Goal: Transaction & Acquisition: Purchase product/service

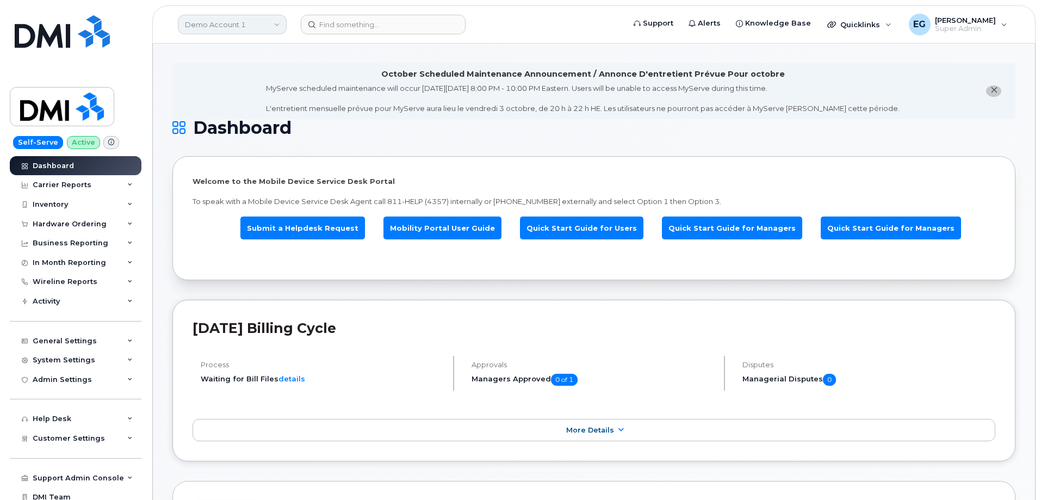
click at [202, 20] on link "Demo Account 1" at bounding box center [232, 25] width 109 height 20
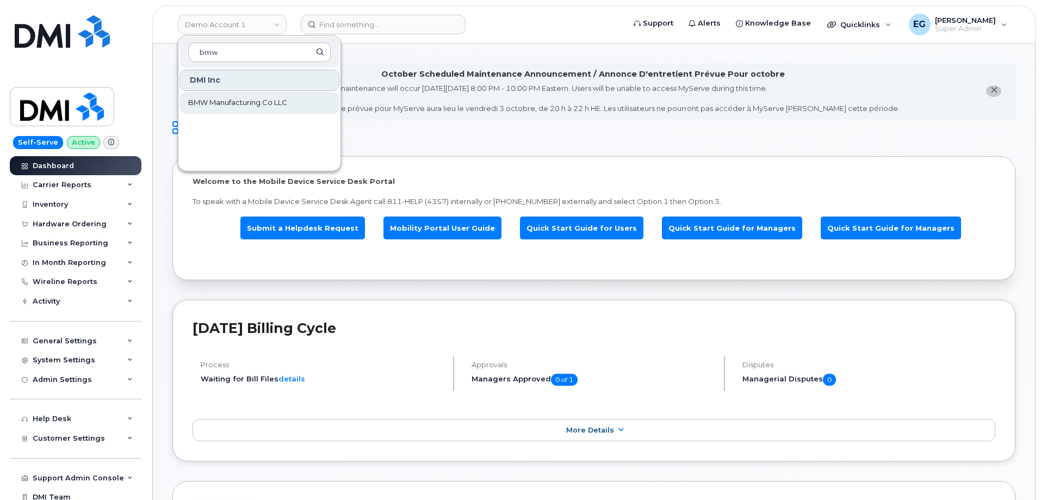
type input "bmw"
click at [241, 103] on span "BMW Manufacturing Co LLC" at bounding box center [237, 102] width 99 height 11
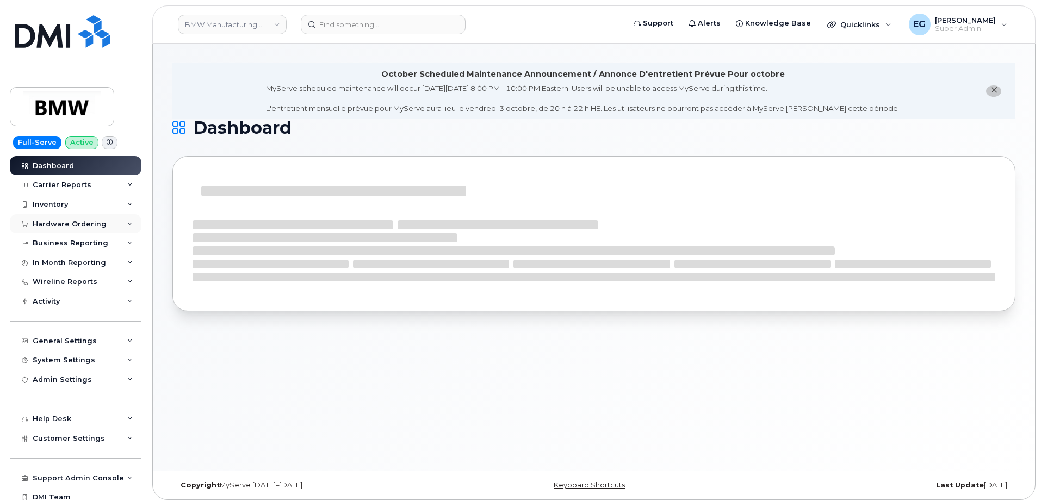
click at [74, 222] on div "Hardware Ordering" at bounding box center [70, 224] width 74 height 9
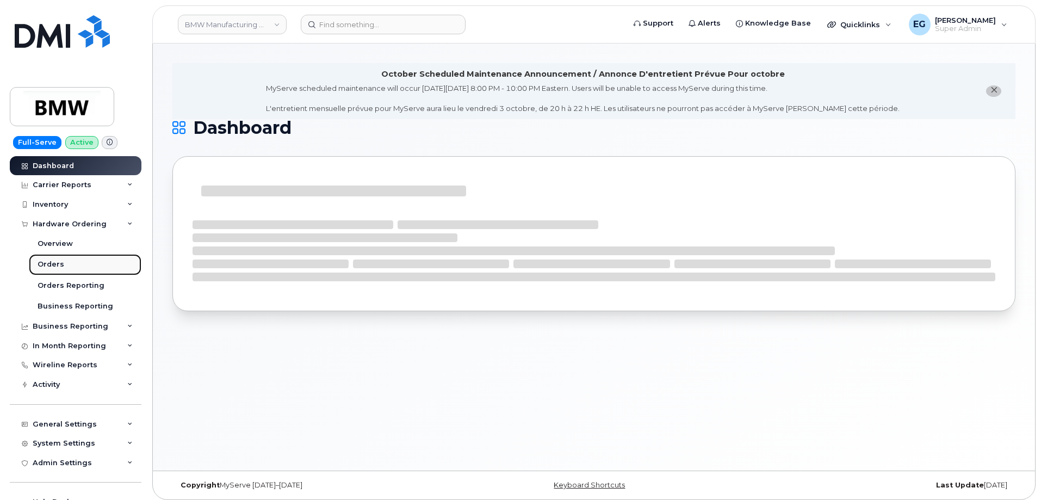
click at [60, 262] on div "Orders" at bounding box center [51, 264] width 27 height 10
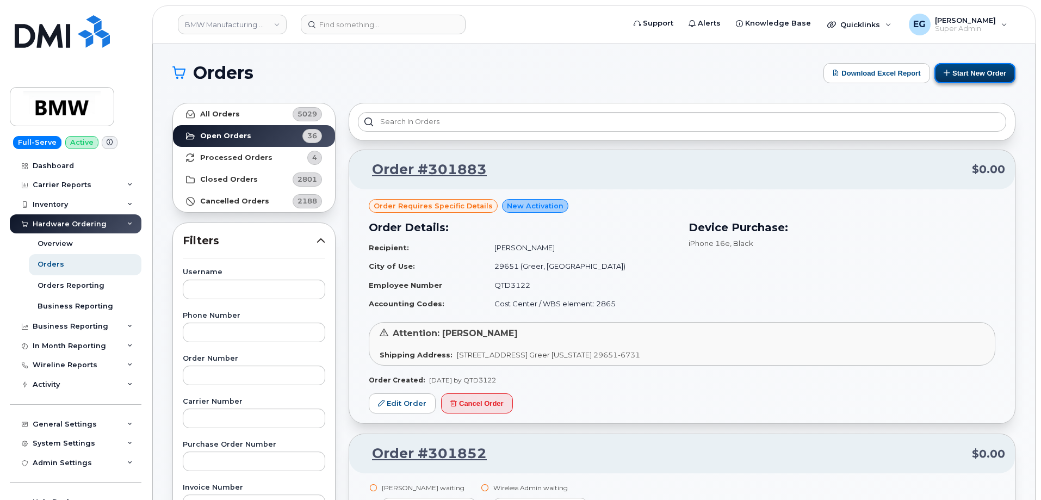
click at [978, 75] on button "Start New Order" at bounding box center [974, 73] width 81 height 20
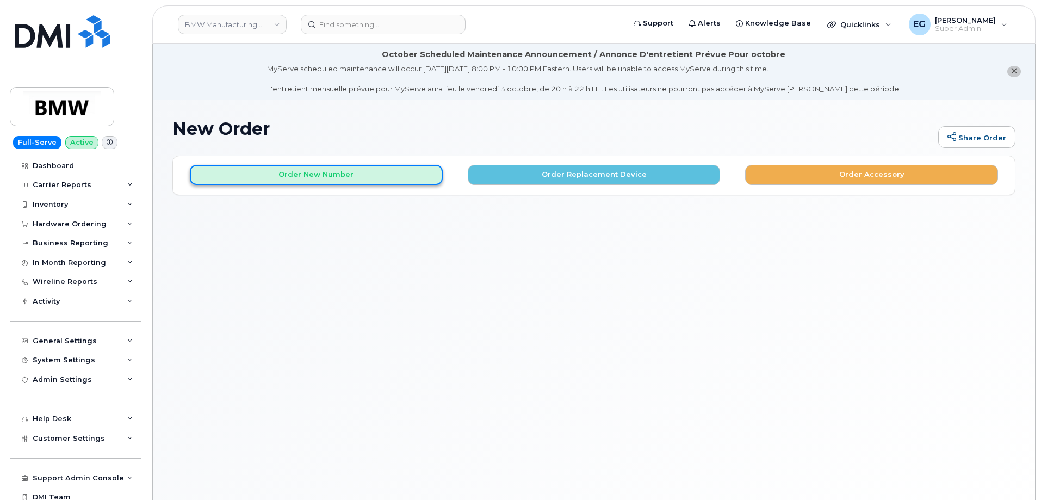
click at [352, 175] on button "Order New Number" at bounding box center [316, 175] width 253 height 20
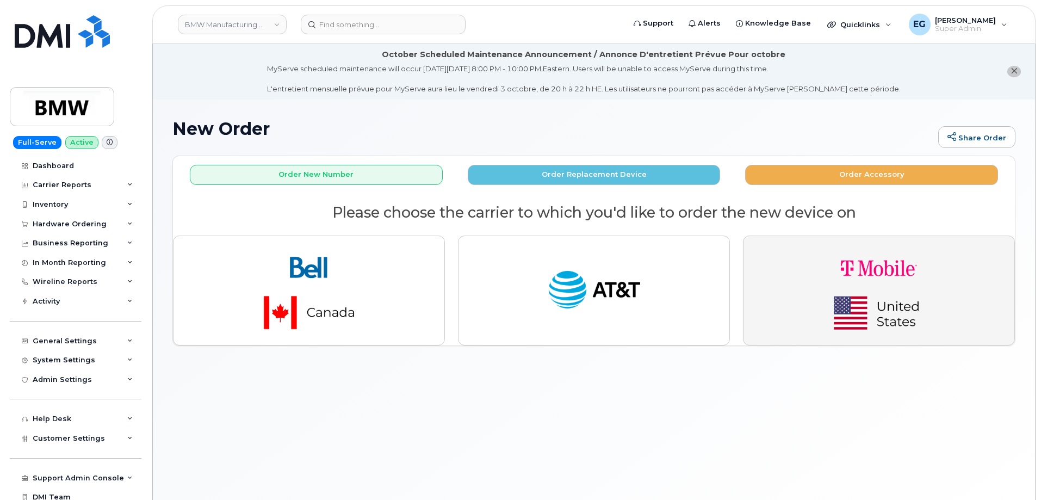
click at [863, 276] on img "button" at bounding box center [879, 290] width 152 height 91
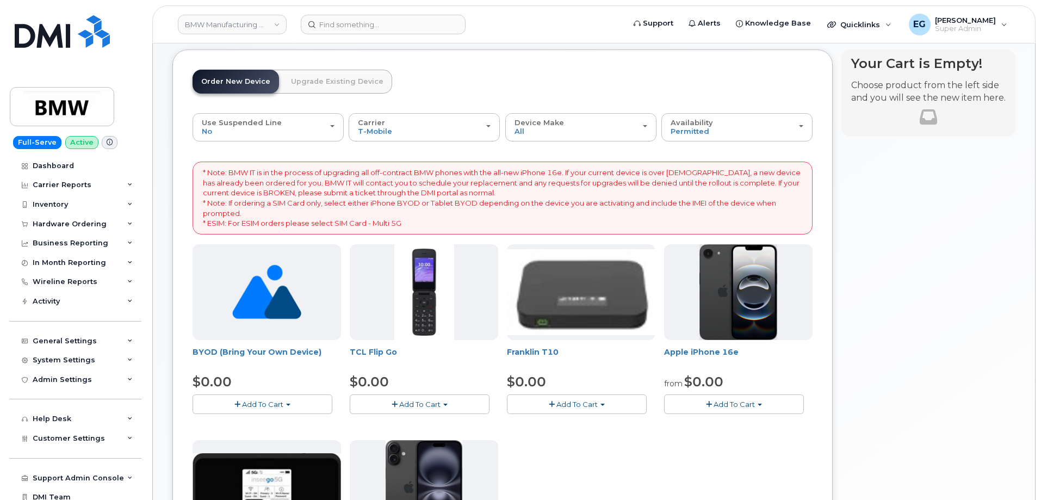
scroll to position [109, 0]
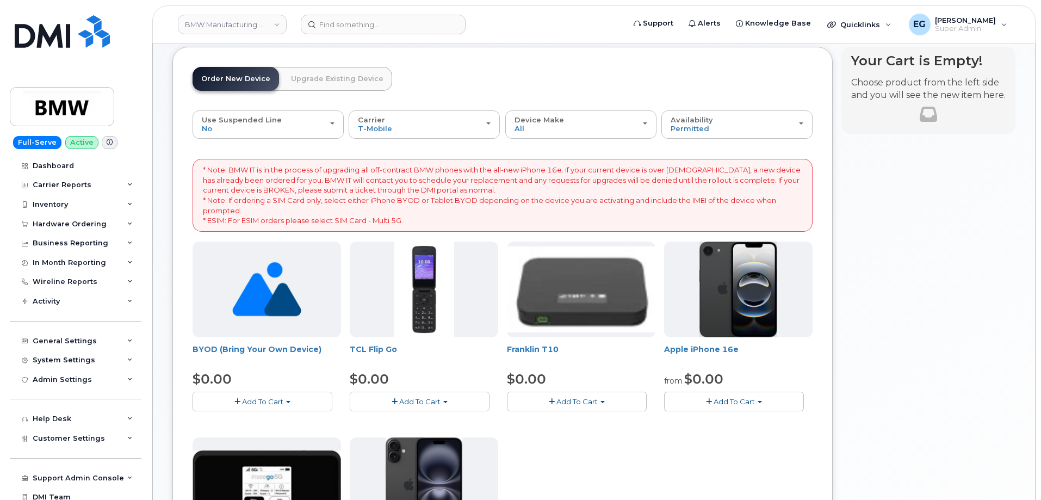
click at [237, 402] on span "button" at bounding box center [237, 401] width 6 height 7
click at [243, 420] on link "$0.00 - Activation" at bounding box center [246, 422] width 103 height 14
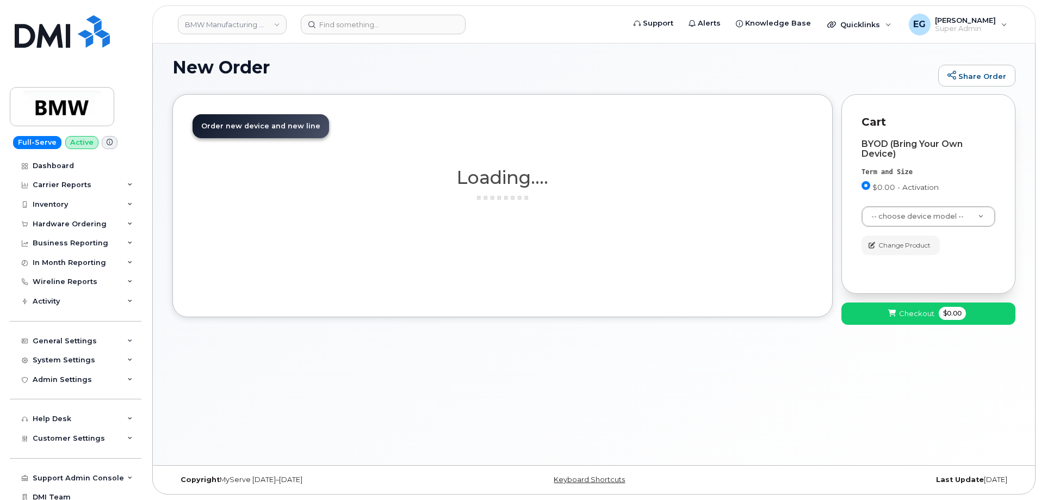
scroll to position [61, 0]
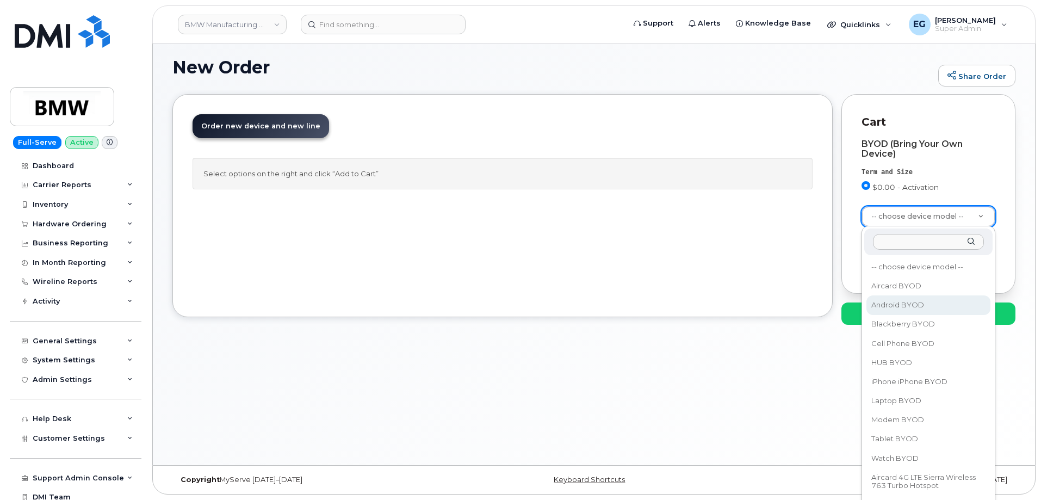
select select "2422"
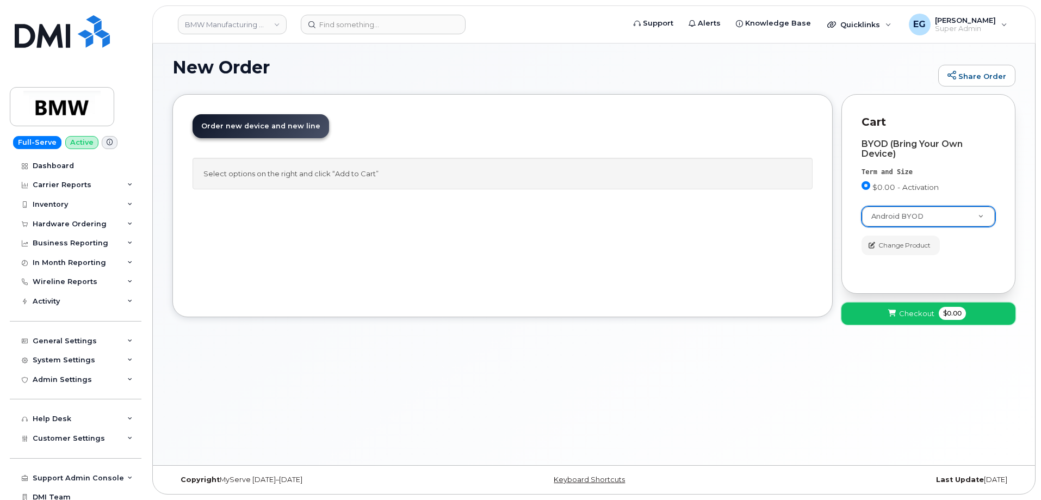
click at [921, 315] on span "Checkout" at bounding box center [916, 313] width 35 height 10
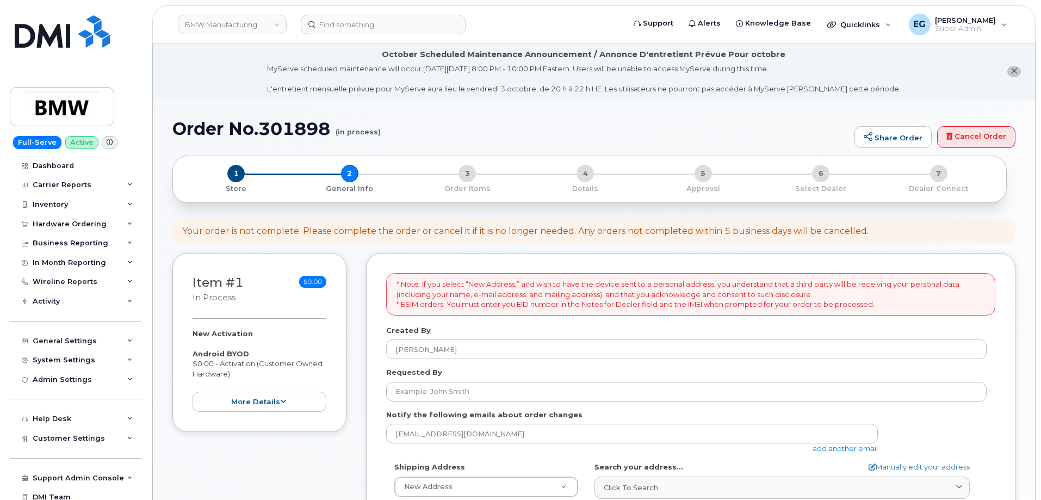
select select
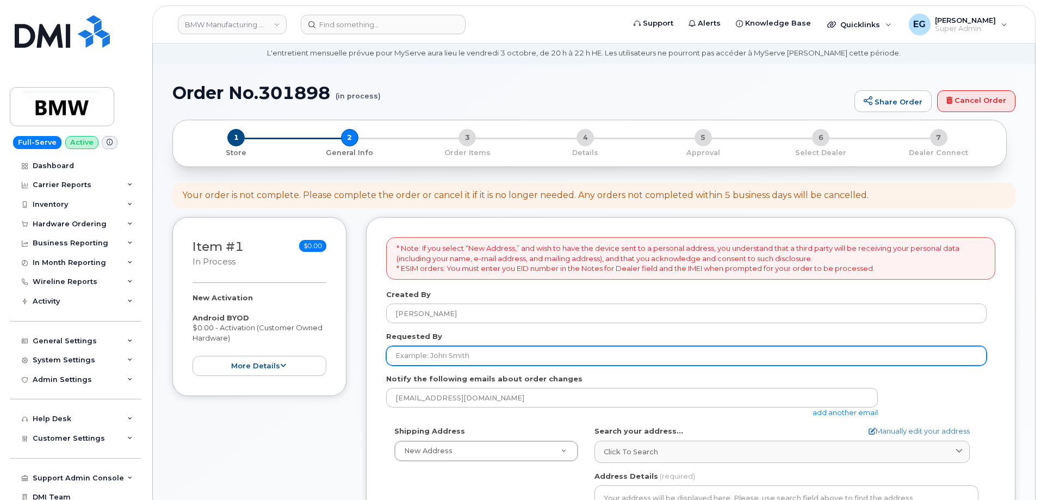
scroll to position [54, 0]
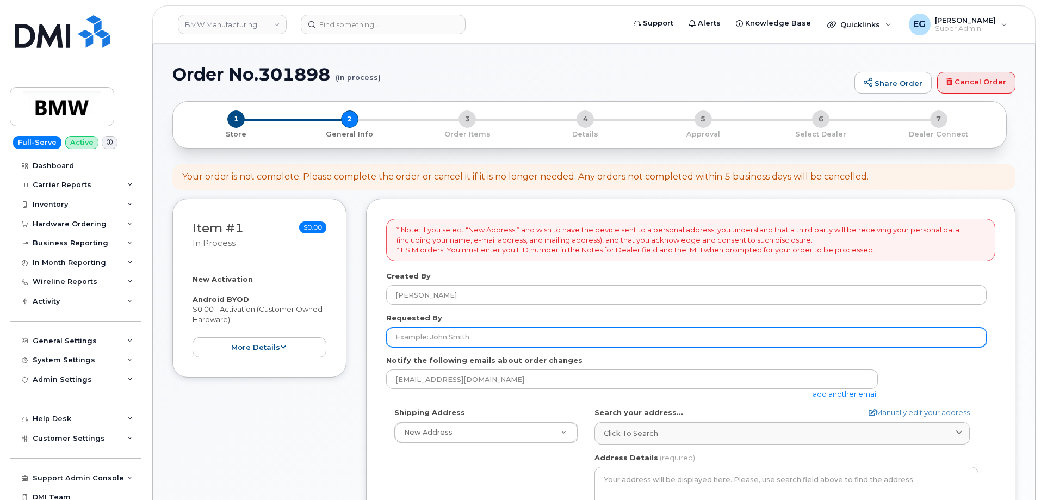
click at [520, 338] on input "Requested By" at bounding box center [686, 337] width 600 height 20
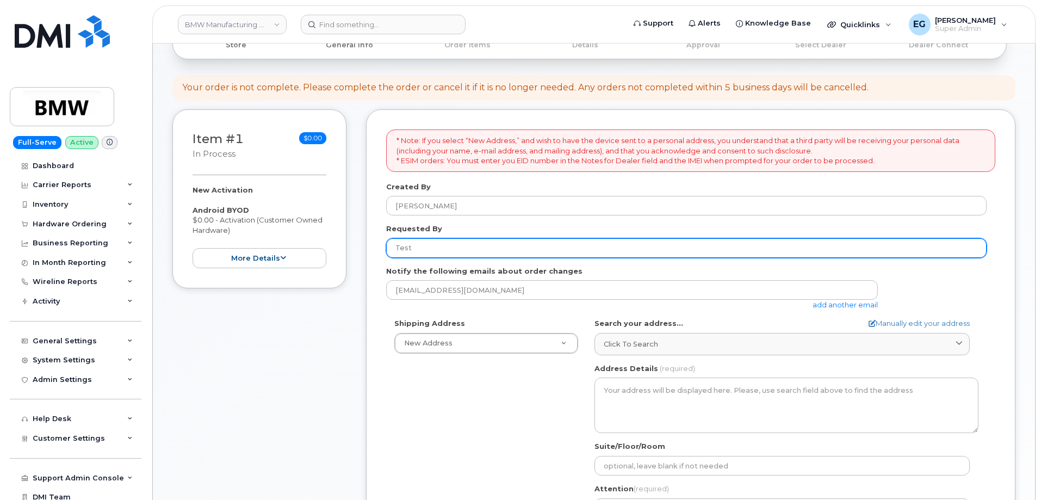
scroll to position [148, 0]
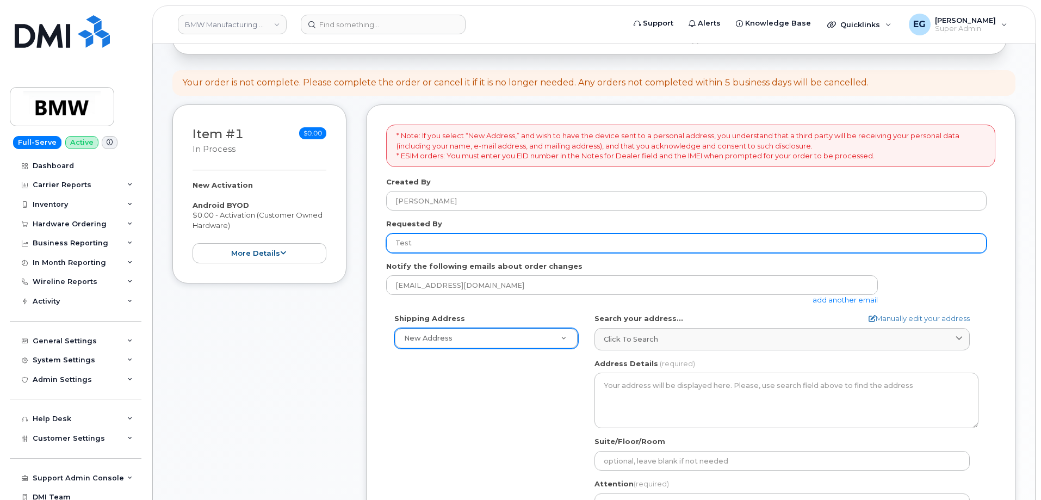
type input "Test"
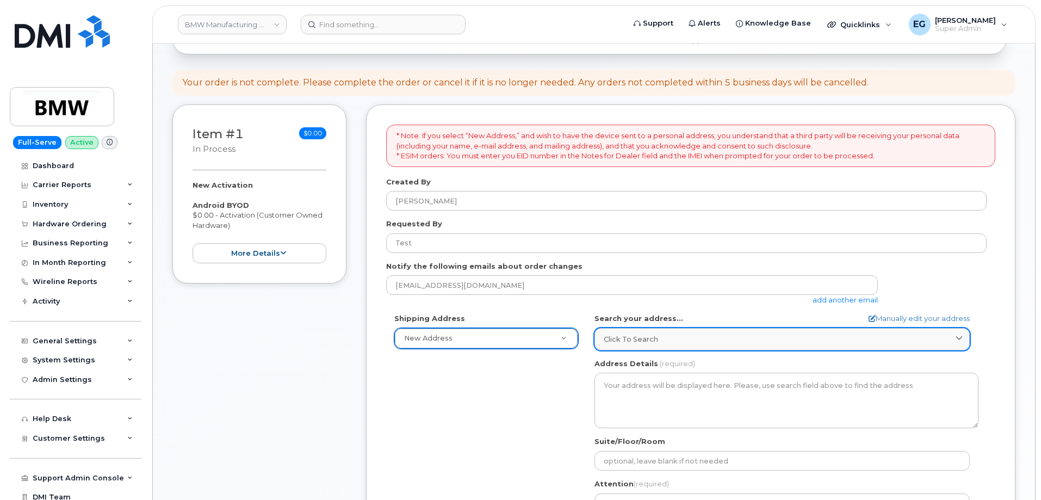
click at [668, 344] on div "Click to search" at bounding box center [782, 339] width 357 height 10
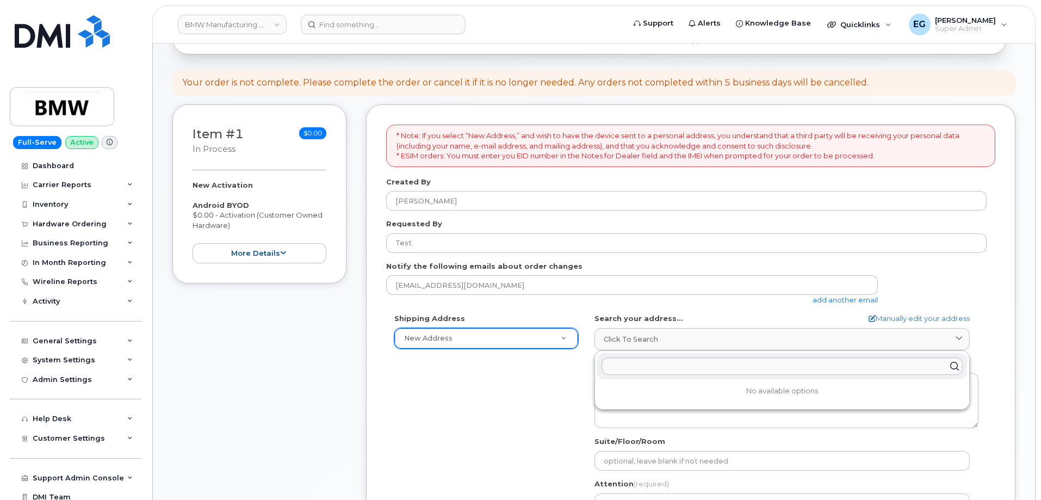
click at [526, 380] on div "Shipping Address New Address New Address BMW MC Plant BMW North America Financi…" at bounding box center [686, 438] width 600 height 250
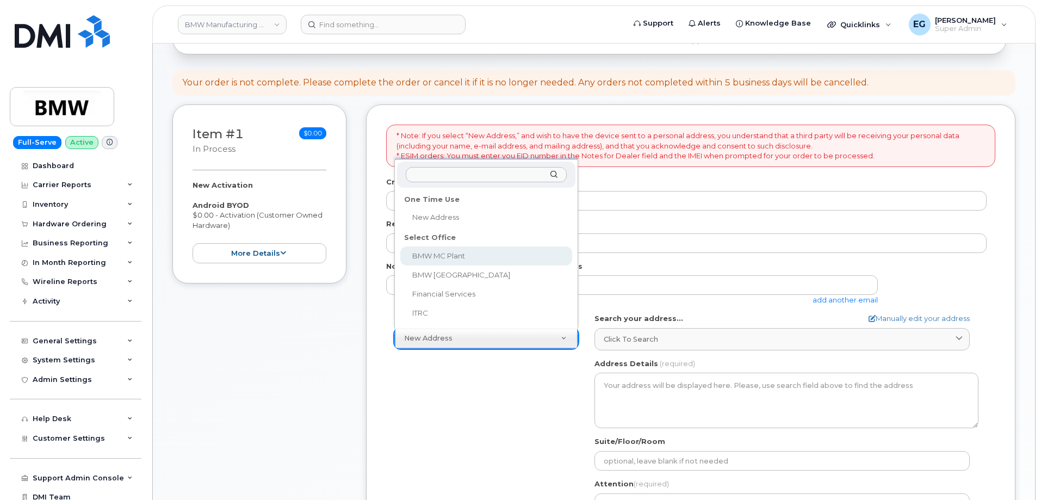
select select
type textarea "1400 Highway 101 S GREER SC 29651-6731 UNITED STATES Greer South Carolina 29651…"
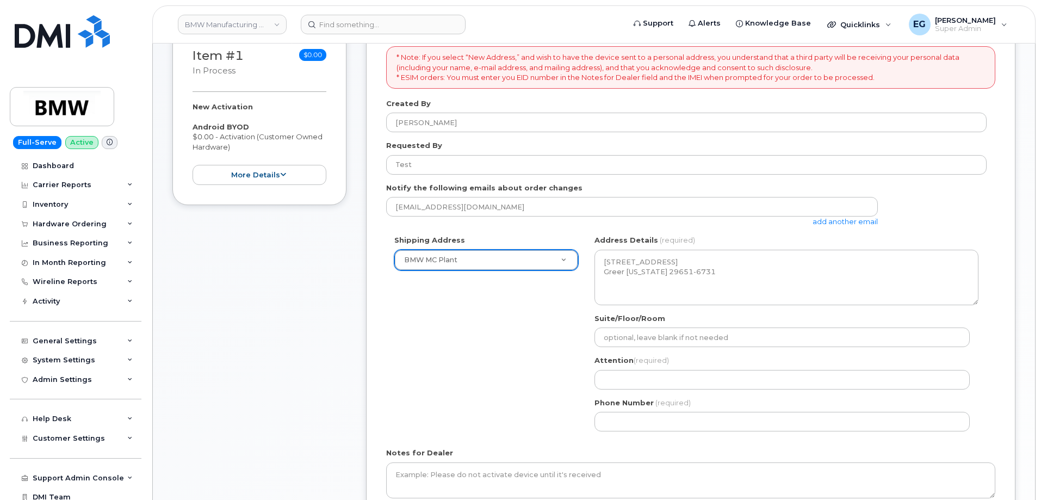
scroll to position [227, 0]
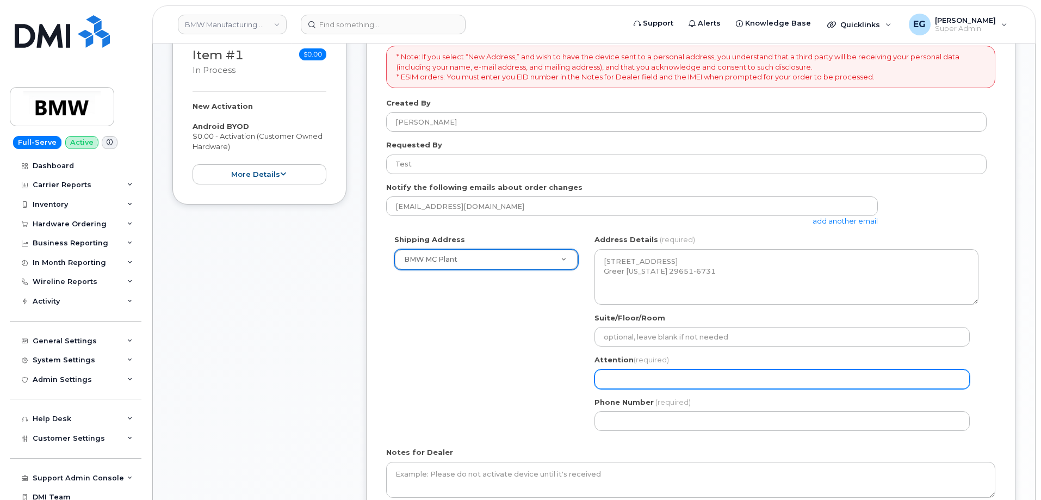
click at [642, 379] on input "Attention (required)" at bounding box center [781, 379] width 375 height 20
select select
type input "T"
select select
type input "Te"
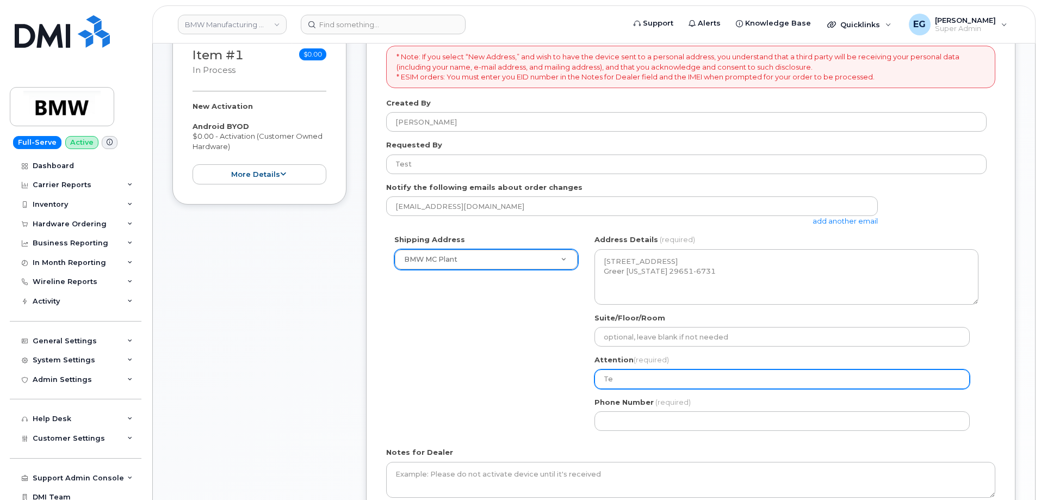
select select
type input "Tes"
select select
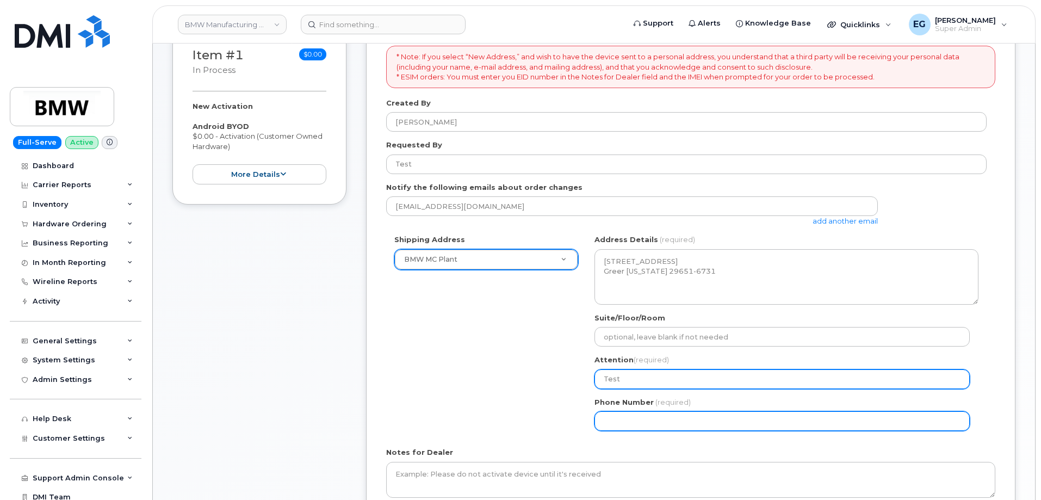
type input "Test"
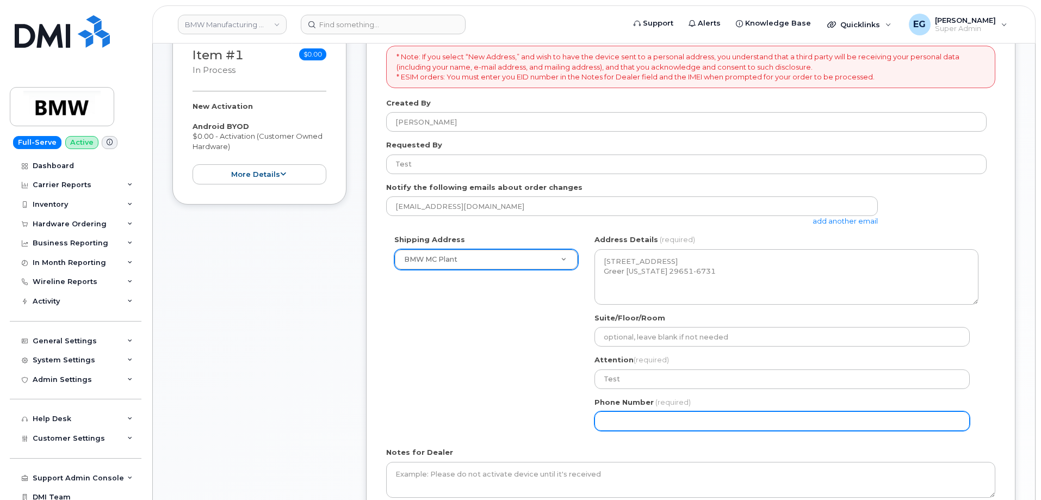
click at [626, 424] on input "Phone Number" at bounding box center [781, 421] width 375 height 20
select select
type input "773987514"
select select
type input "7739875146"
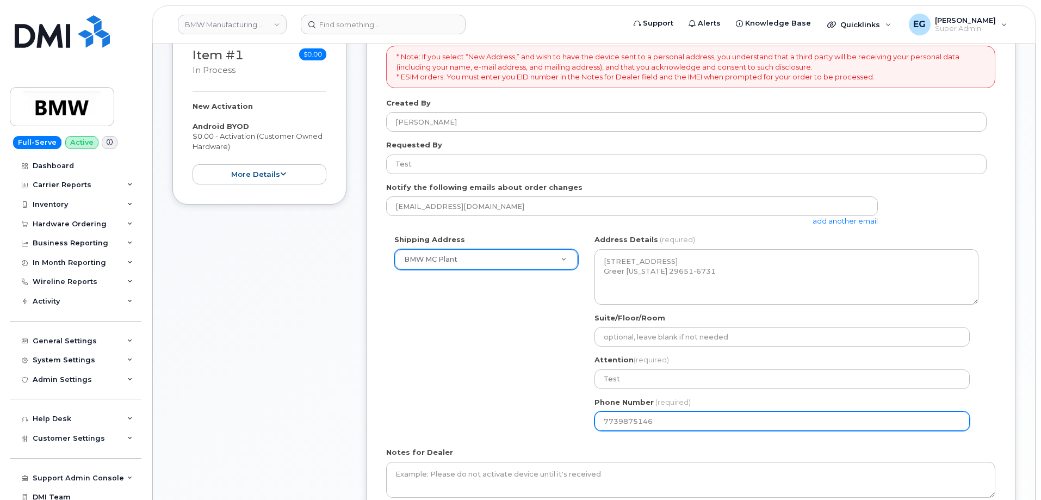
select select
type input "7739875145"
select select
type input "7739875144"
select select
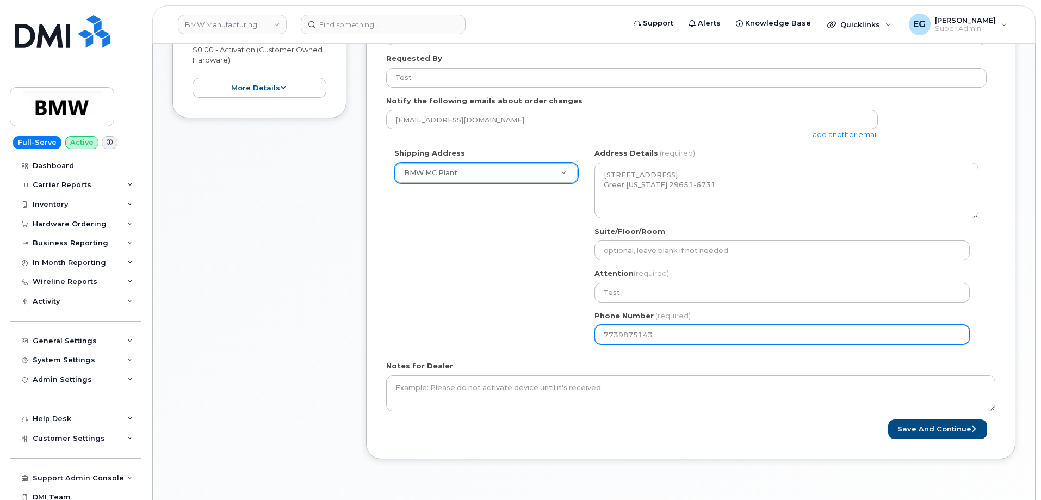
scroll to position [315, 0]
type input "7739875143"
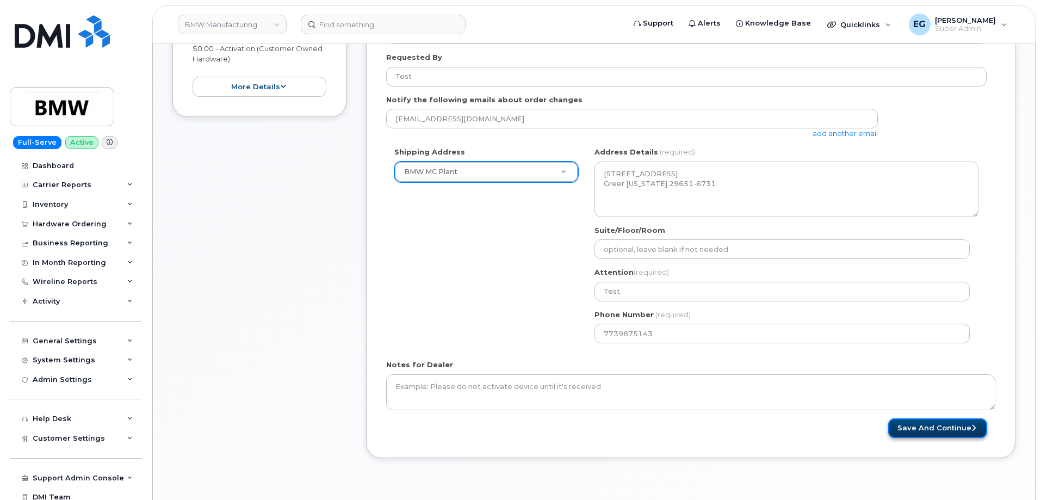
click at [910, 428] on button "Save and Continue" at bounding box center [937, 428] width 99 height 20
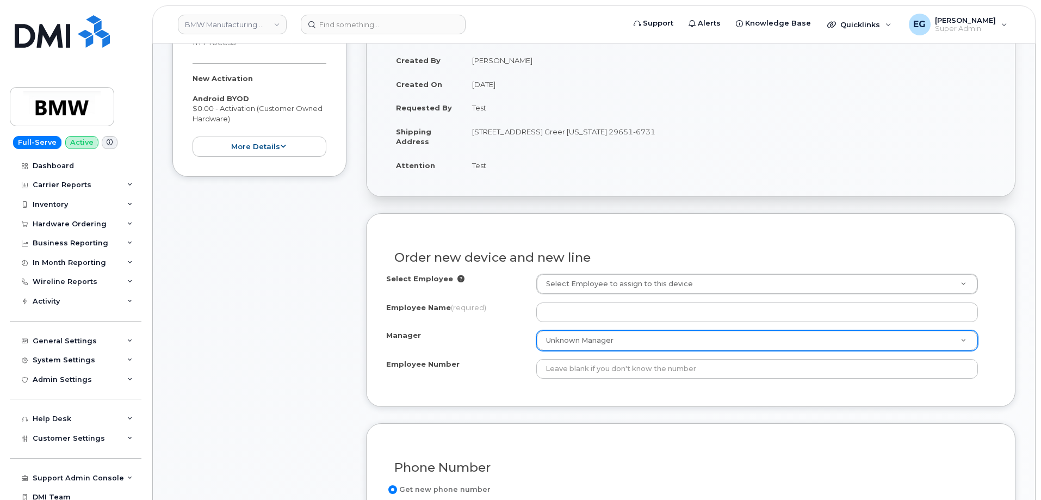
scroll to position [272, 0]
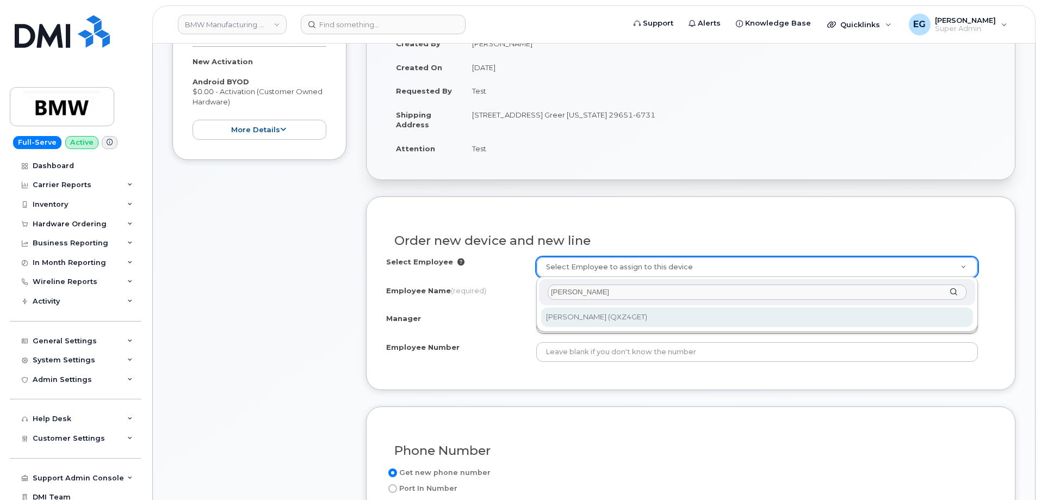
type input "[PERSON_NAME]"
type input "1916114"
type input "Jay Jinks"
type input "QXZ4GET"
type input "1331"
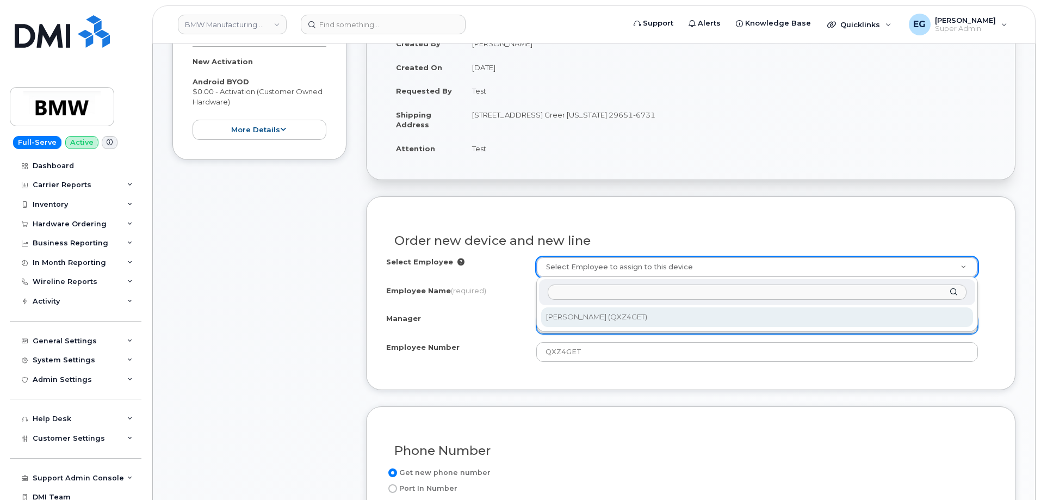
select select "1895466"
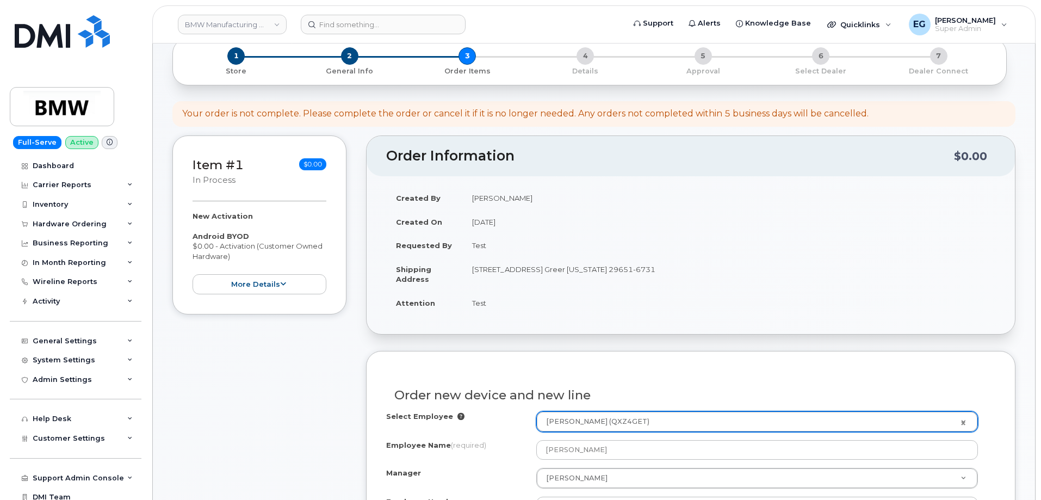
scroll to position [0, 0]
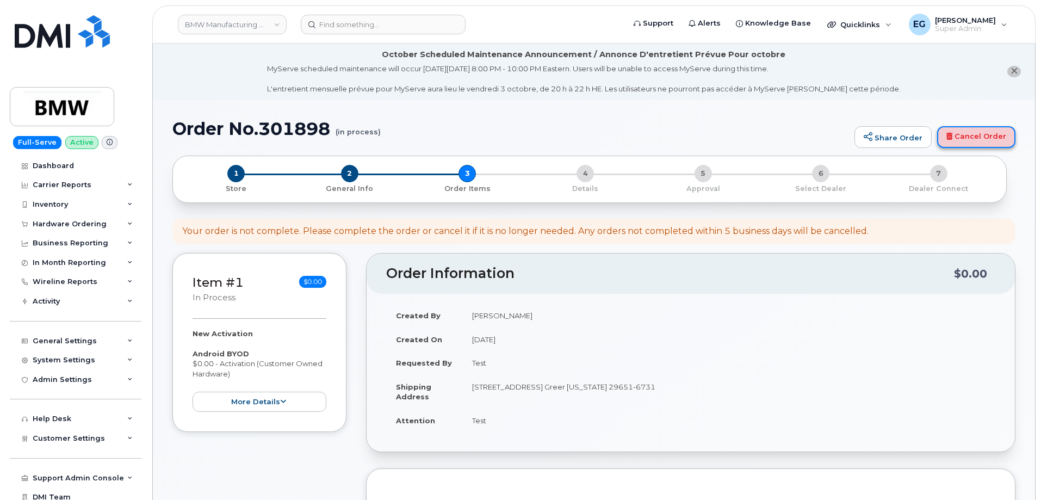
click at [978, 140] on link "Cancel Order" at bounding box center [976, 137] width 78 height 22
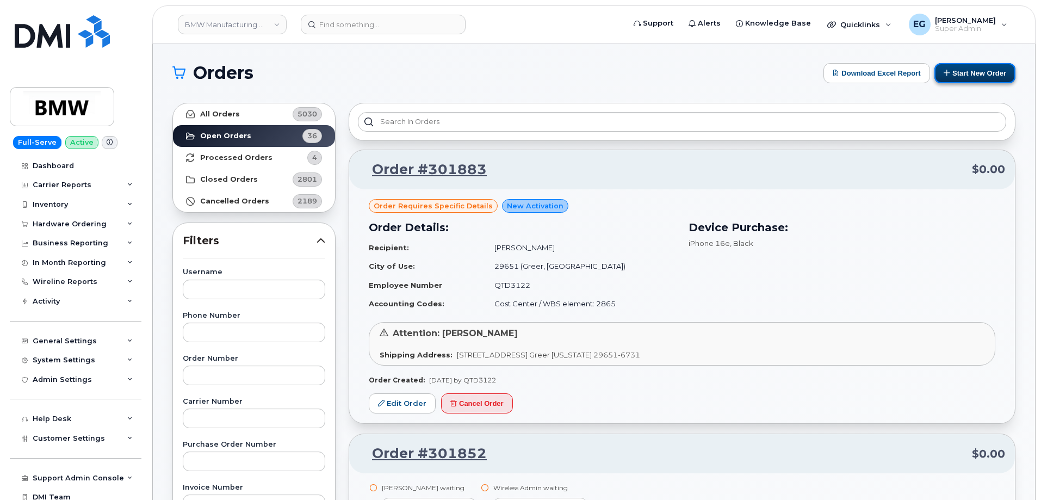
click at [954, 66] on button "Start New Order" at bounding box center [974, 73] width 81 height 20
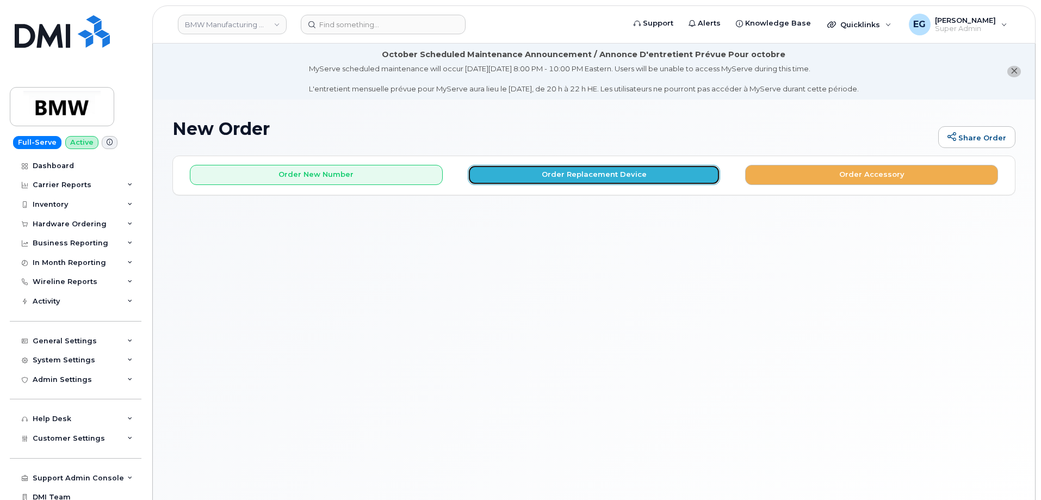
click at [591, 171] on button "Order Replacement Device" at bounding box center [594, 175] width 253 height 20
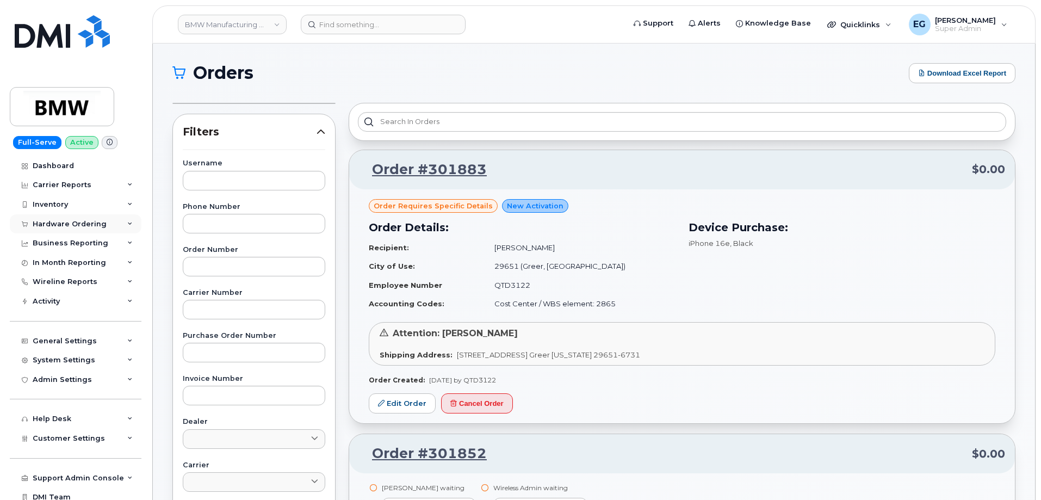
click at [76, 223] on div "Hardware Ordering" at bounding box center [70, 224] width 74 height 9
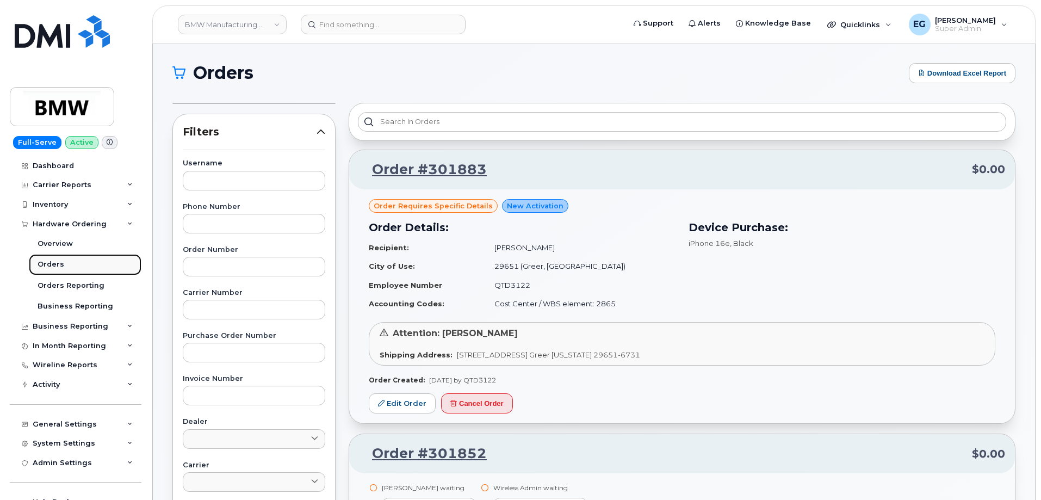
click at [59, 266] on div "Orders" at bounding box center [51, 264] width 27 height 10
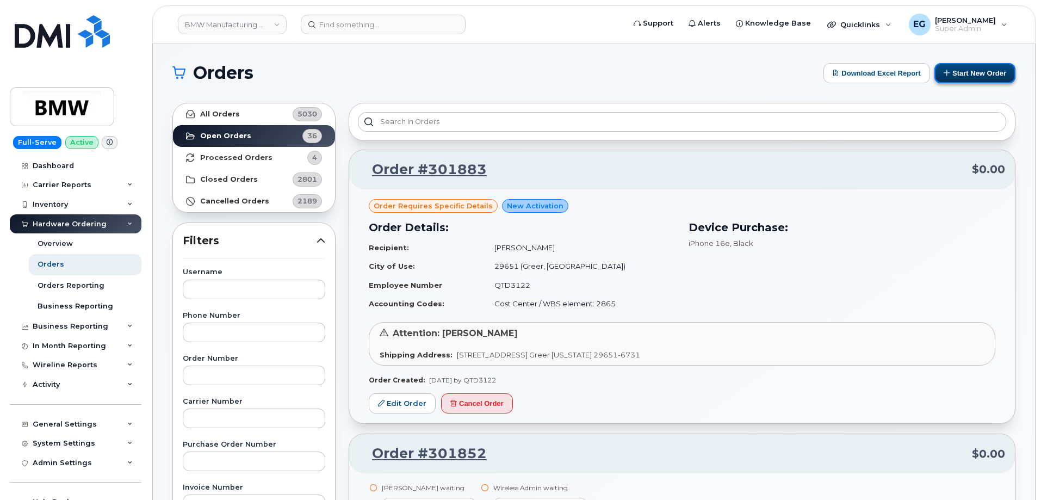
click at [972, 76] on button "Start New Order" at bounding box center [974, 73] width 81 height 20
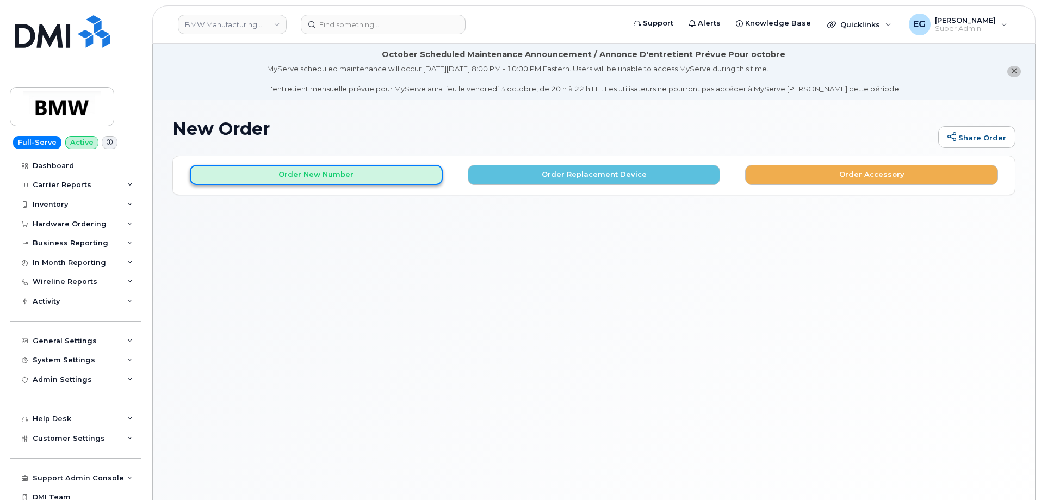
click at [335, 177] on button "Order New Number" at bounding box center [316, 175] width 253 height 20
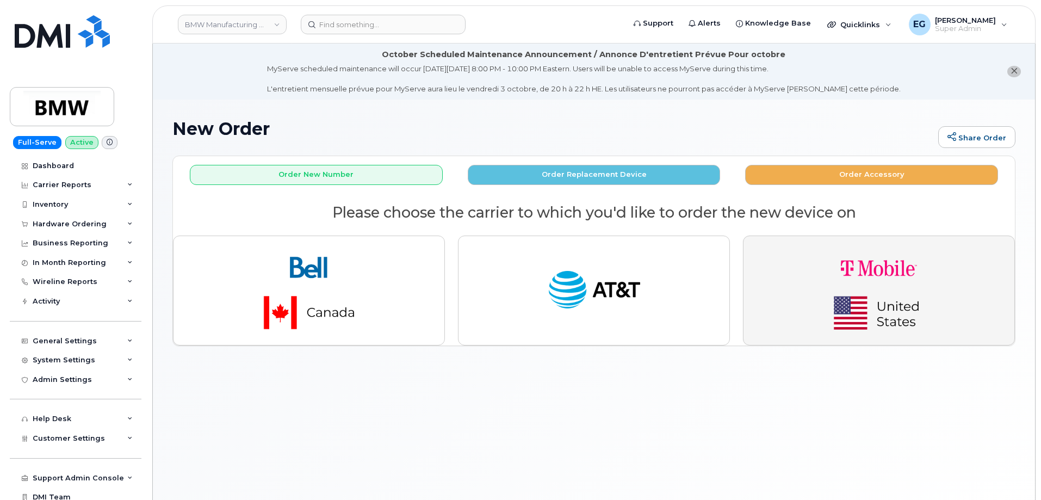
click at [873, 314] on img "button" at bounding box center [879, 290] width 152 height 91
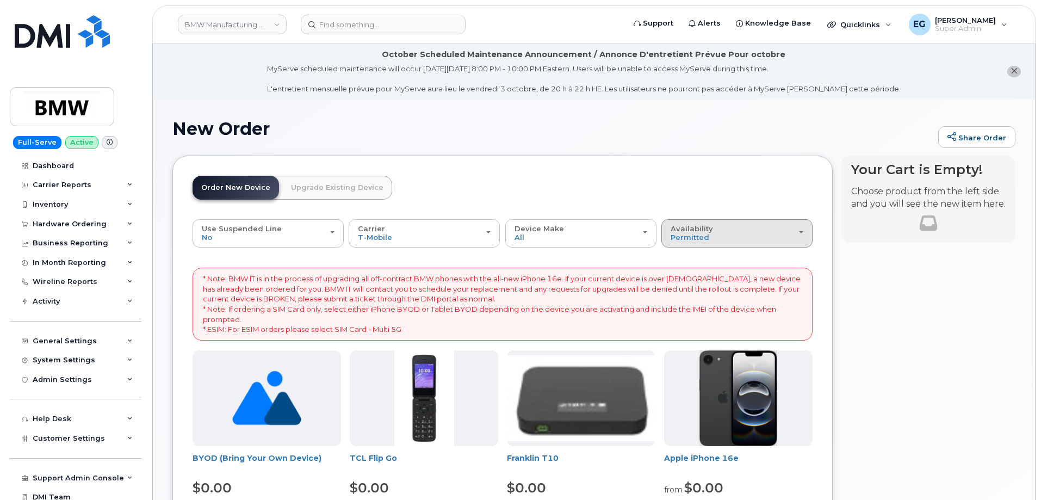
click at [723, 228] on div "Availability Permitted All" at bounding box center [736, 233] width 133 height 17
click at [681, 278] on label "All" at bounding box center [675, 276] width 23 height 13
click at [0, 0] on input "All" at bounding box center [0, 0] width 0 height 0
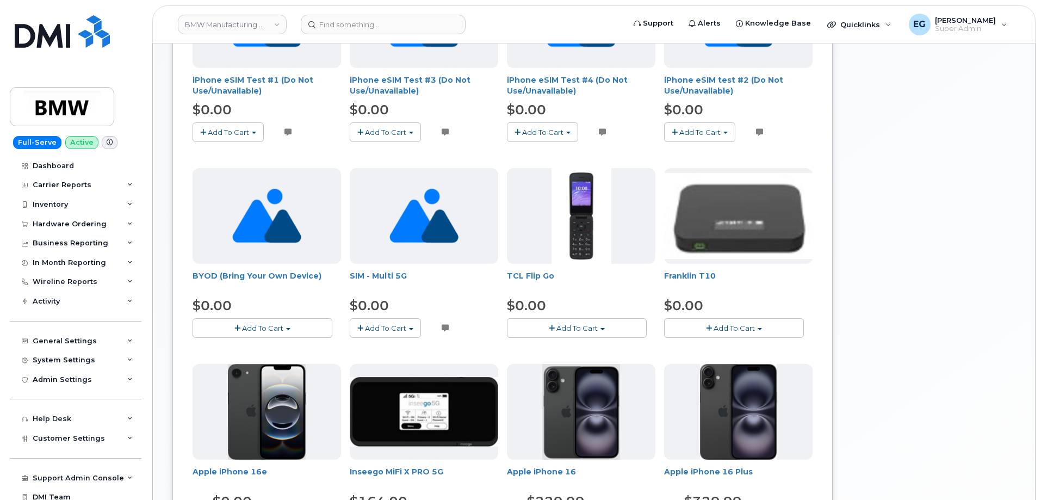
scroll to position [381, 0]
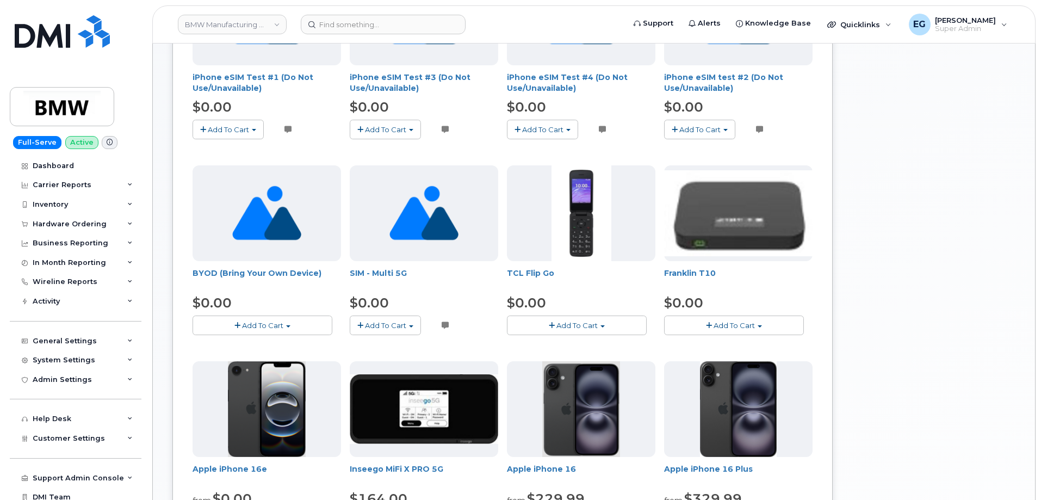
click at [378, 327] on span "Add To Cart" at bounding box center [385, 325] width 41 height 9
click at [385, 345] on link "$0.00 - Activation" at bounding box center [403, 346] width 103 height 14
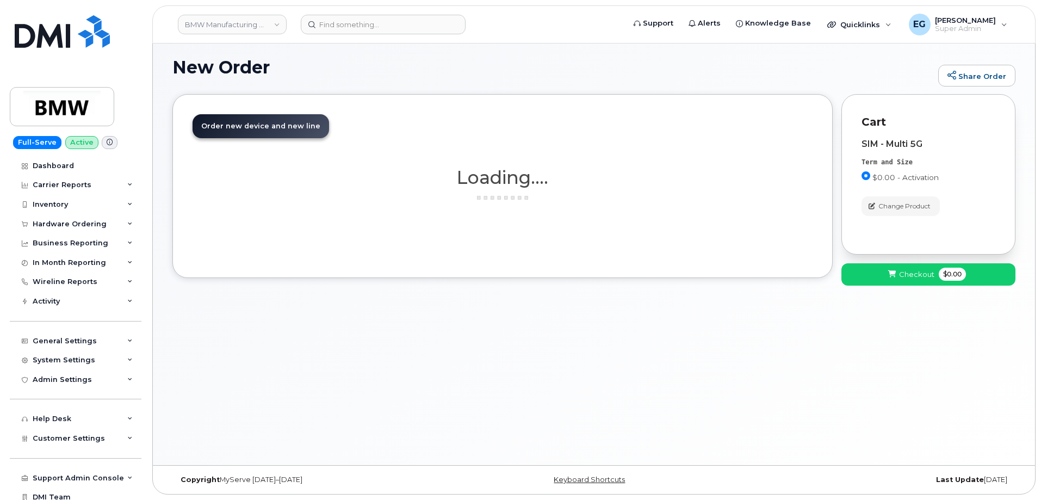
scroll to position [61, 0]
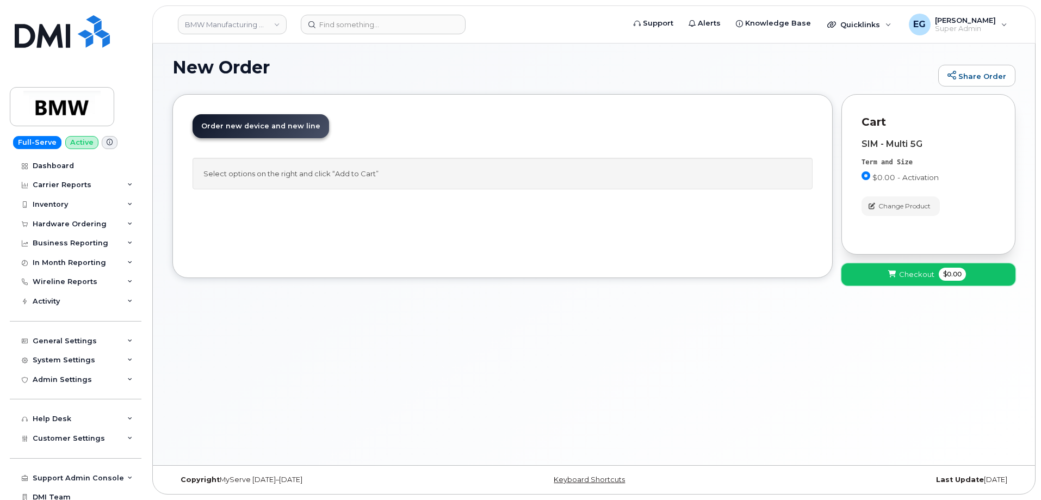
click at [901, 280] on button "Checkout $0.00" at bounding box center [928, 274] width 174 height 22
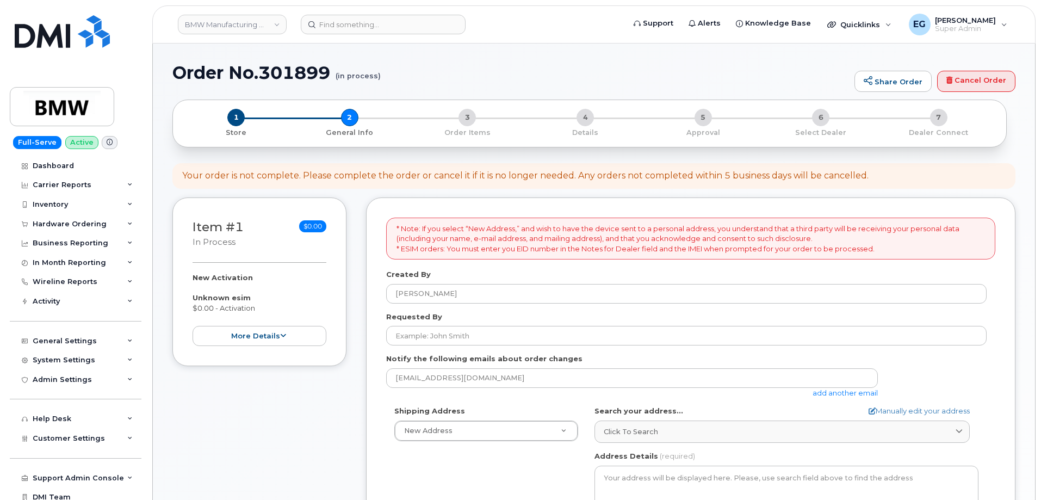
select select
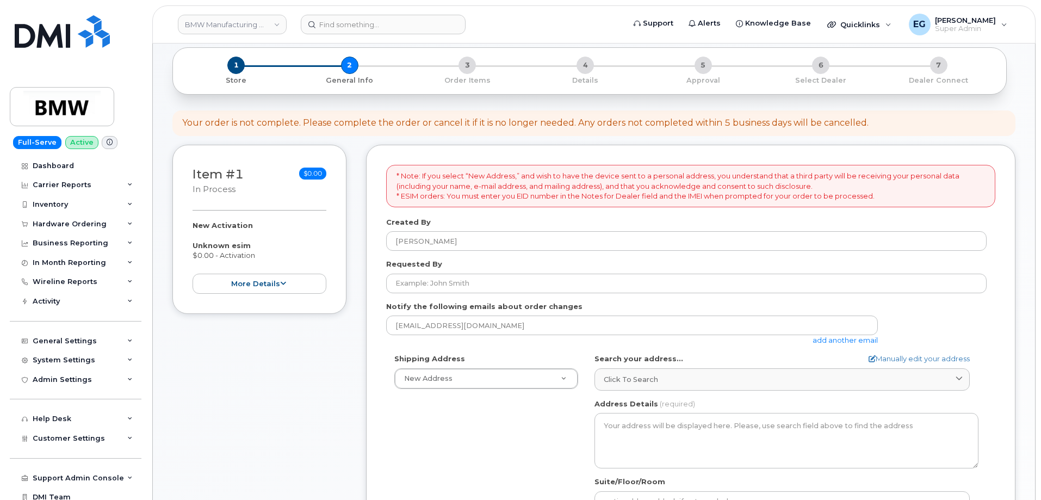
scroll to position [109, 0]
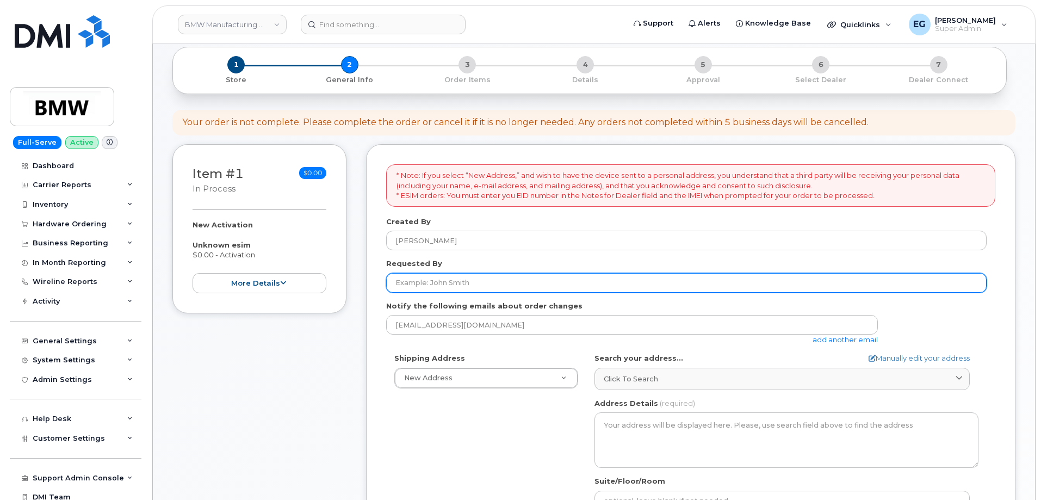
click at [454, 289] on input "Requested By" at bounding box center [686, 283] width 600 height 20
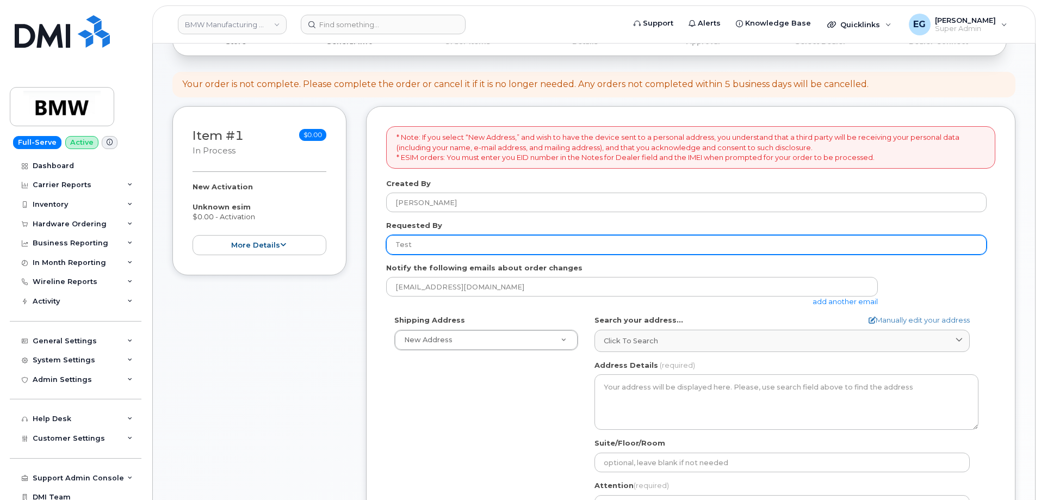
scroll to position [163, 0]
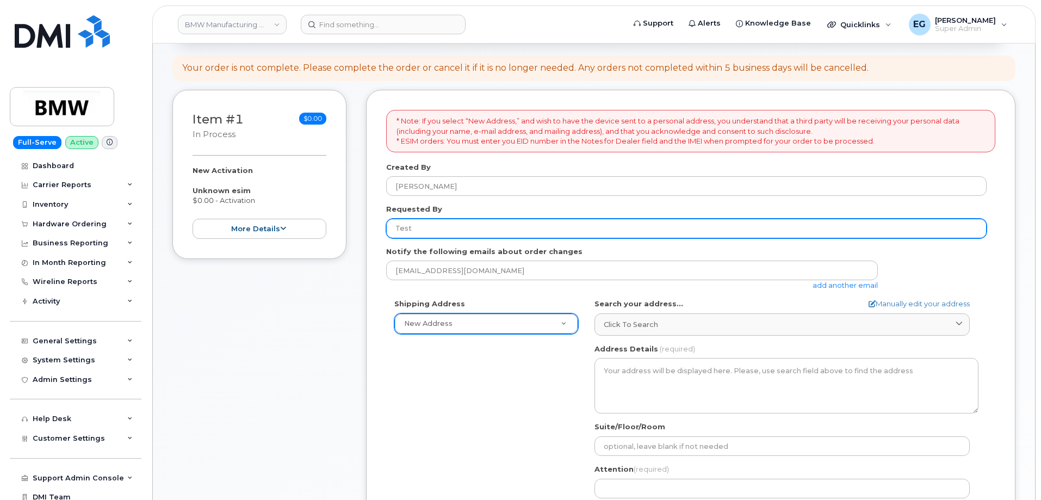
type input "Test"
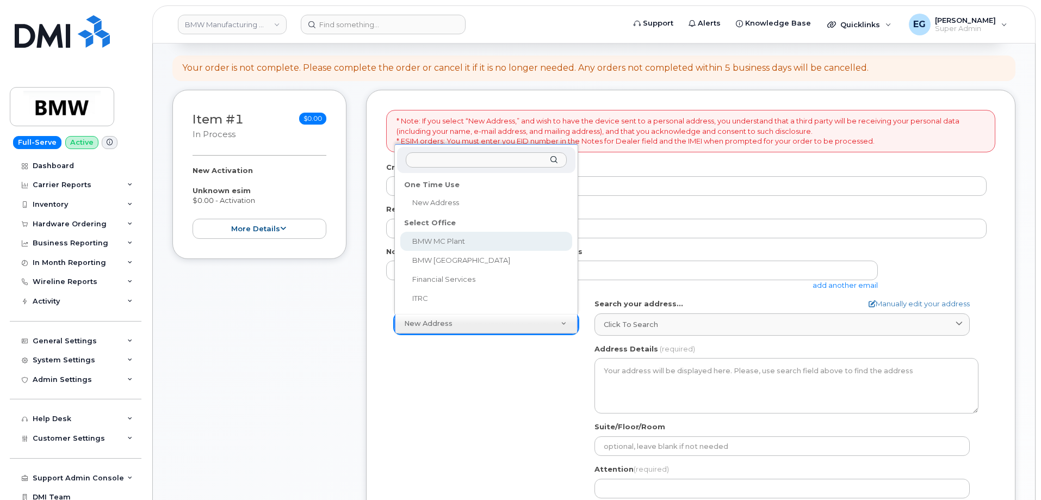
select select
type textarea "[STREET_ADDRESS] Greer [US_STATE] 29651-6731"
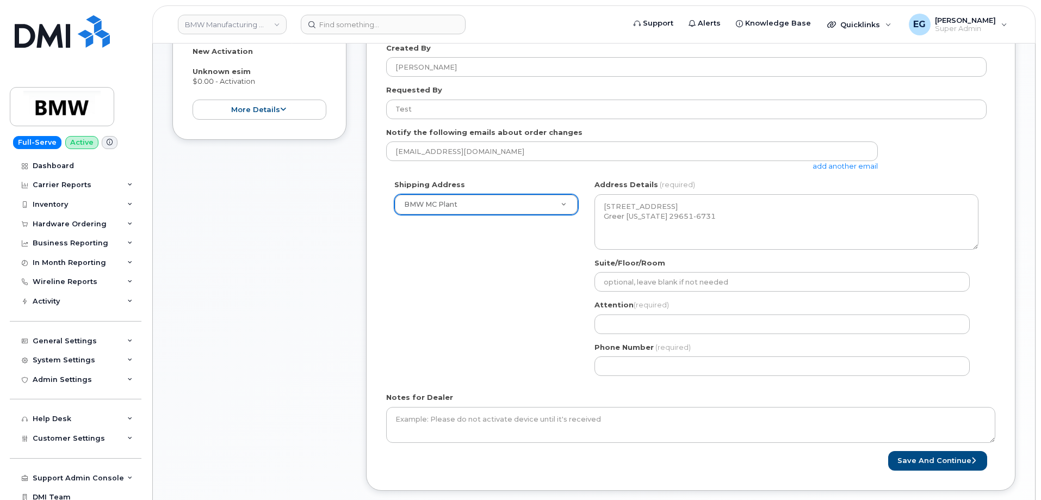
scroll to position [326, 0]
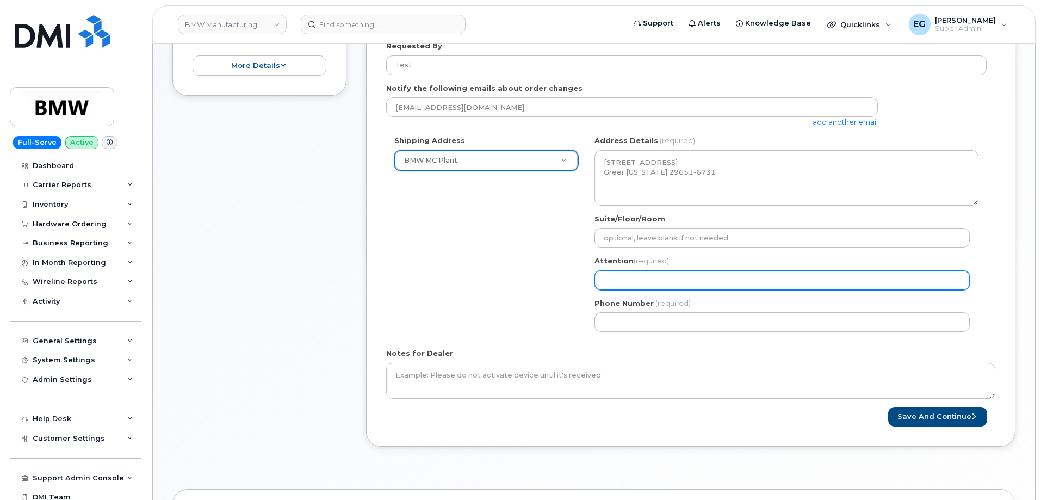
click at [641, 283] on input "Attention (required)" at bounding box center [781, 280] width 375 height 20
select select
type input "T"
select select
type input "Te"
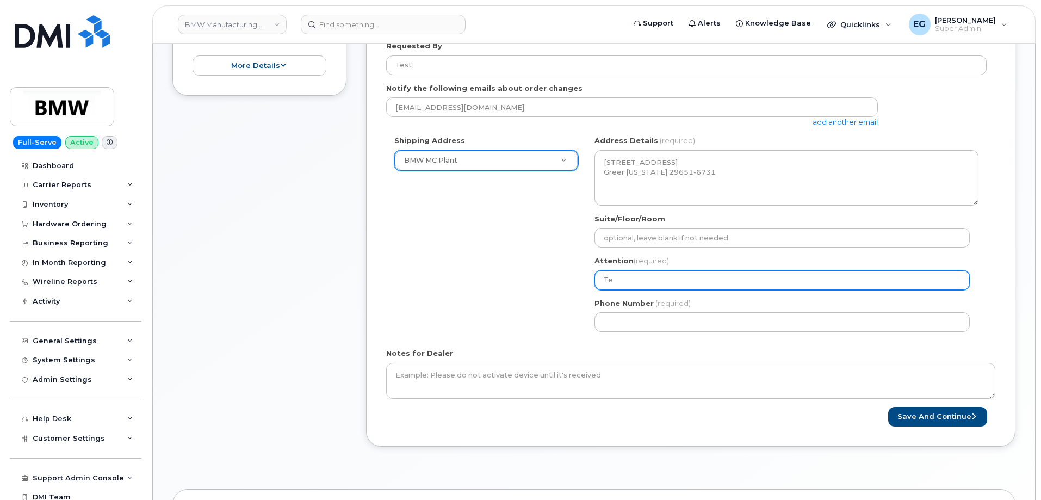
select select
type input "Tes"
select select
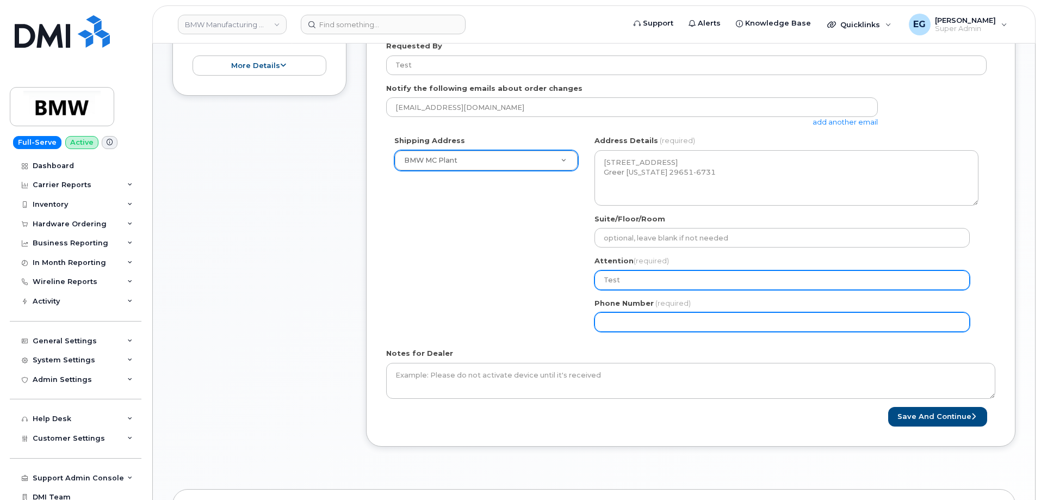
type input "Test"
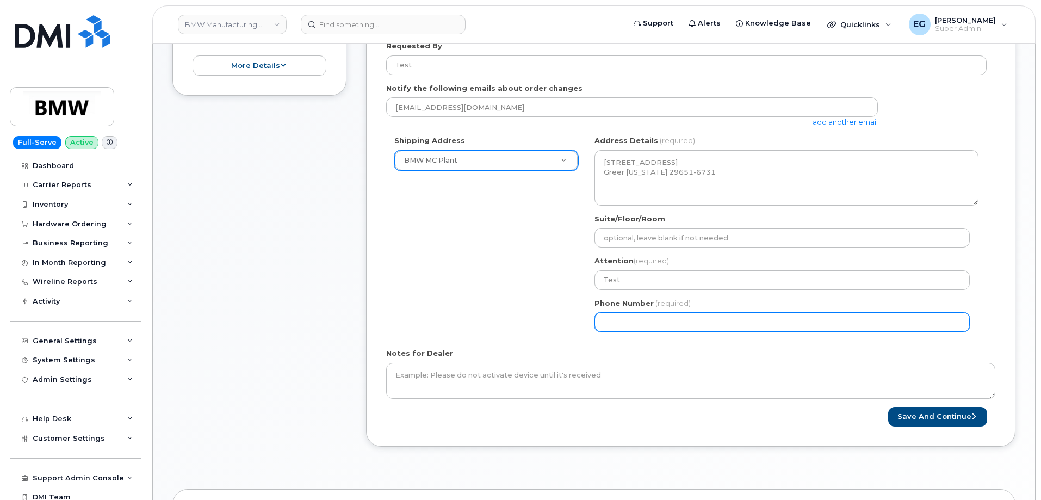
click at [653, 318] on input "Phone Number" at bounding box center [781, 322] width 375 height 20
select select
type input "773985146"
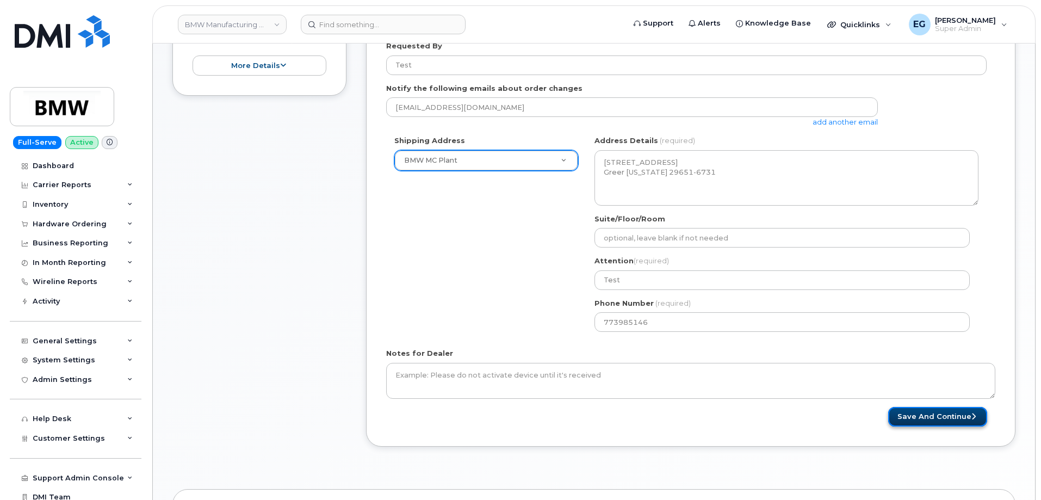
click at [934, 411] on button "Save and Continue" at bounding box center [937, 417] width 99 height 20
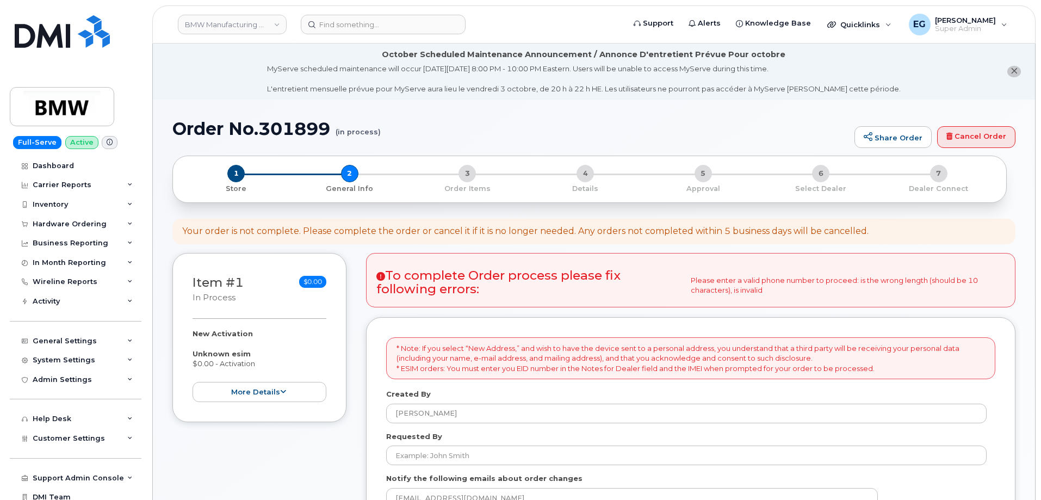
select select
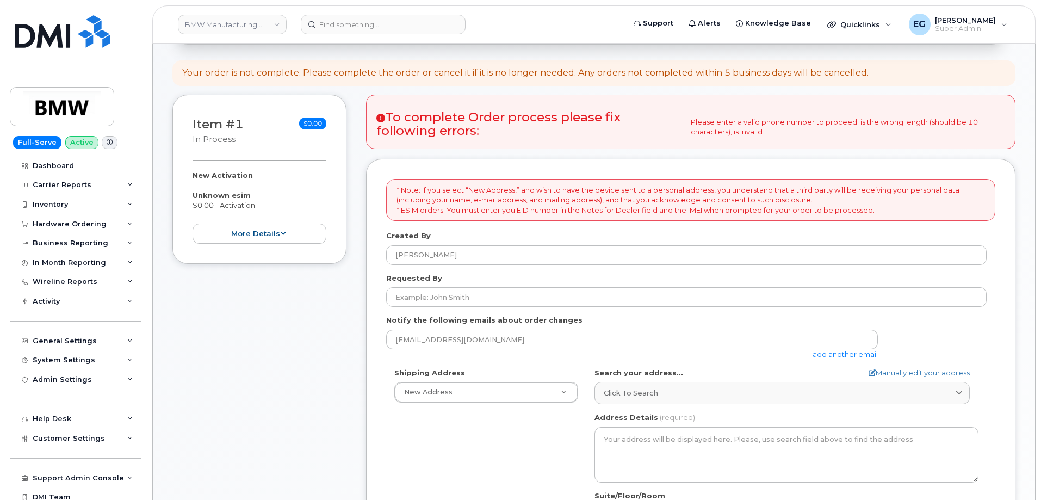
scroll to position [163, 0]
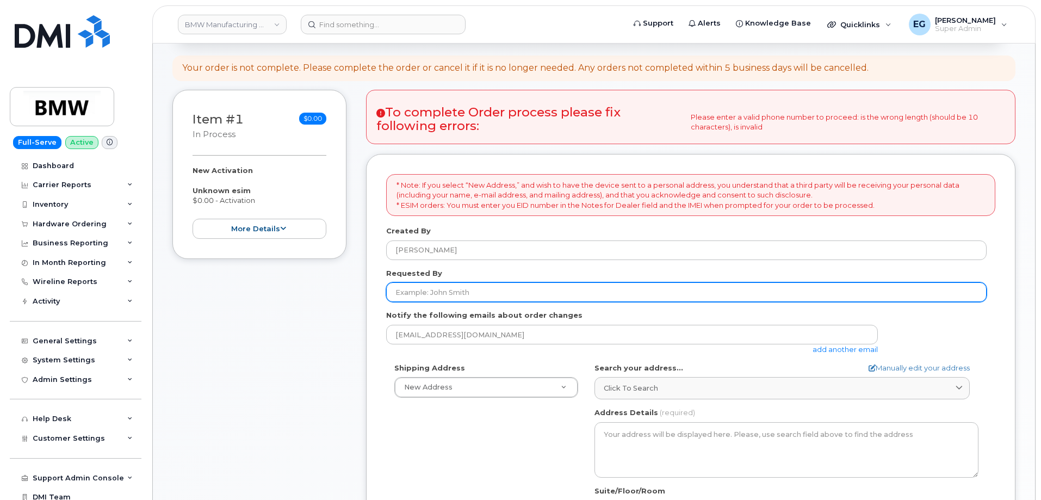
click at [581, 297] on input "Requested By" at bounding box center [686, 292] width 600 height 20
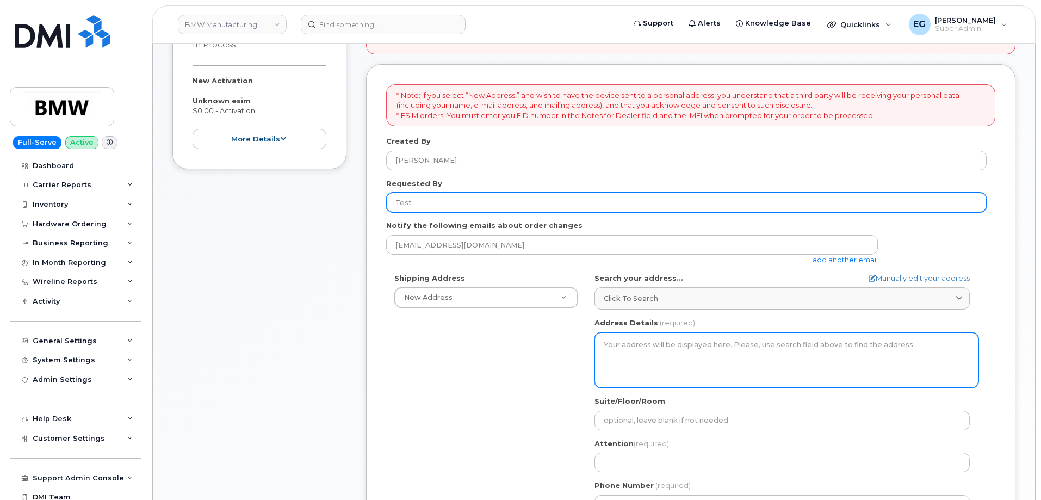
scroll to position [272, 0]
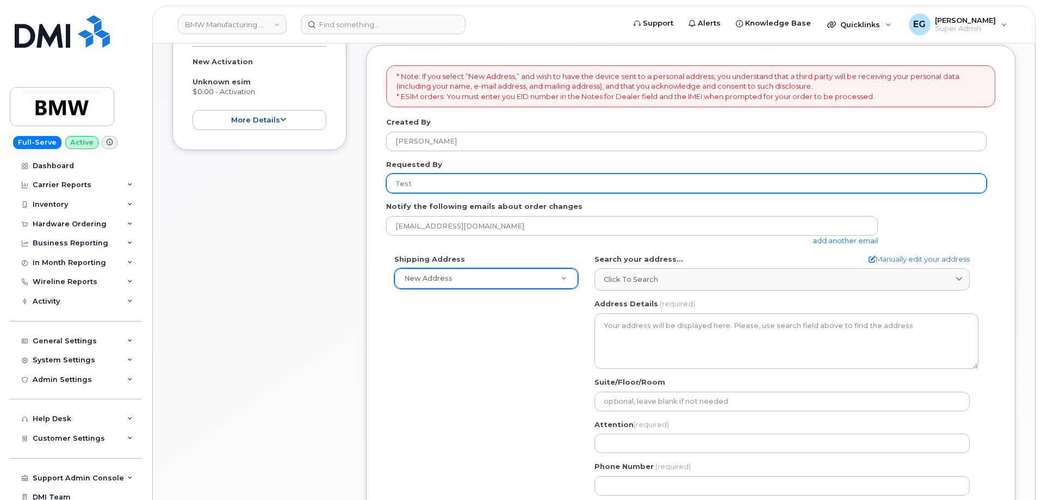
type input "Test"
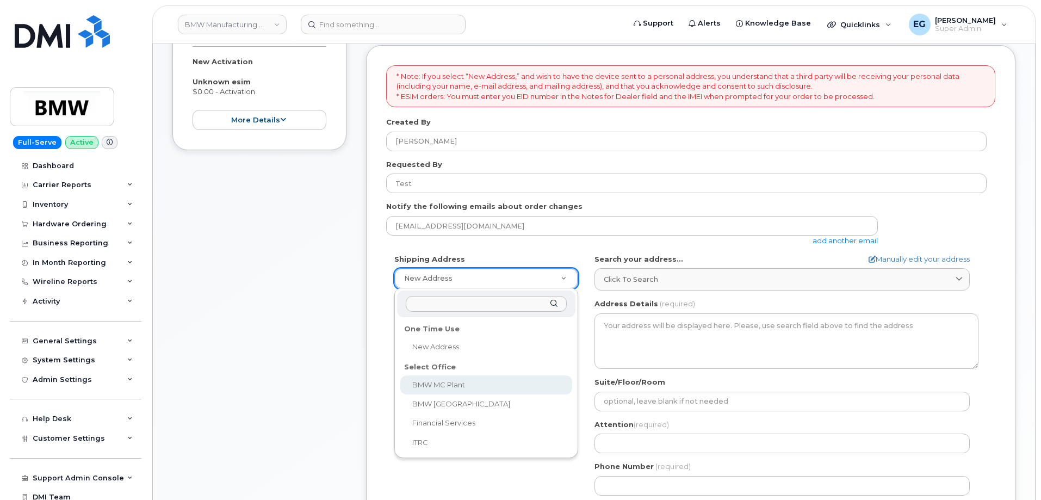
select select
type textarea "1400 Highway 101 S GREER SC 29651-6731 UNITED STATES Greer South Carolina 29651…"
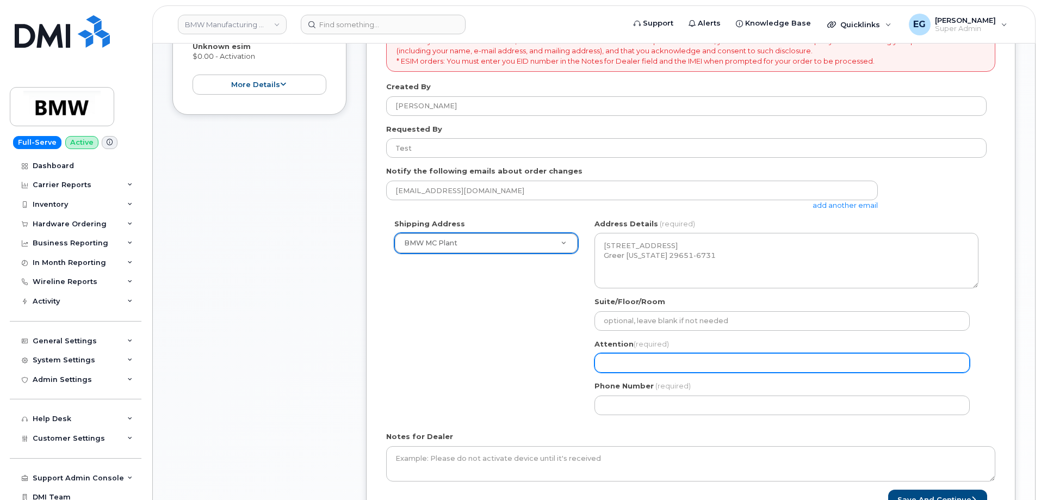
scroll to position [326, 0]
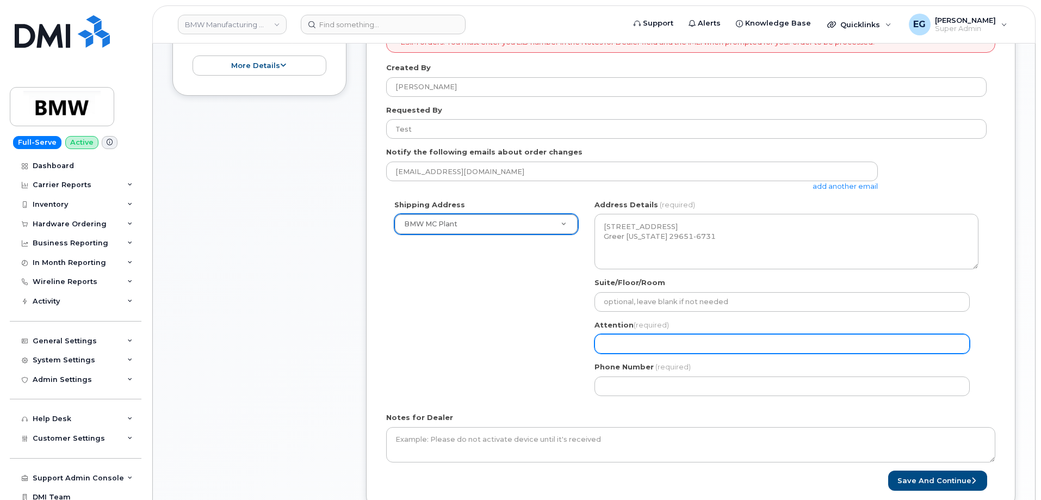
click at [629, 345] on input "Attention (required)" at bounding box center [781, 344] width 375 height 20
select select
type input "T"
select select
type input "Te"
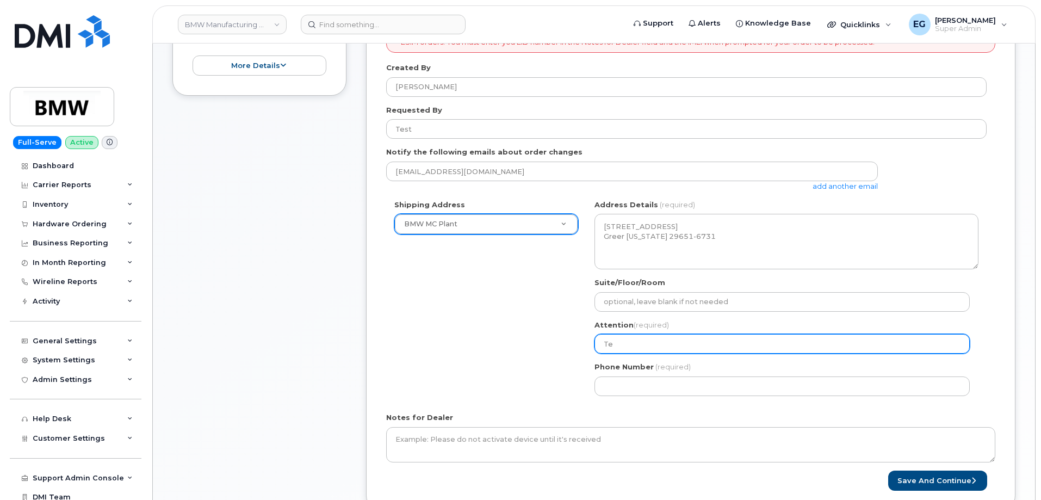
select select
type input "Tes"
select select
type input "Test"
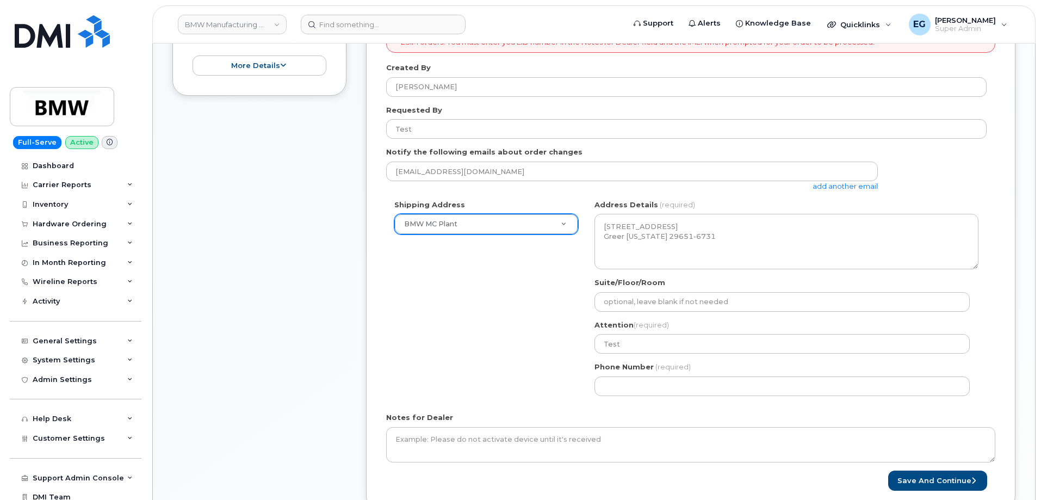
click at [514, 344] on div "Shipping Address BMW MC Plant New Address BMW MC Plant BMW North America Financ…" at bounding box center [686, 302] width 600 height 204
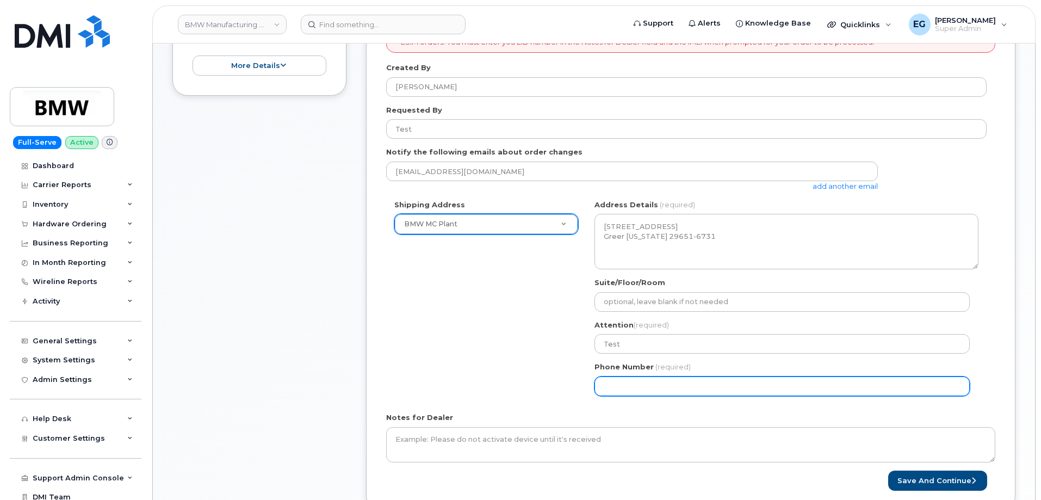
click at [622, 384] on input "Phone Number" at bounding box center [781, 386] width 375 height 20
select select
type input "773987514"
select select
type input "7739875146"
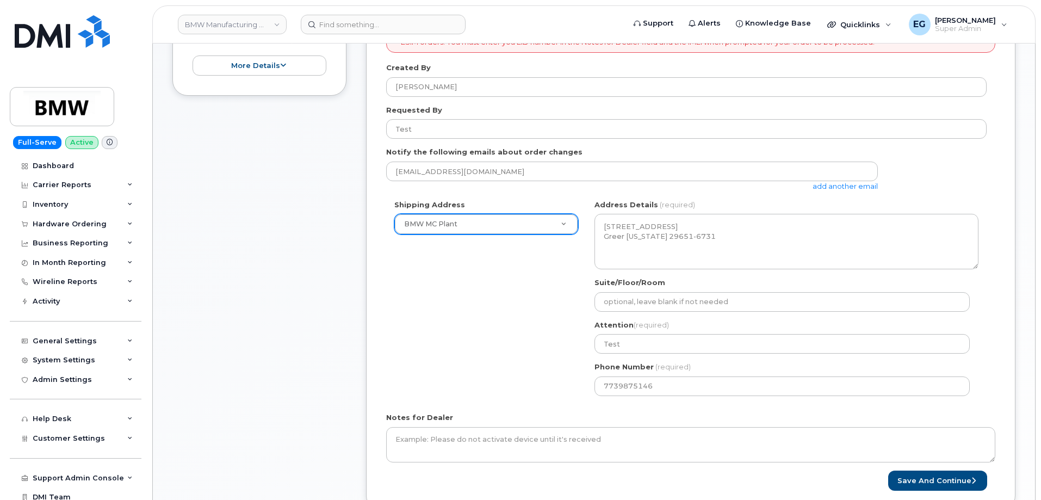
click at [512, 358] on div "Shipping Address BMW MC Plant New Address BMW MC Plant BMW North America Financ…" at bounding box center [686, 302] width 600 height 204
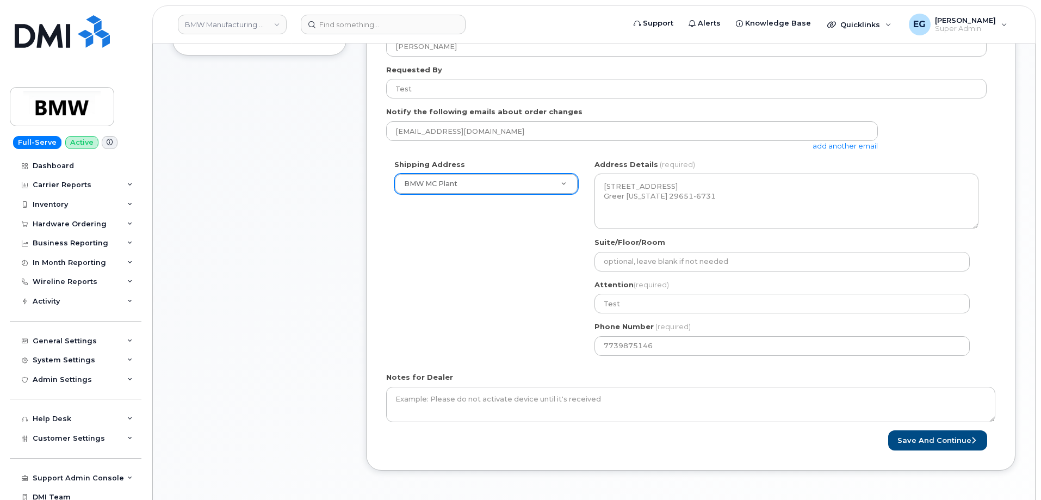
scroll to position [381, 0]
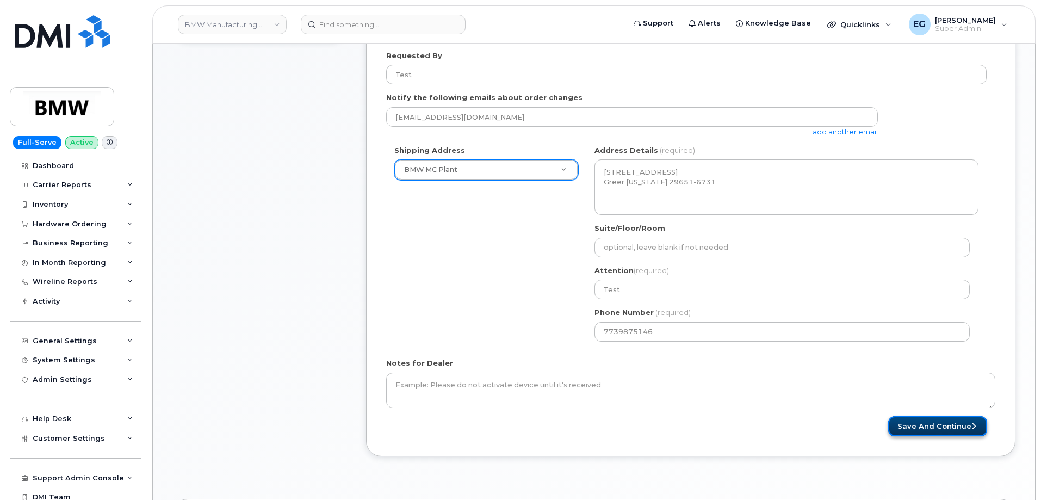
click at [910, 420] on button "Save and Continue" at bounding box center [937, 426] width 99 height 20
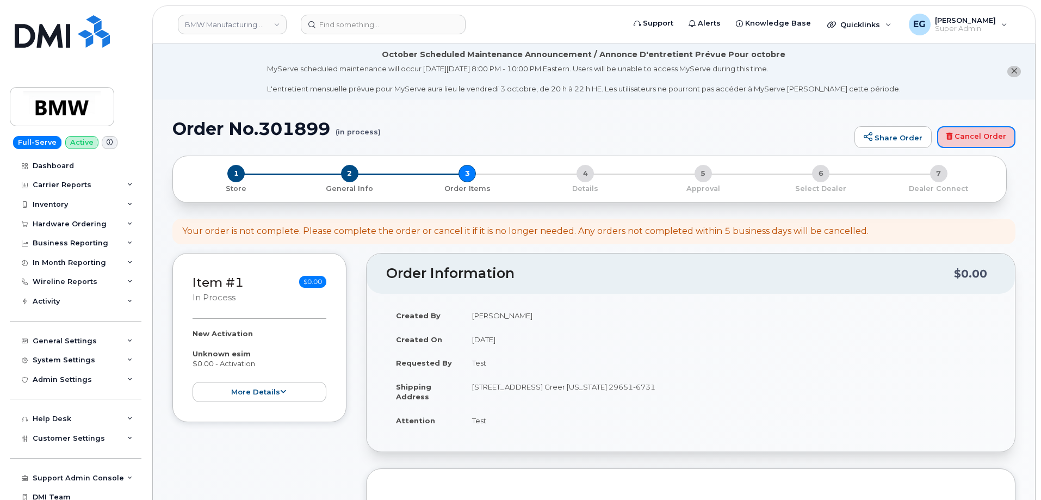
click at [973, 141] on link "Cancel Order" at bounding box center [976, 137] width 78 height 22
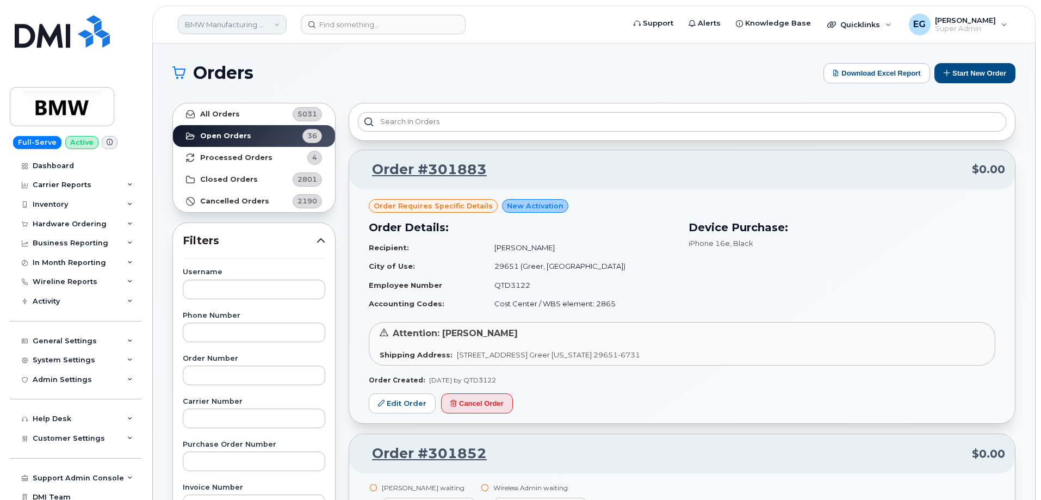
click at [225, 24] on link "BMW Manufacturing Co LLC" at bounding box center [232, 25] width 109 height 20
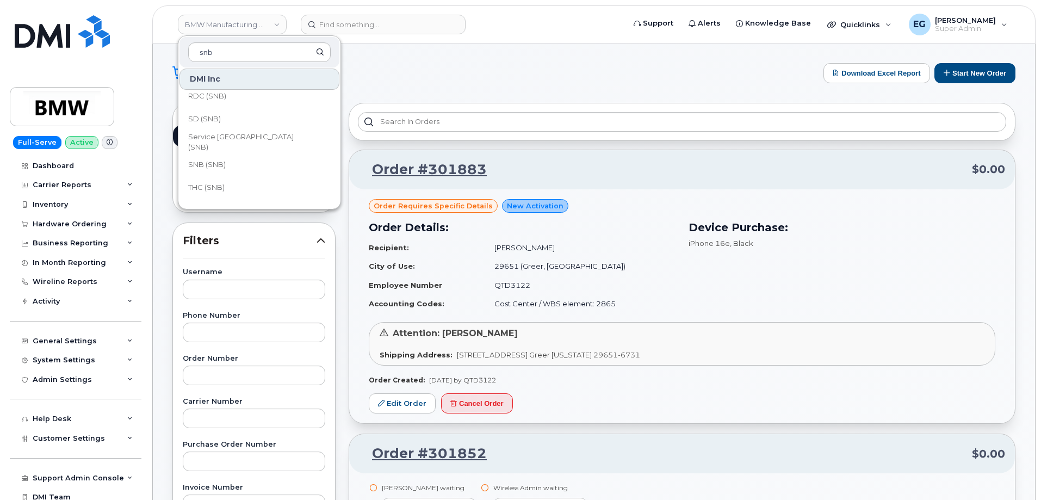
scroll to position [526, 0]
type input "snb"
click at [250, 149] on link "SNB (SNB)" at bounding box center [259, 148] width 160 height 22
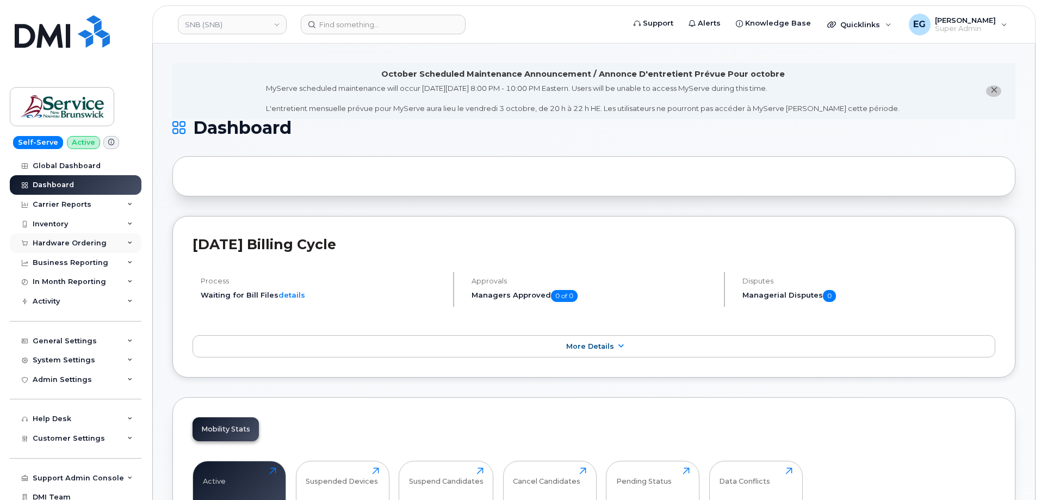
click at [72, 243] on div "Hardware Ordering" at bounding box center [70, 243] width 74 height 9
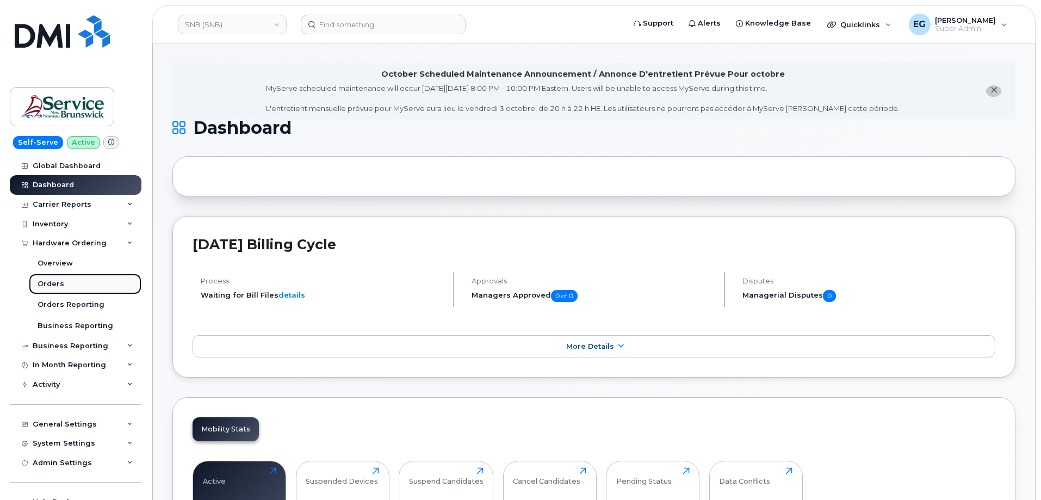
click at [58, 284] on div "Orders" at bounding box center [51, 284] width 27 height 10
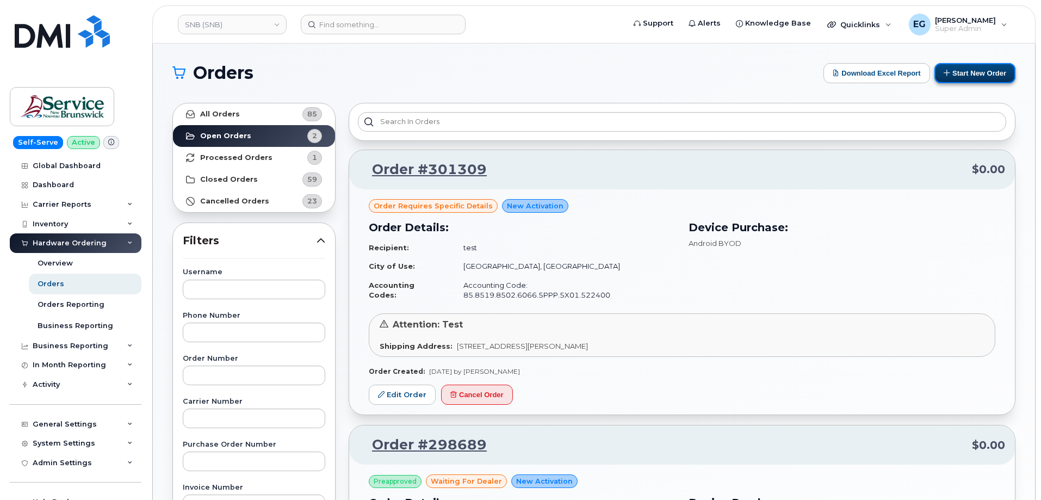
drag, startPoint x: 969, startPoint y: 74, endPoint x: 960, endPoint y: 79, distance: 10.0
click at [969, 73] on button "Start New Order" at bounding box center [974, 73] width 81 height 20
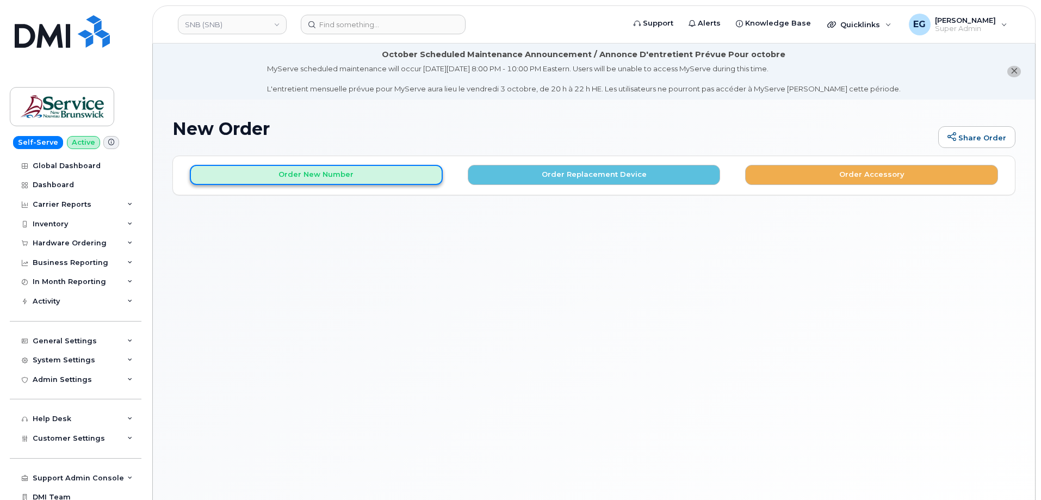
click at [336, 176] on button "Order New Number" at bounding box center [316, 175] width 253 height 20
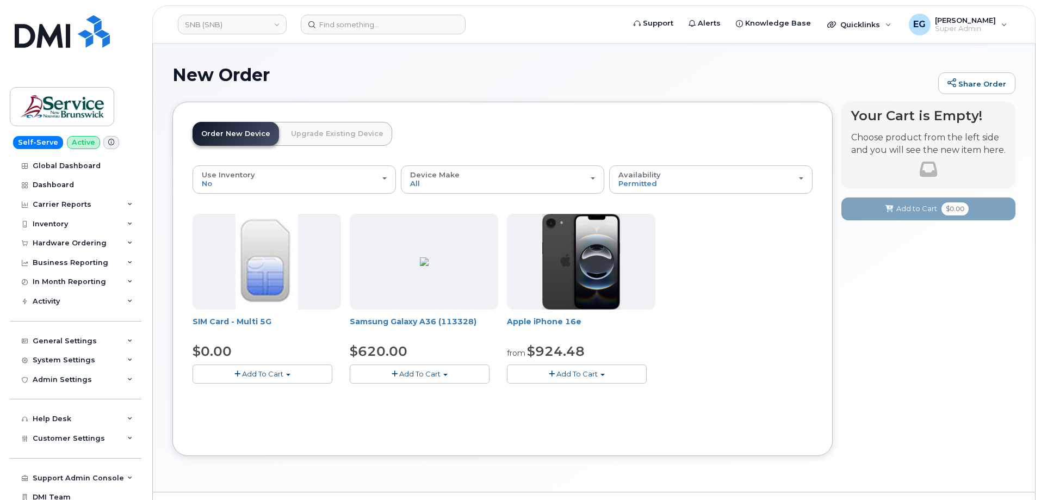
scroll to position [54, 0]
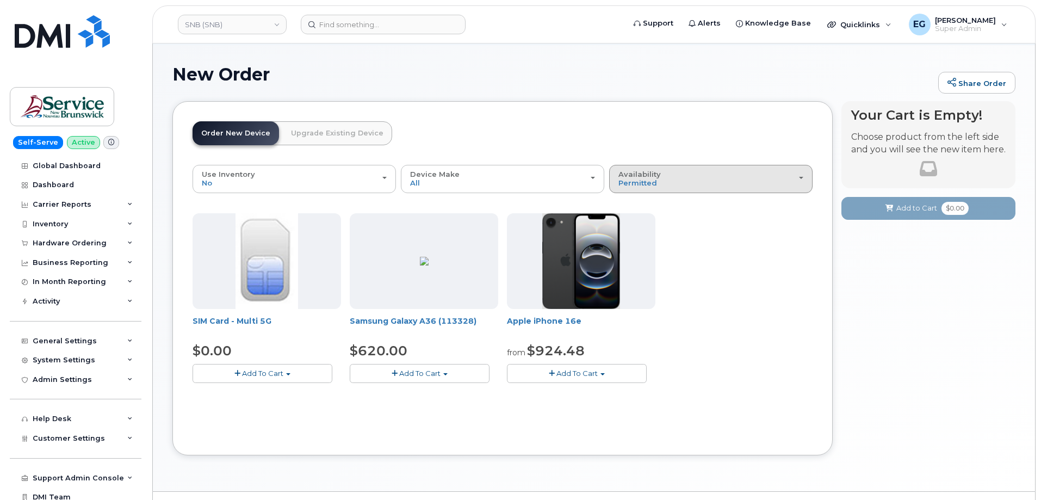
click at [632, 177] on span "Availability" at bounding box center [639, 174] width 42 height 9
click at [651, 221] on div "All" at bounding box center [711, 221] width 198 height 13
click at [656, 178] on span "Availability" at bounding box center [639, 174] width 42 height 9
click at [631, 220] on label "All" at bounding box center [623, 221] width 23 height 13
click at [0, 0] on input "All" at bounding box center [0, 0] width 0 height 0
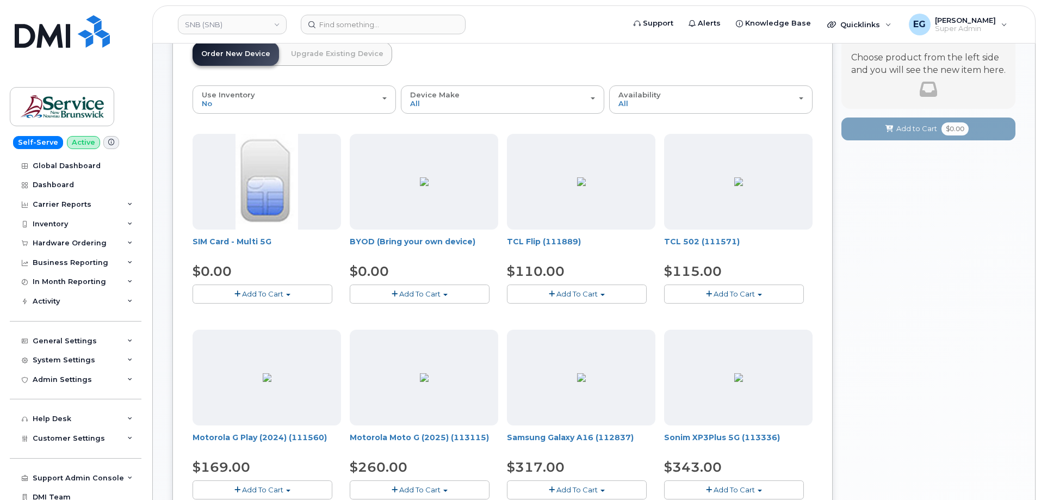
scroll to position [163, 0]
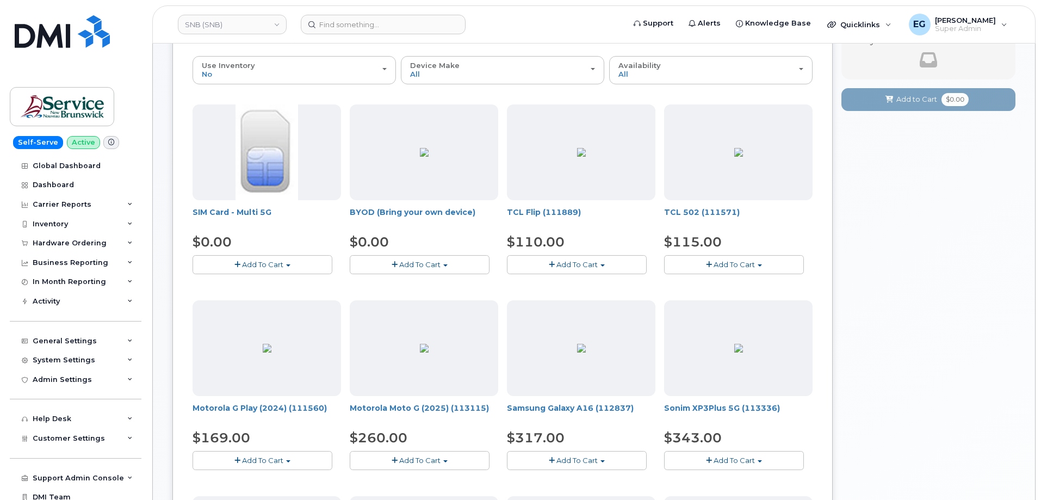
click at [421, 264] on span "Add To Cart" at bounding box center [419, 264] width 41 height 9
click at [396, 298] on link "$0.00 - 30-day activation" at bounding box center [407, 298] width 111 height 14
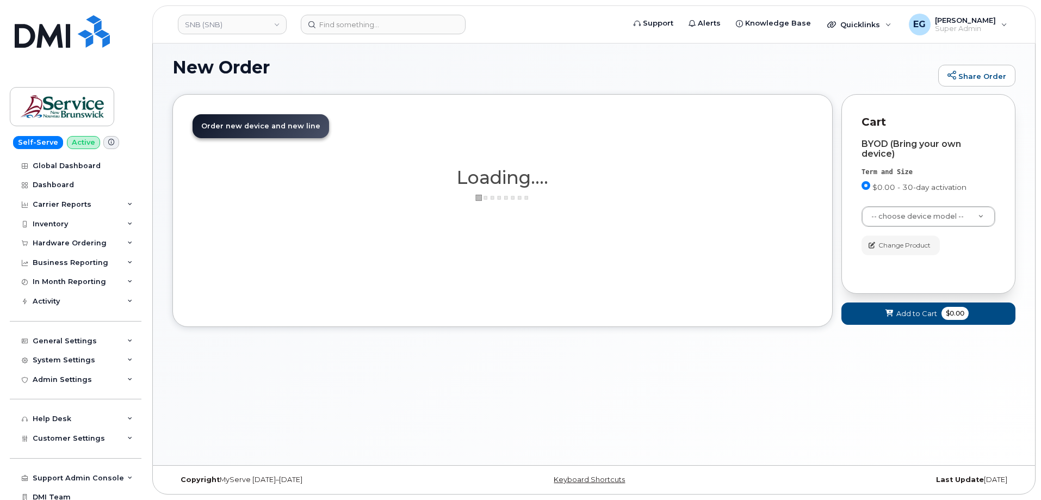
scroll to position [61, 0]
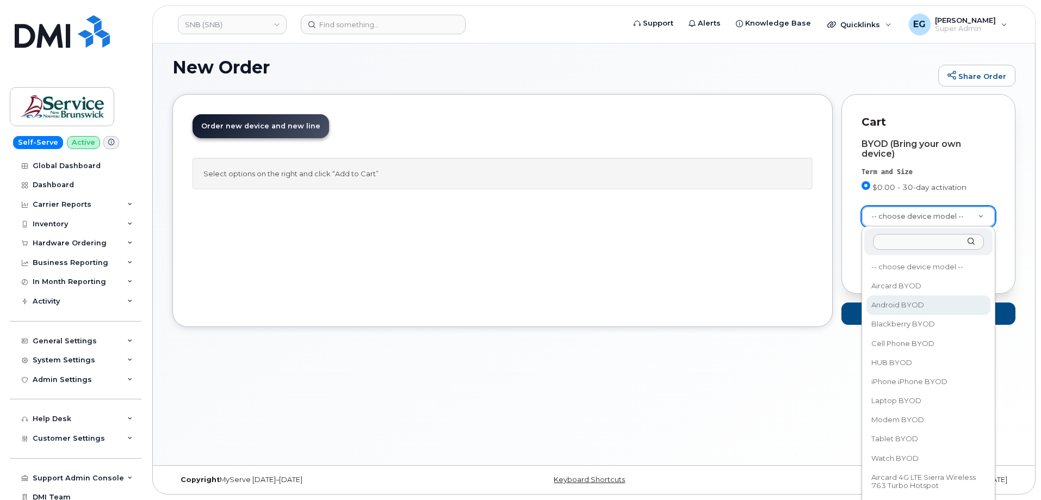
select select "2422"
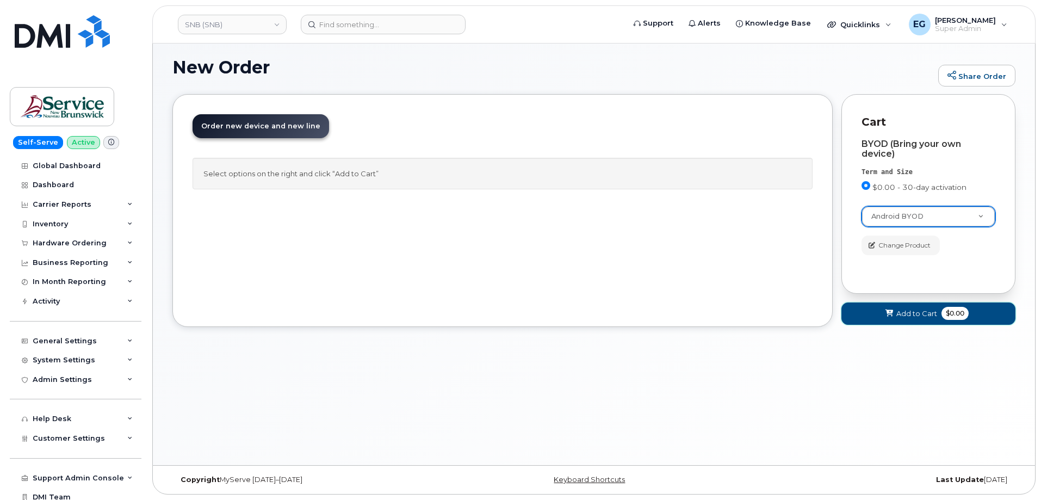
click at [894, 313] on button "Add to Cart $0.00" at bounding box center [928, 313] width 174 height 22
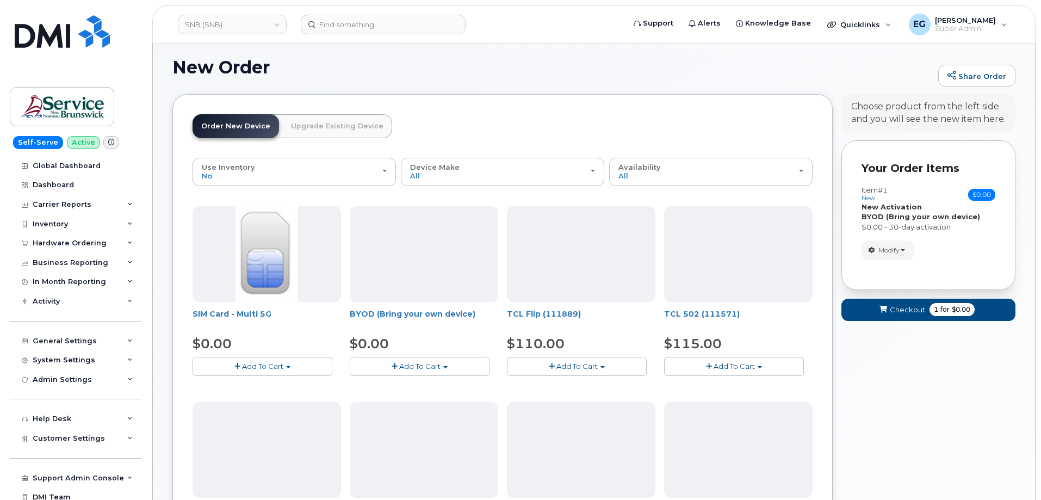
scroll to position [7, 0]
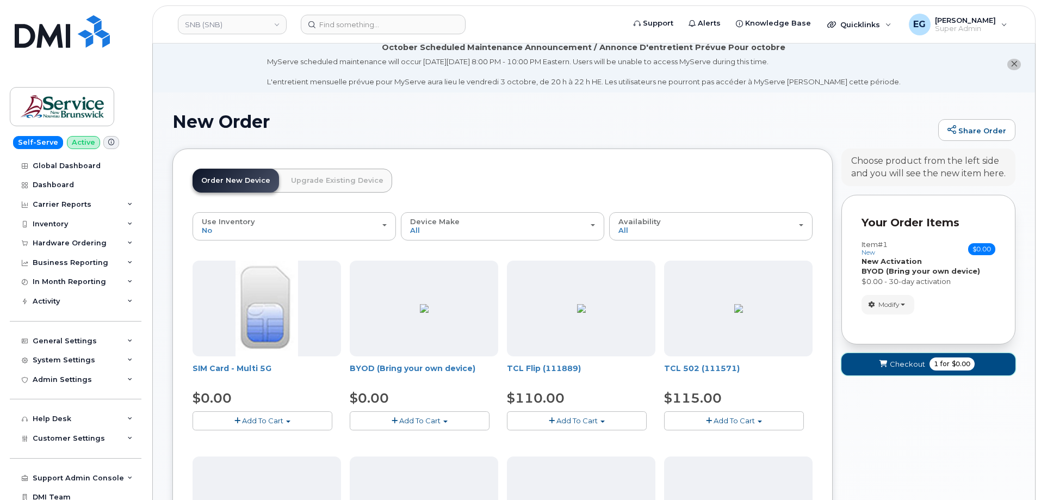
click at [925, 361] on button "Checkout 1 for $0.00" at bounding box center [928, 364] width 174 height 22
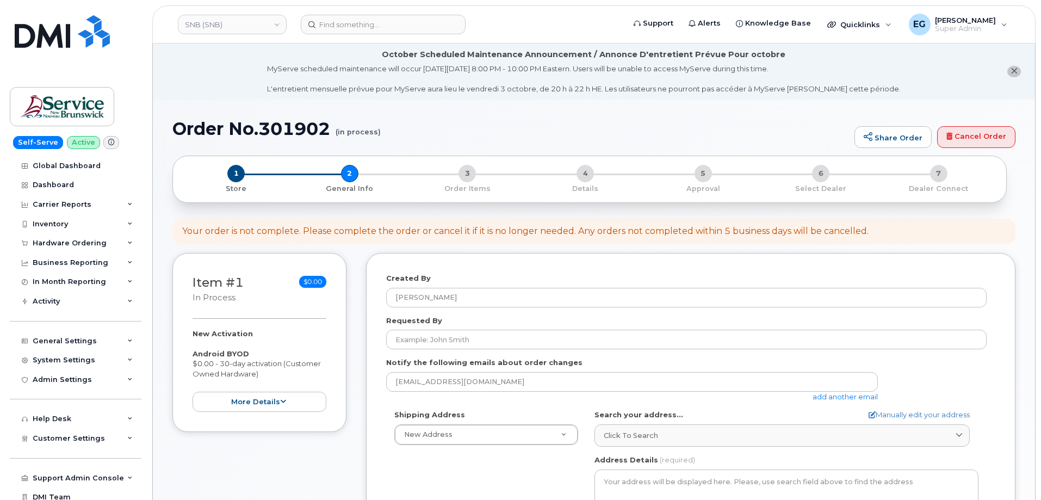
select select
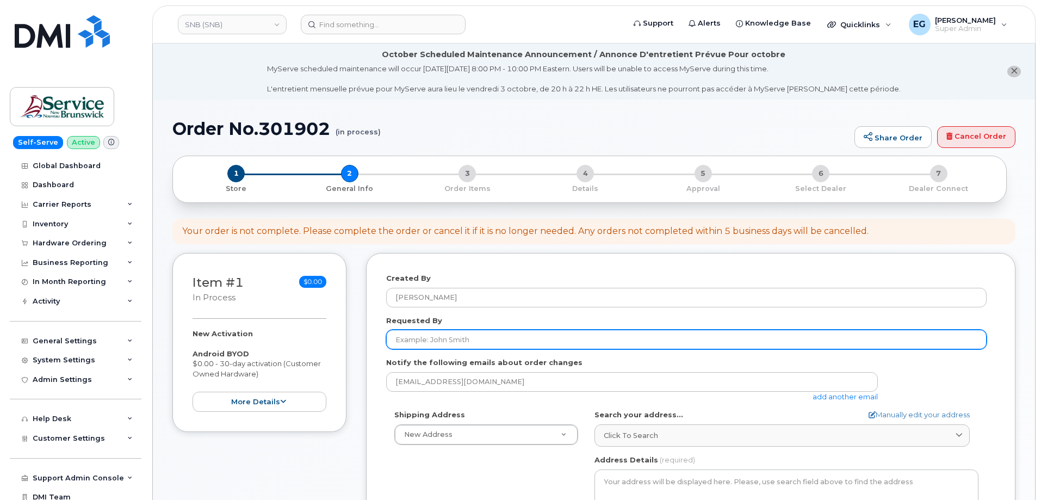
click at [484, 337] on input "Requested By" at bounding box center [686, 340] width 600 height 20
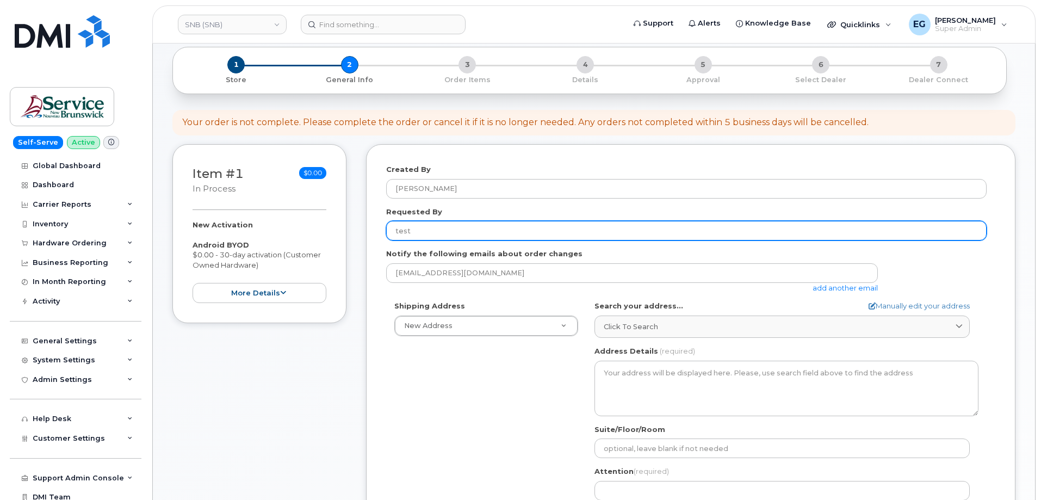
scroll to position [109, 0]
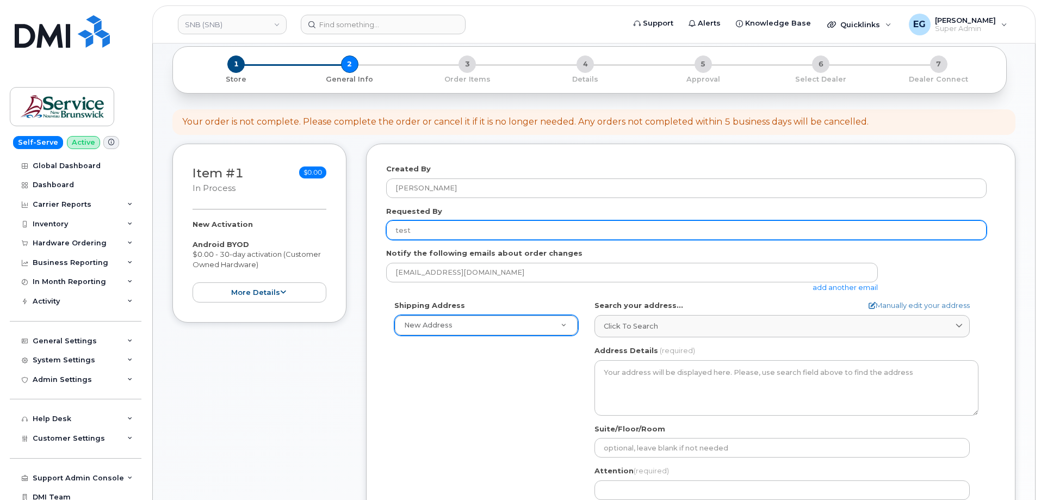
type input "test"
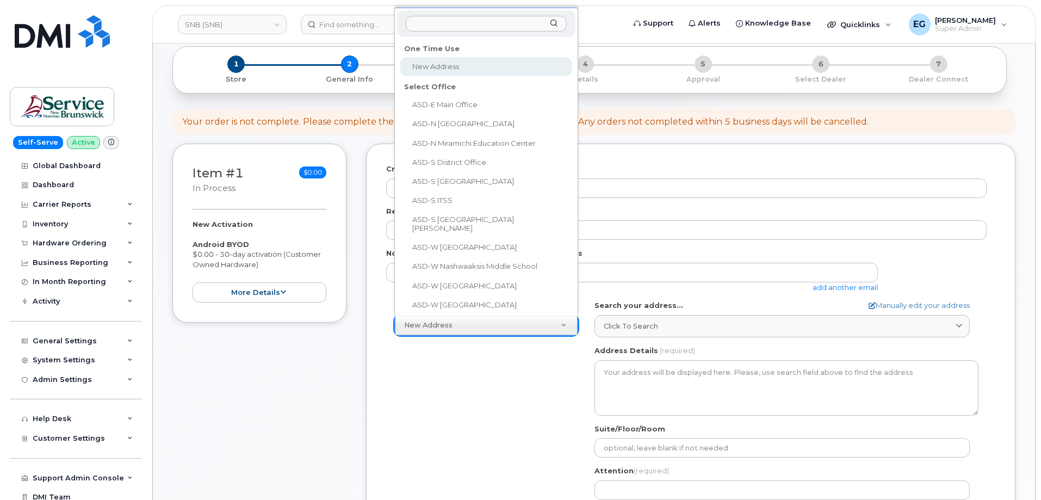
scroll to position [17, 0]
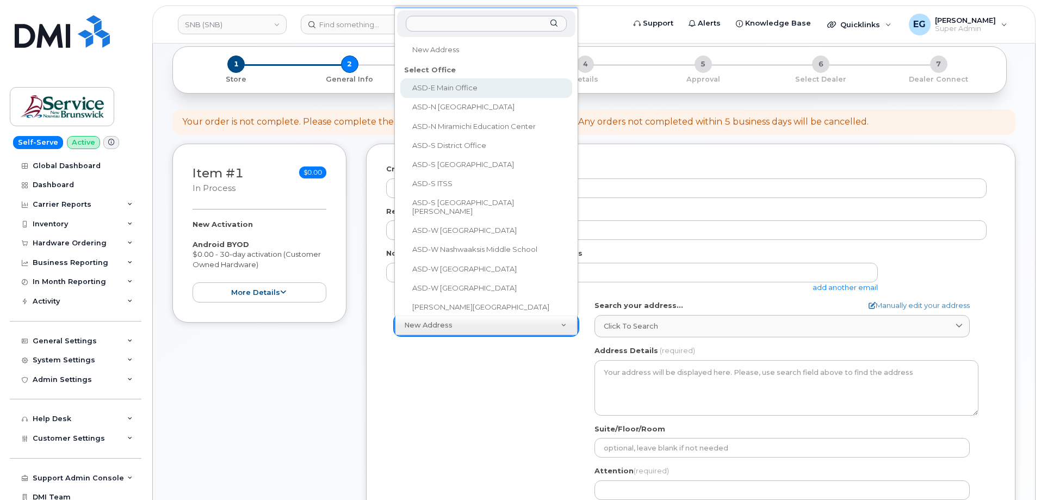
select select
type textarea "[STREET_ADDRESS][PERSON_NAME]"
type input "[PERSON_NAME]"
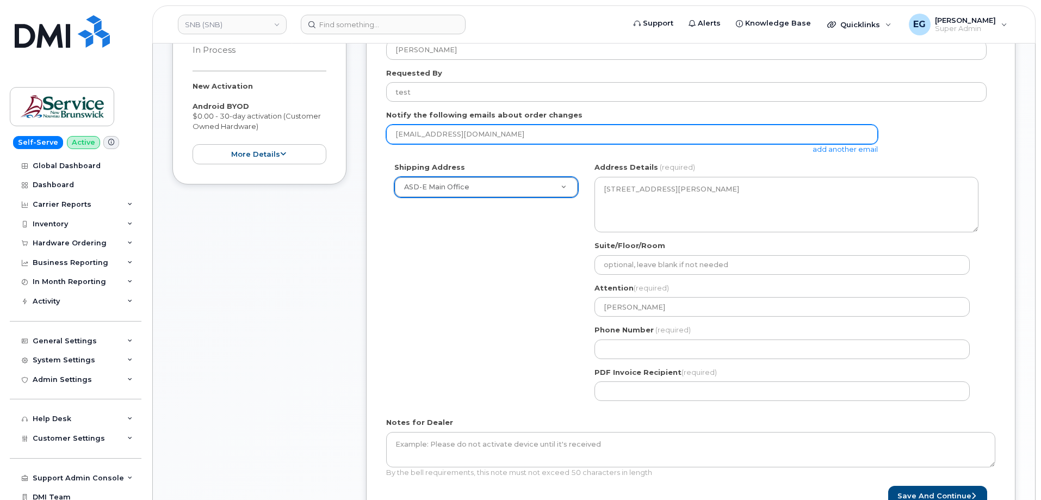
scroll to position [252, 0]
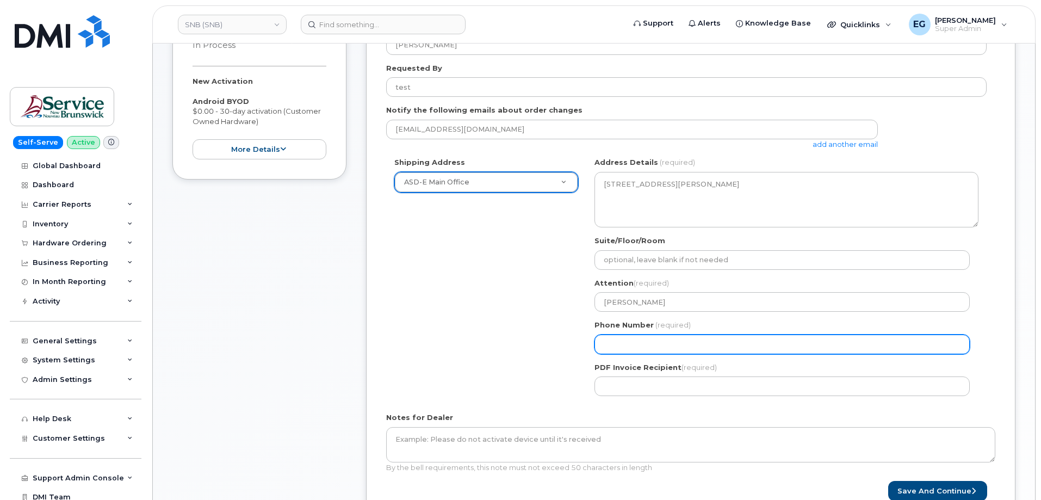
click at [674, 350] on input "Phone Number" at bounding box center [781, 344] width 375 height 20
select select
type input "773987513"
select select
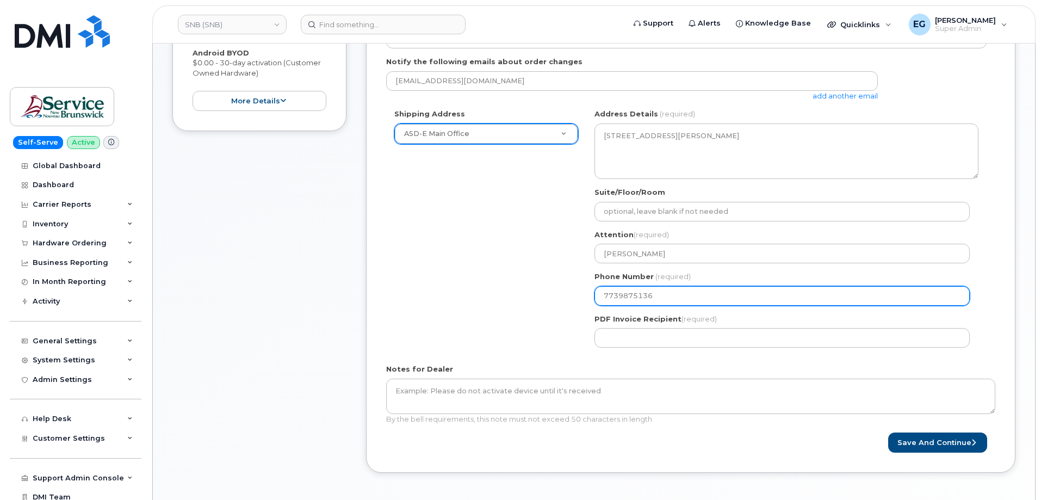
scroll to position [307, 0]
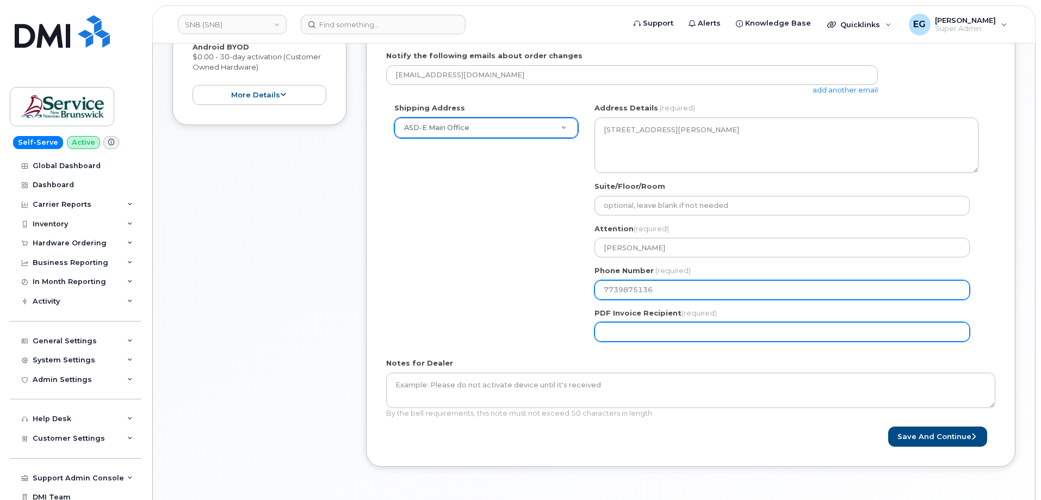
type input "7739875136"
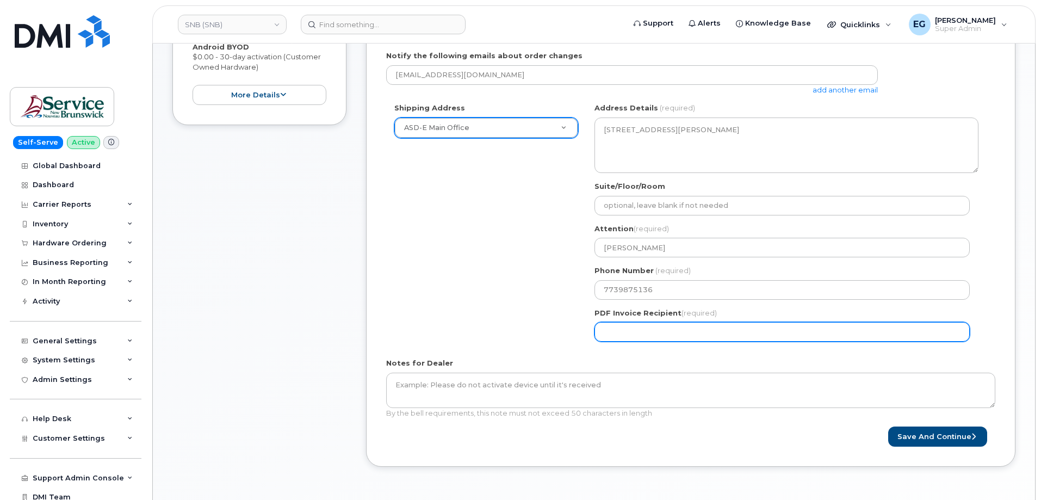
click at [630, 330] on input "PDF Invoice Recipient (required)" at bounding box center [781, 332] width 375 height 20
click at [778, 331] on input "PDF Invoice Recipient (required)" at bounding box center [781, 332] width 375 height 20
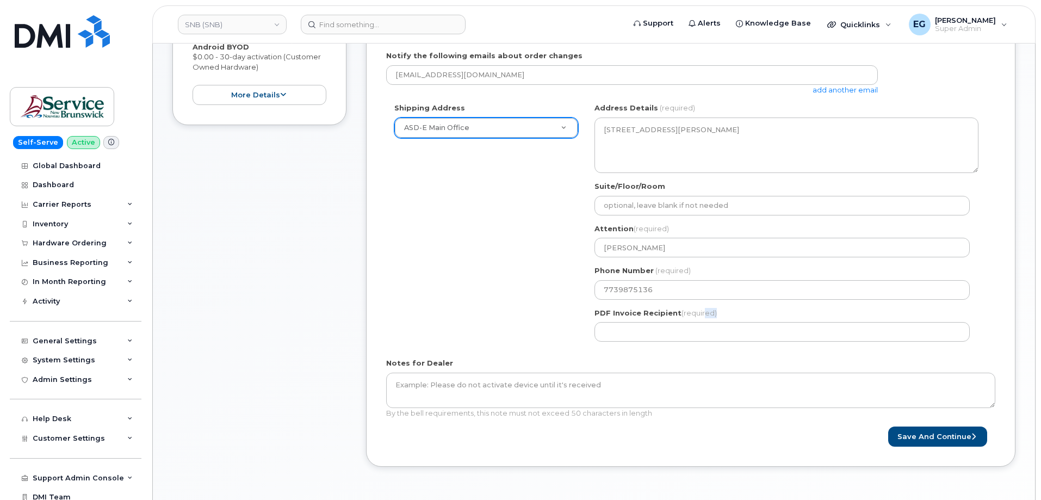
drag, startPoint x: 701, startPoint y: 314, endPoint x: 616, endPoint y: 322, distance: 86.3
click at [616, 322] on div "PDF Invoice Recipient (required)" at bounding box center [786, 325] width 384 height 34
click at [596, 315] on label "PDF Invoice Recipient (required)" at bounding box center [655, 313] width 122 height 10
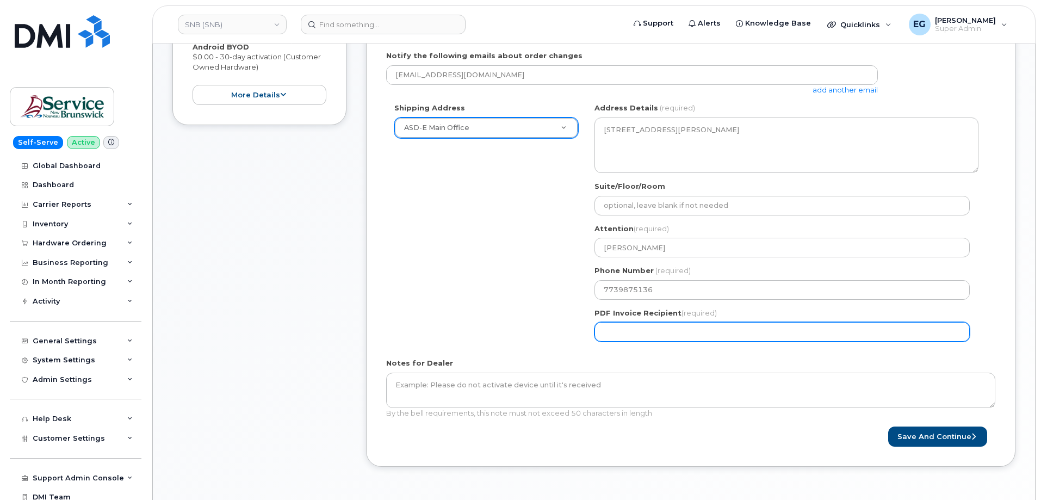
click at [596, 322] on input "PDF Invoice Recipient (required)" at bounding box center [781, 332] width 375 height 20
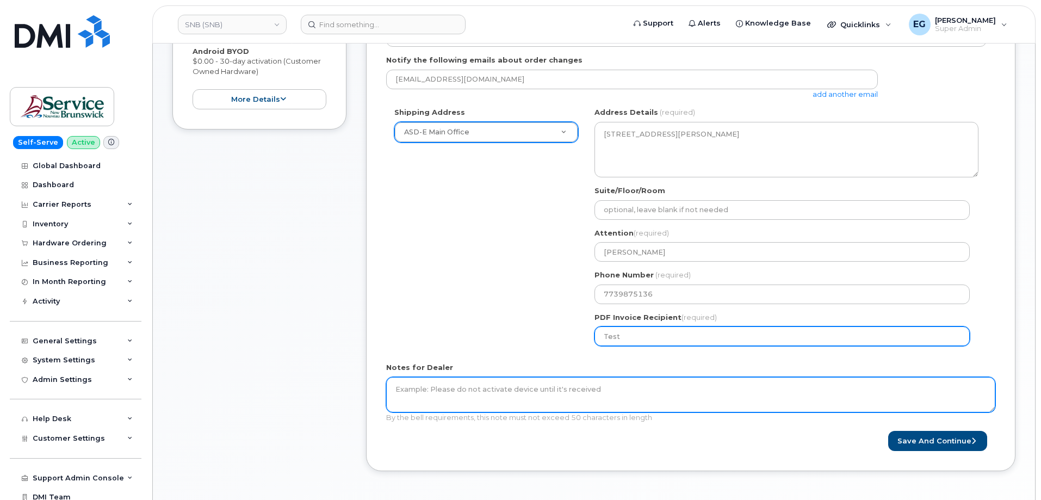
scroll to position [361, 0]
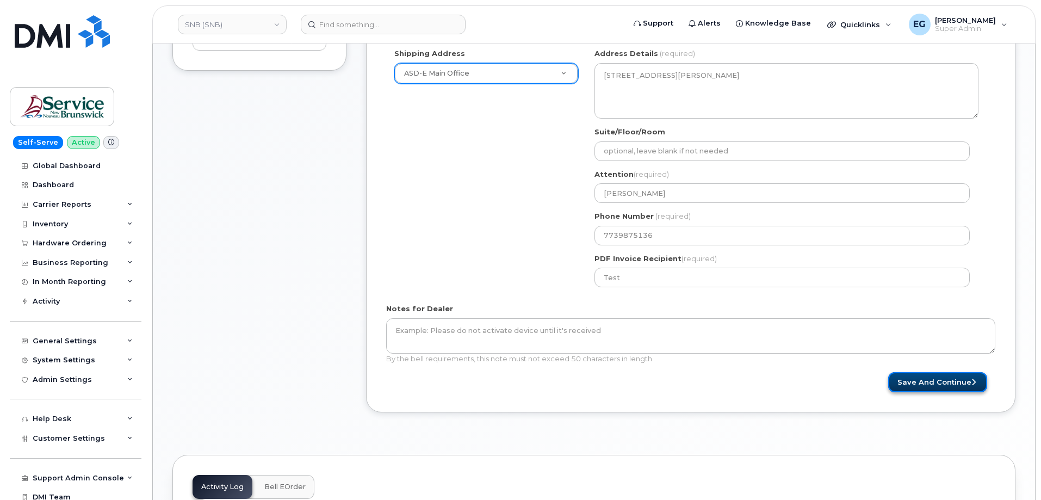
click at [947, 377] on button "Save and Continue" at bounding box center [937, 382] width 99 height 20
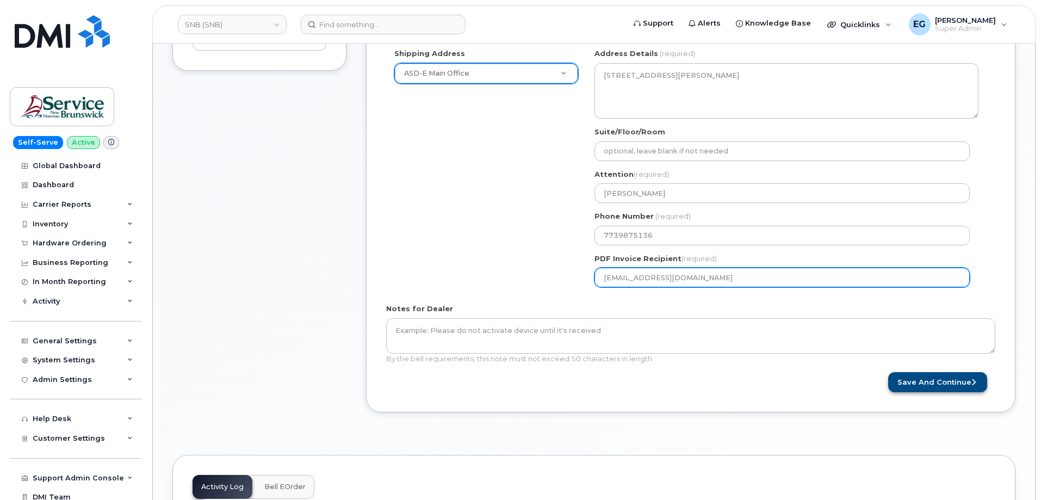
type input "[EMAIL_ADDRESS][DOMAIN_NAME]"
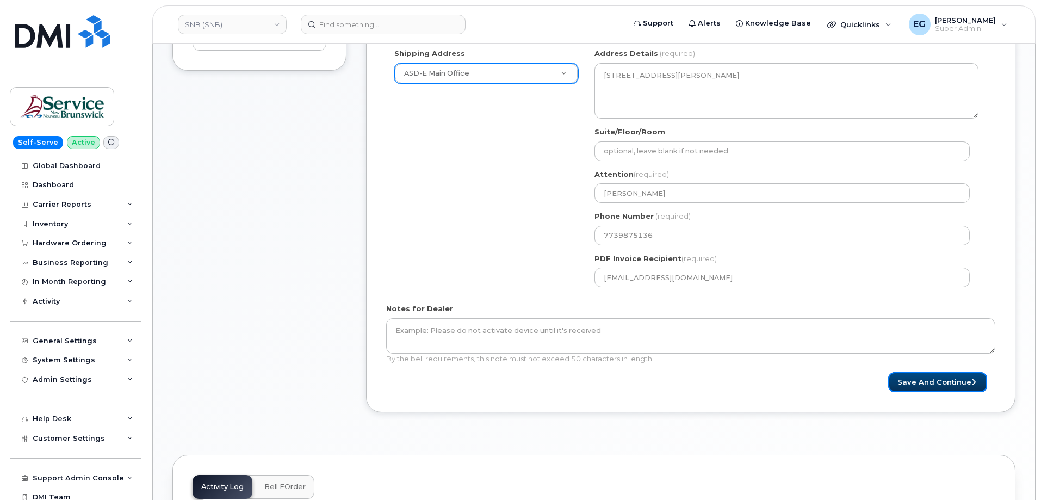
drag, startPoint x: 930, startPoint y: 387, endPoint x: 859, endPoint y: 401, distance: 72.2
click at [930, 387] on button "Save and Continue" at bounding box center [937, 382] width 99 height 20
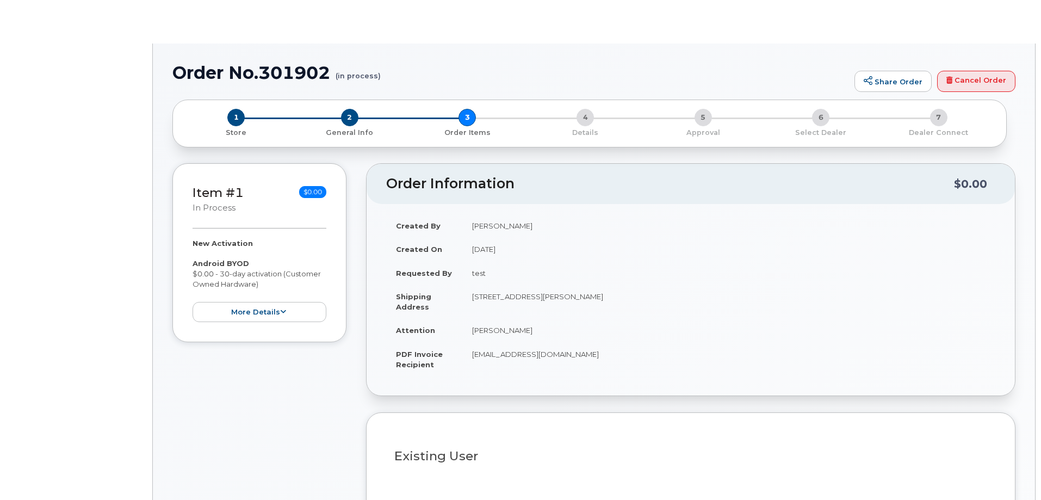
scroll to position [290, 0]
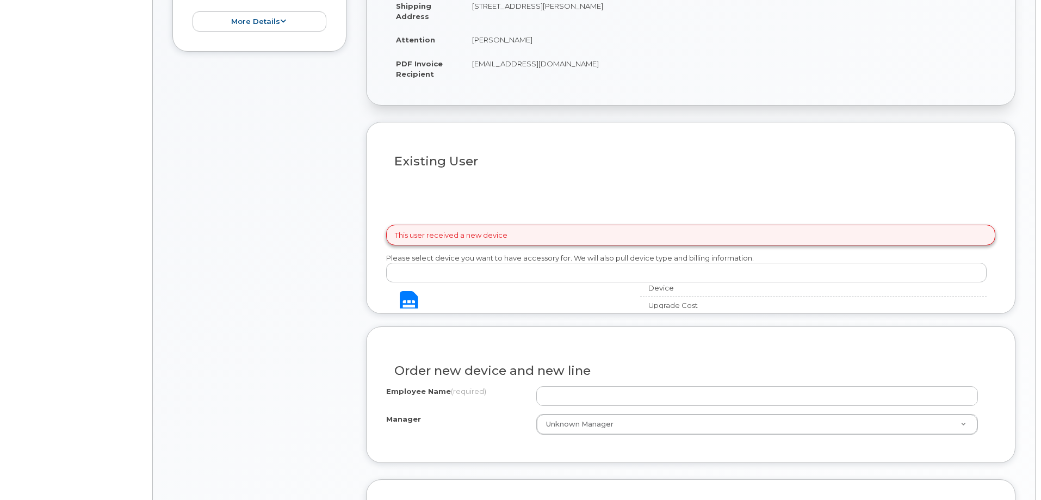
radio input "true"
select select
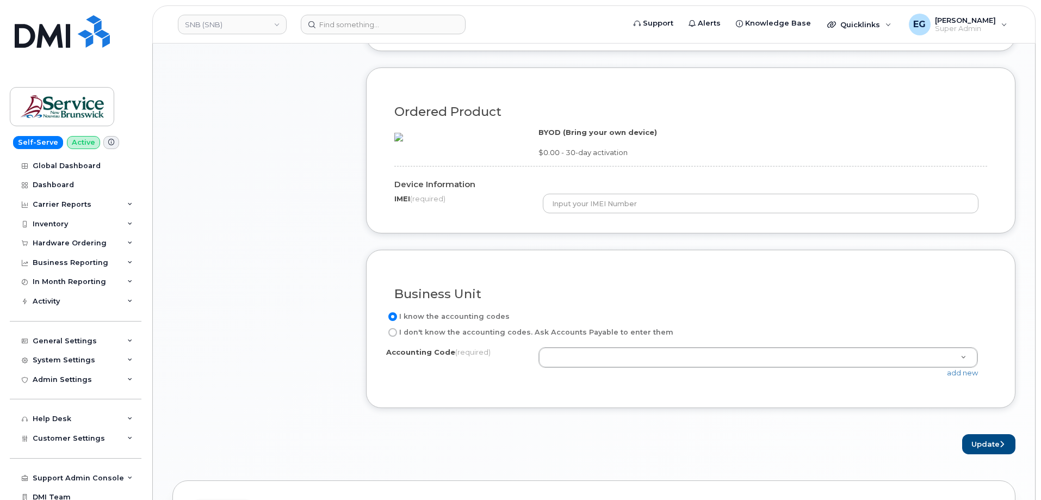
scroll to position [761, 0]
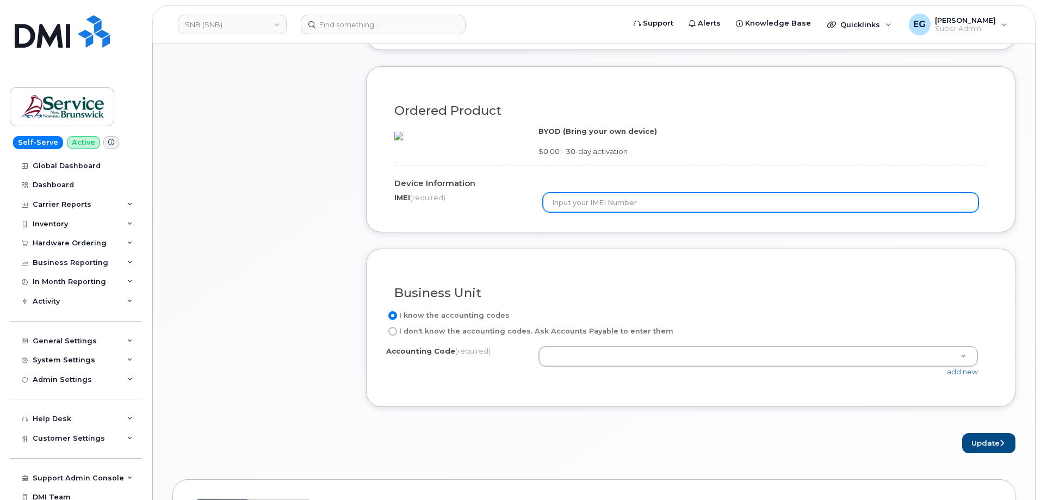
click at [559, 212] on input "text" at bounding box center [761, 202] width 436 height 20
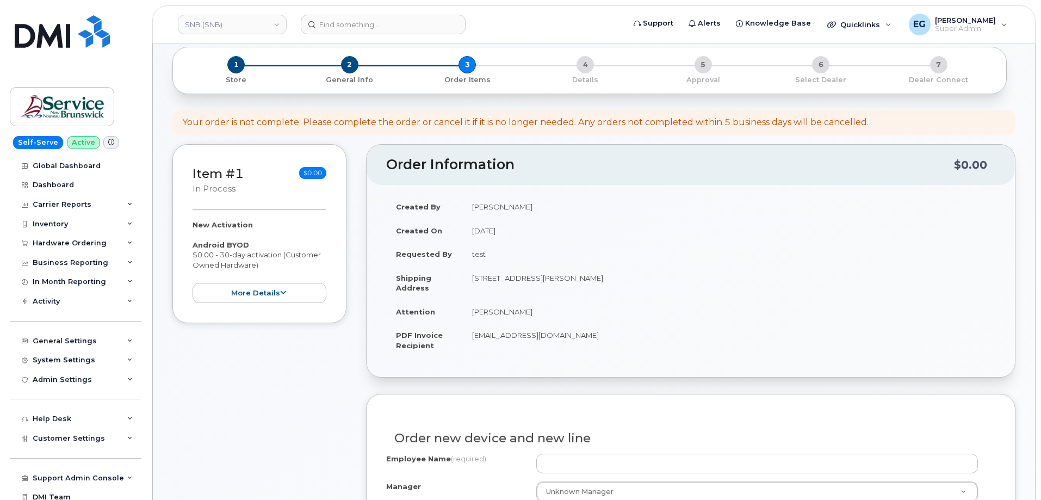
scroll to position [0, 0]
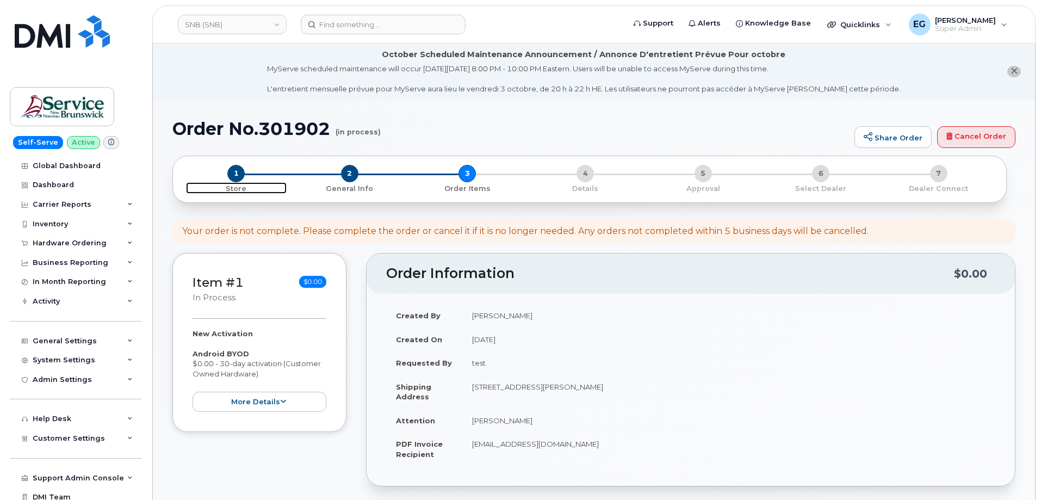
click at [234, 178] on span "1" at bounding box center [235, 173] width 17 height 17
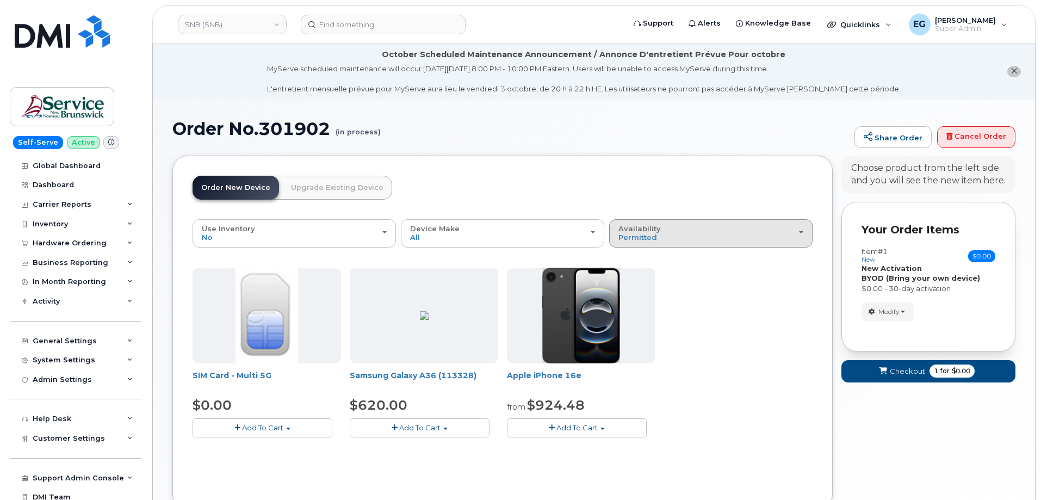
click at [660, 237] on div "Availability Permitted All" at bounding box center [710, 233] width 185 height 17
click at [628, 275] on label "All" at bounding box center [623, 276] width 23 height 13
click at [0, 0] on input "All" at bounding box center [0, 0] width 0 height 0
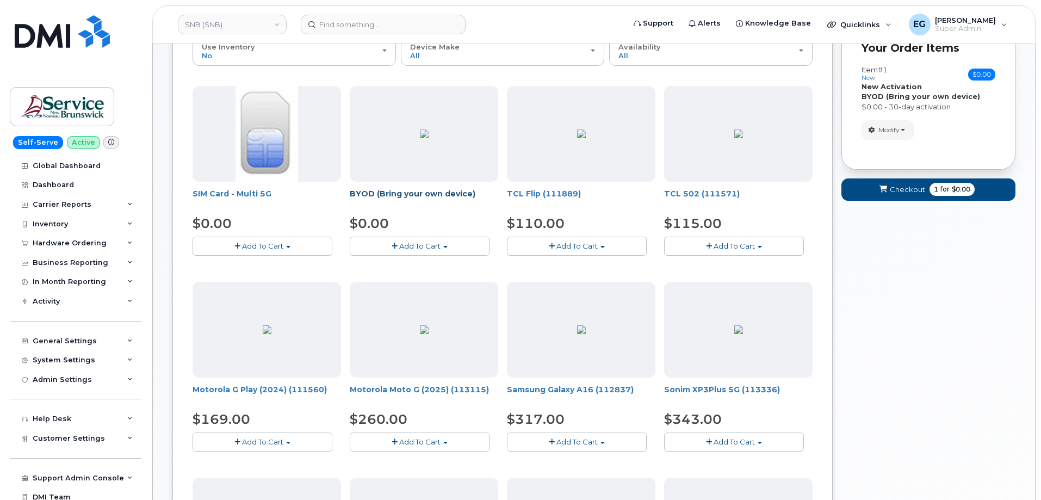
scroll to position [163, 0]
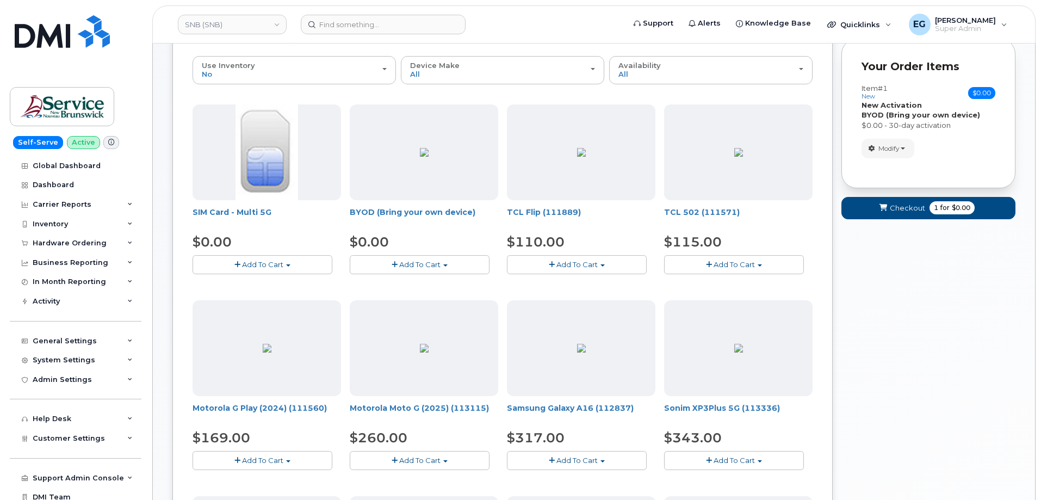
click at [428, 270] on button "Add To Cart" at bounding box center [420, 264] width 140 height 19
click at [405, 300] on link "$0.00 - 30-day activation" at bounding box center [407, 298] width 111 height 14
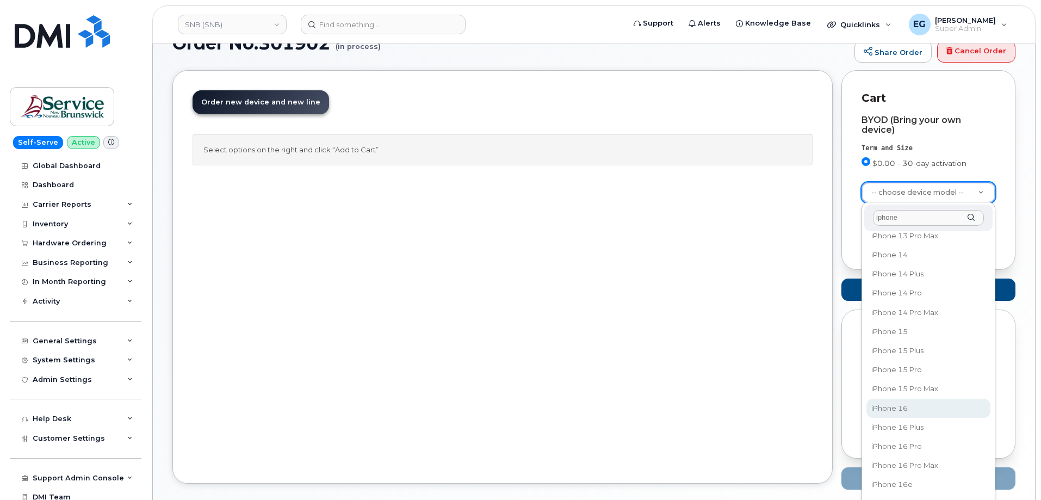
scroll to position [272, 0]
type input "iphone"
select select "3304"
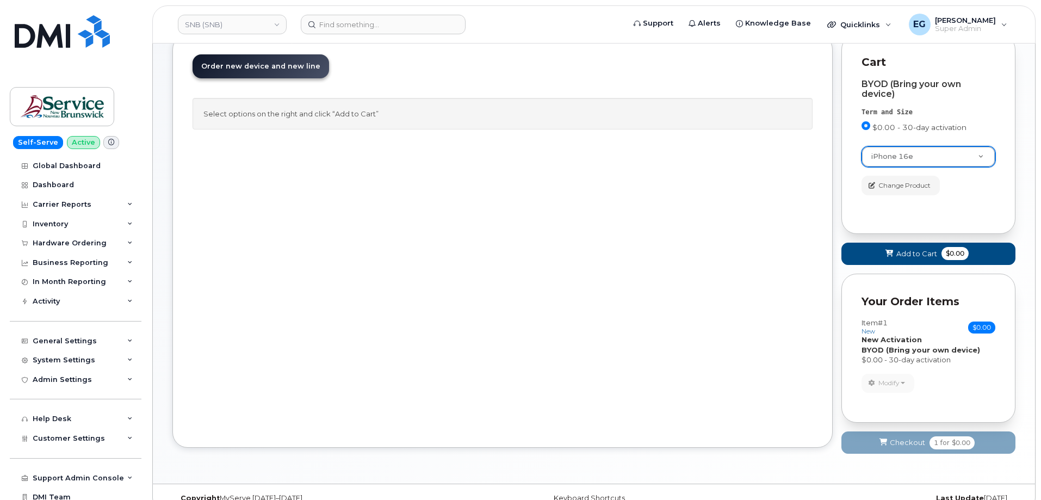
scroll to position [140, 0]
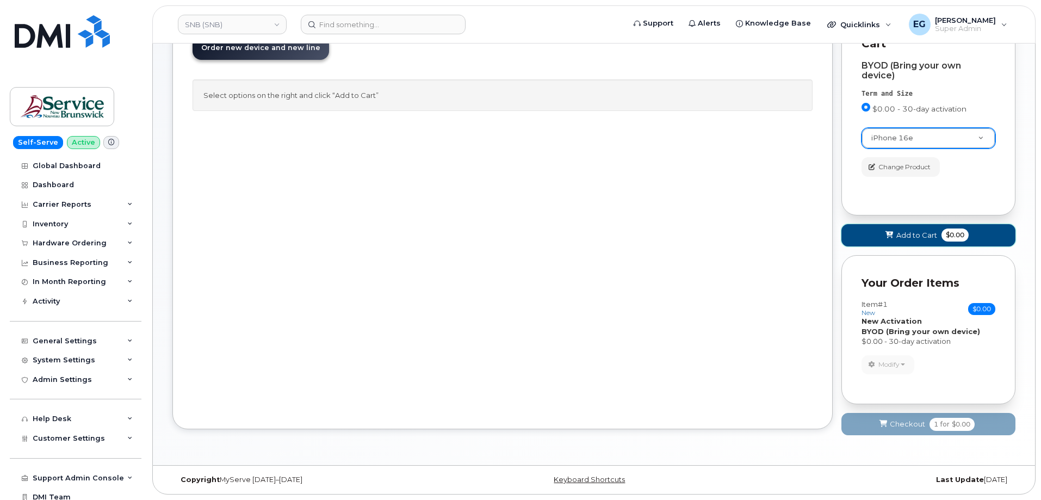
click at [927, 236] on span "Add to Cart" at bounding box center [916, 235] width 41 height 10
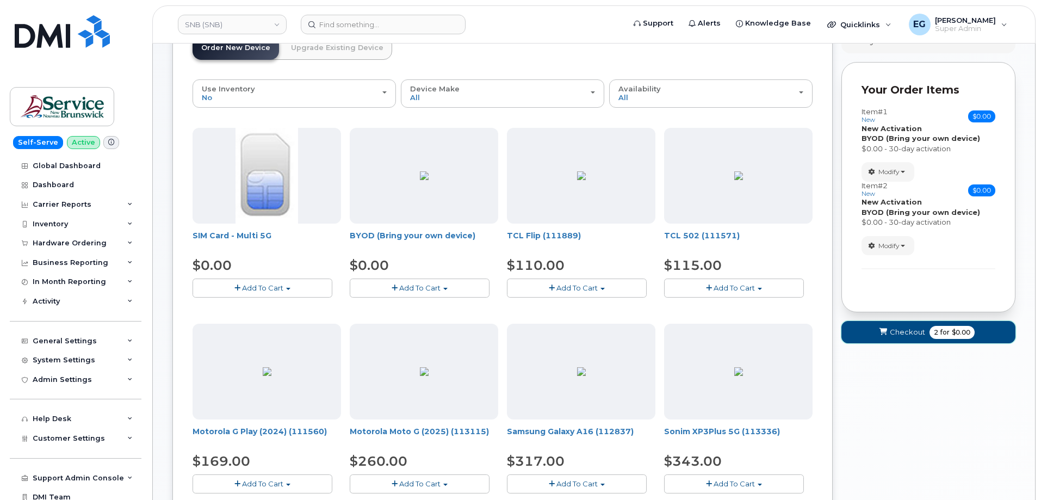
click at [921, 332] on span "Checkout" at bounding box center [907, 332] width 35 height 10
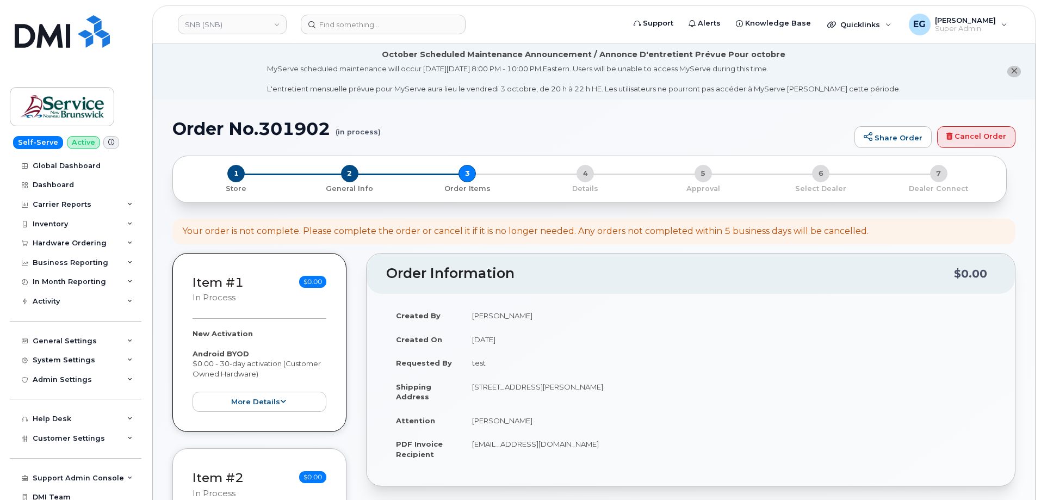
select select
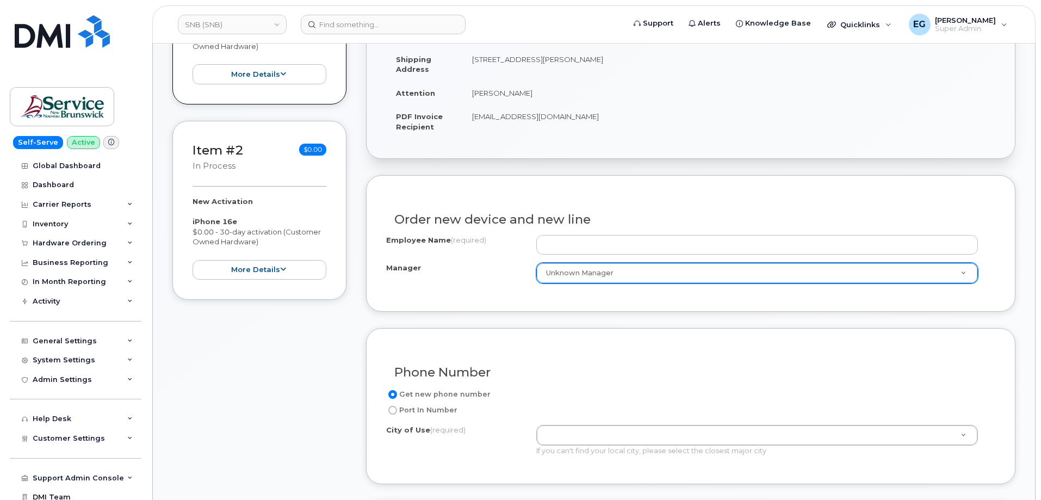
scroll to position [327, 0]
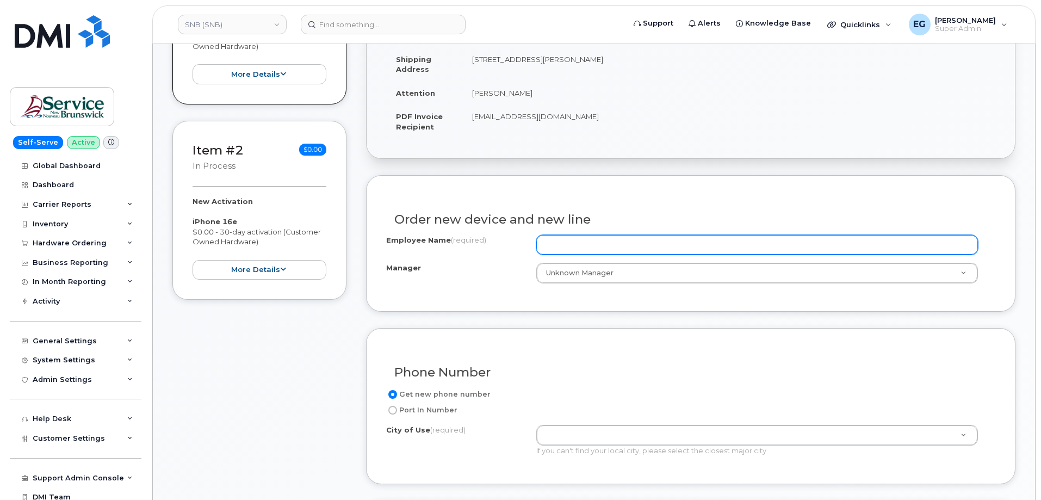
click at [600, 247] on input "Employee Name (required)" at bounding box center [757, 245] width 442 height 20
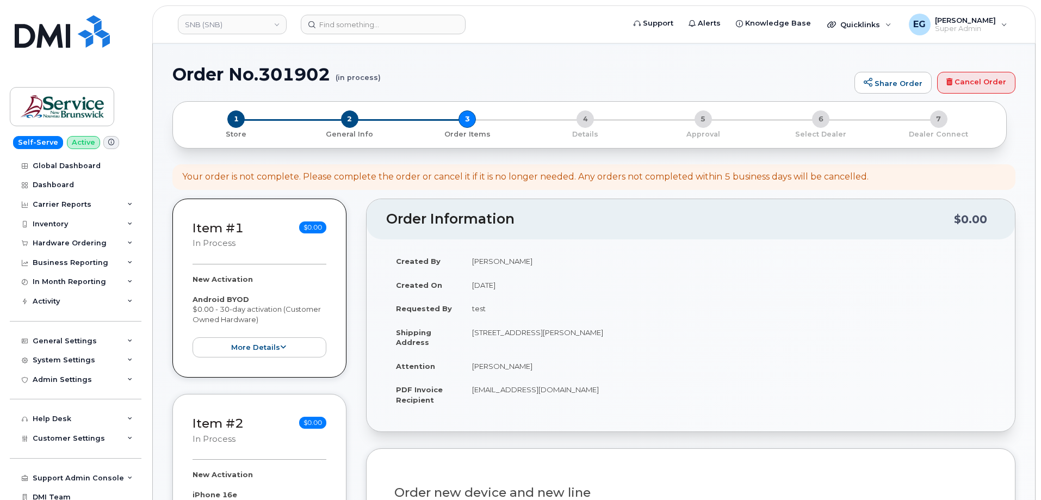
scroll to position [0, 0]
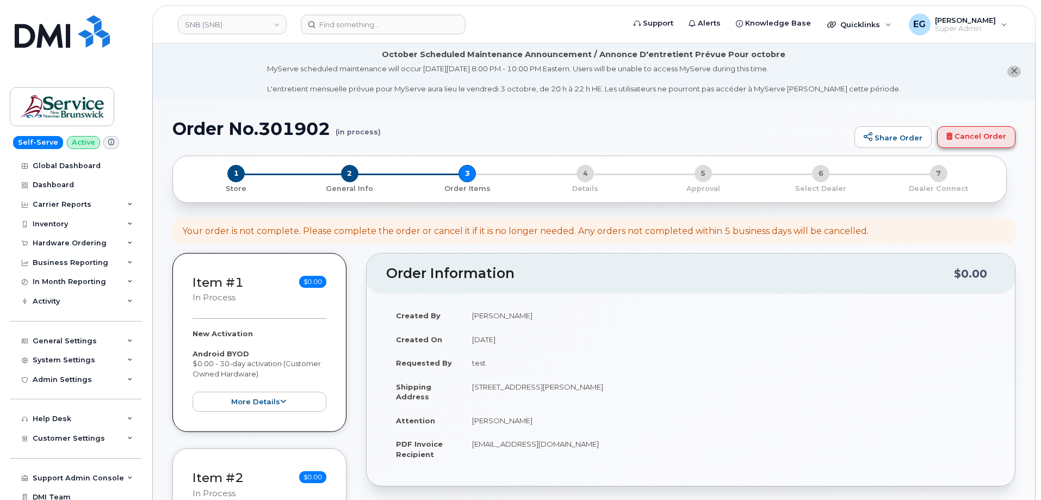
type input "Test"
click at [965, 135] on link "Cancel Order" at bounding box center [976, 137] width 78 height 22
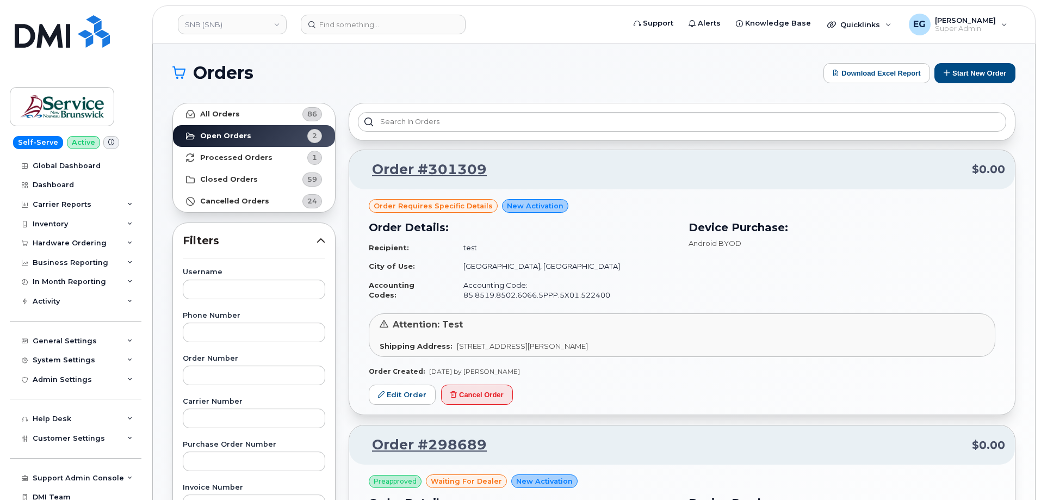
scroll to position [54, 0]
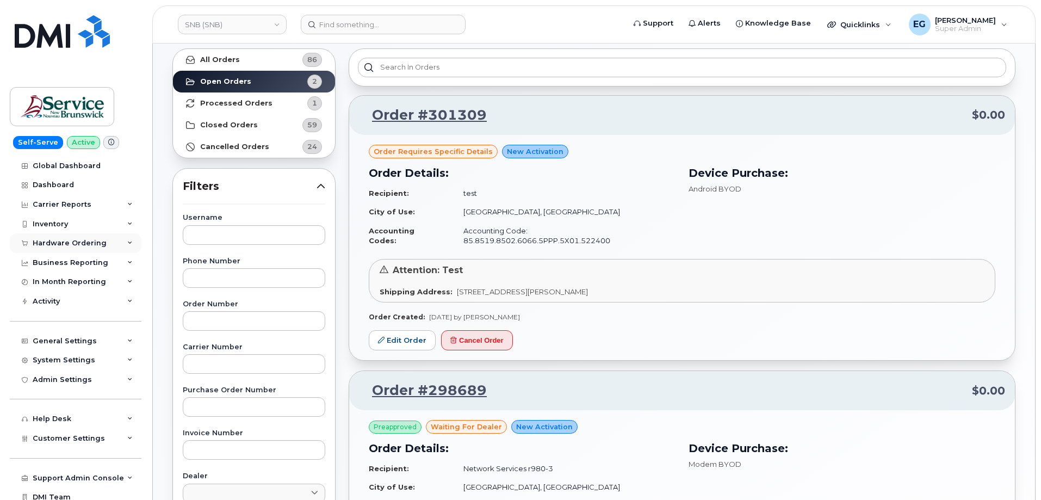
click at [66, 235] on div "Hardware Ordering" at bounding box center [76, 243] width 132 height 20
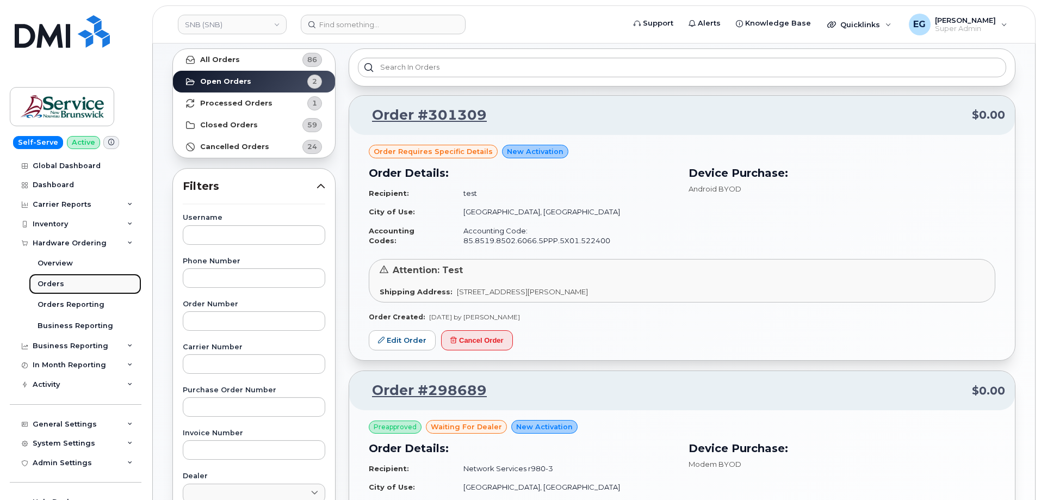
click at [48, 287] on div "Orders" at bounding box center [51, 284] width 27 height 10
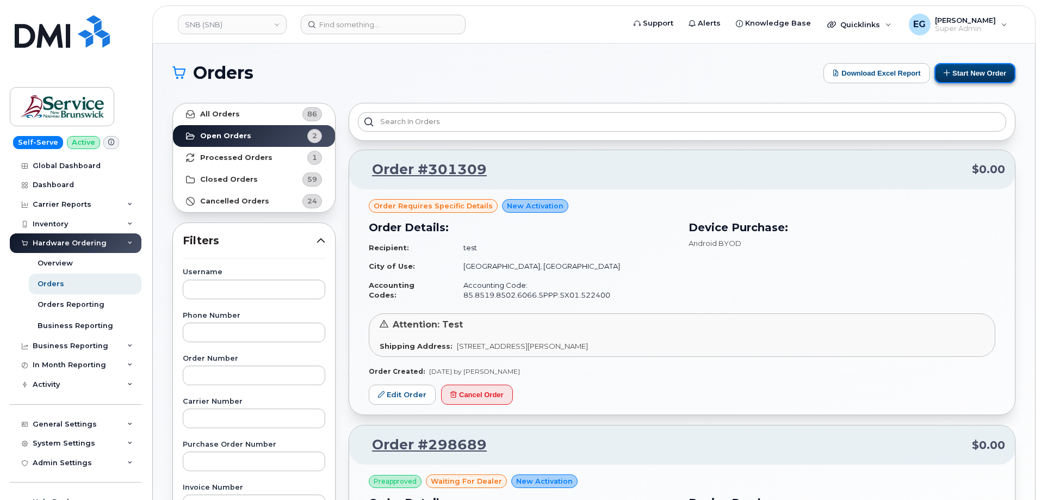
click at [958, 68] on button "Start New Order" at bounding box center [974, 73] width 81 height 20
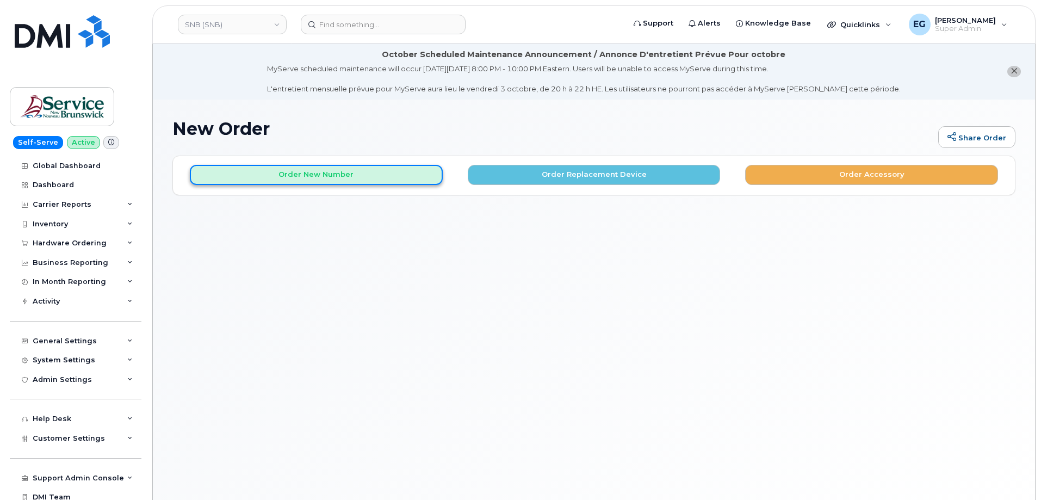
click at [357, 181] on button "Order New Number" at bounding box center [316, 175] width 253 height 20
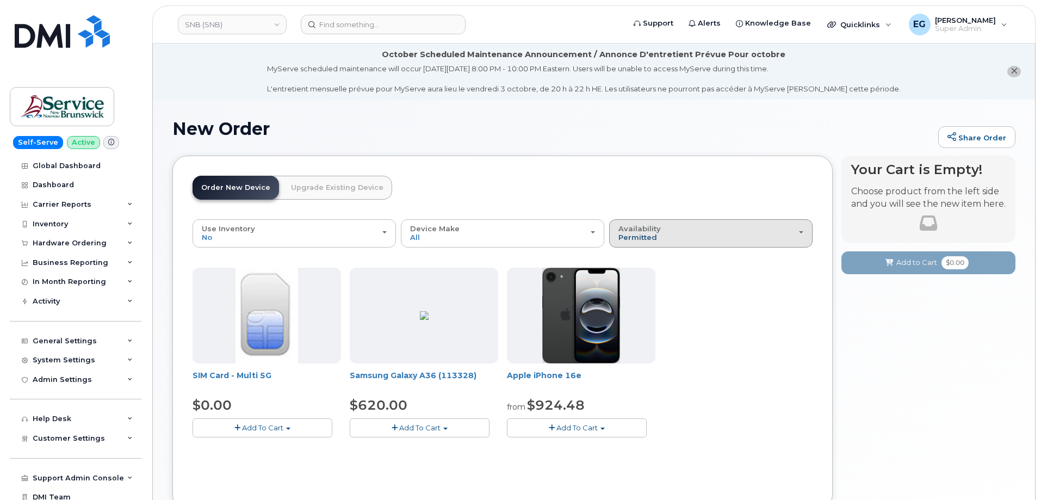
click at [644, 238] on span "Permitted" at bounding box center [637, 237] width 39 height 9
click at [633, 276] on label "All" at bounding box center [623, 276] width 23 height 13
click at [0, 0] on input "All" at bounding box center [0, 0] width 0 height 0
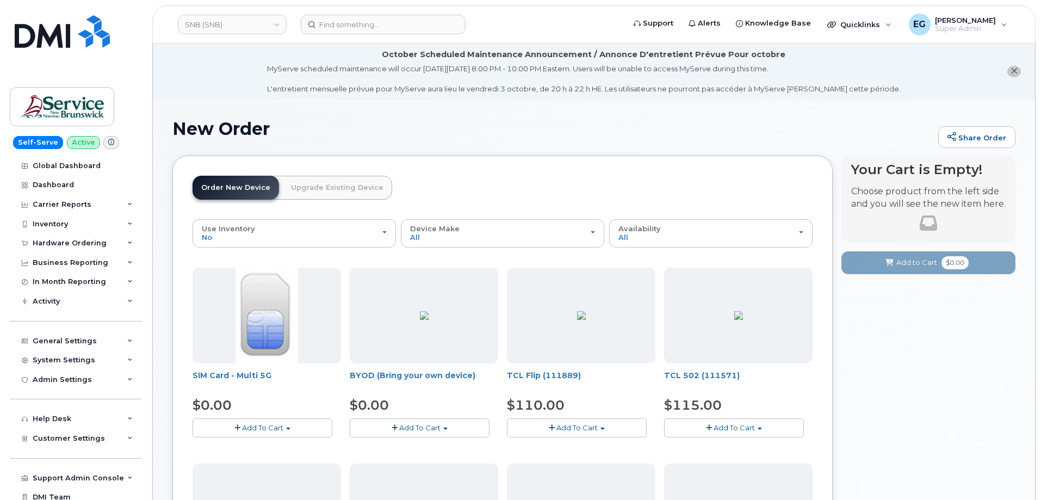
click at [417, 426] on span "Add To Cart" at bounding box center [419, 427] width 41 height 9
click at [395, 462] on link "$0.00 - 30-day activation" at bounding box center [407, 462] width 111 height 14
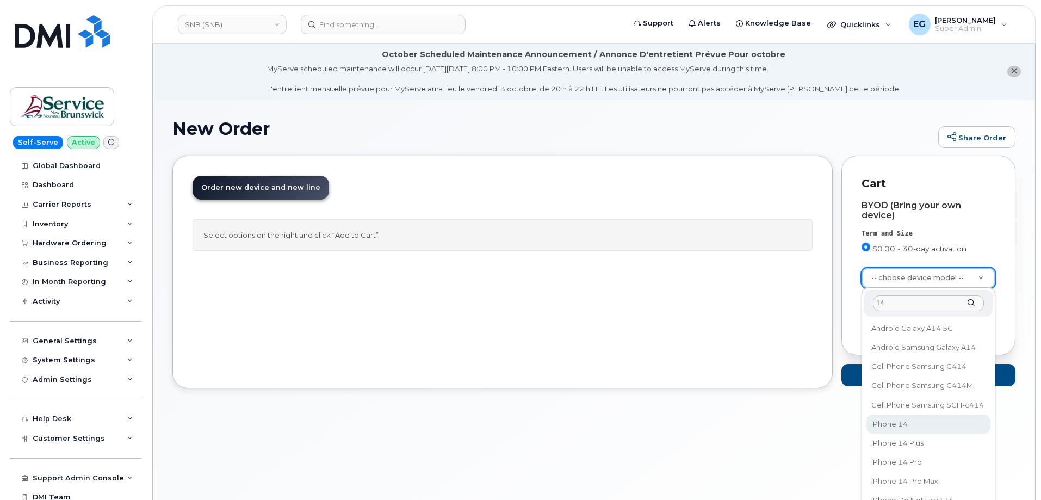
type input "14"
select select "2778"
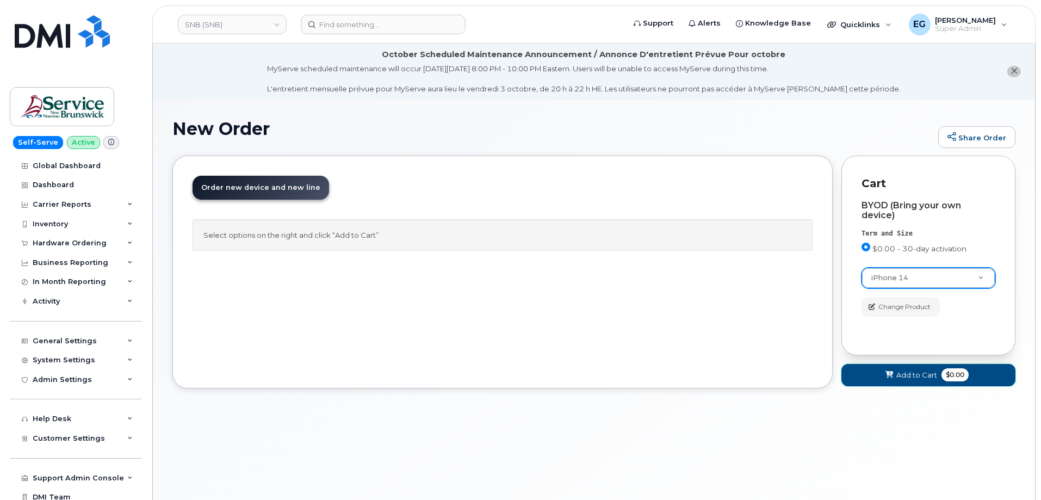
click at [909, 378] on span "Add to Cart" at bounding box center [916, 375] width 41 height 10
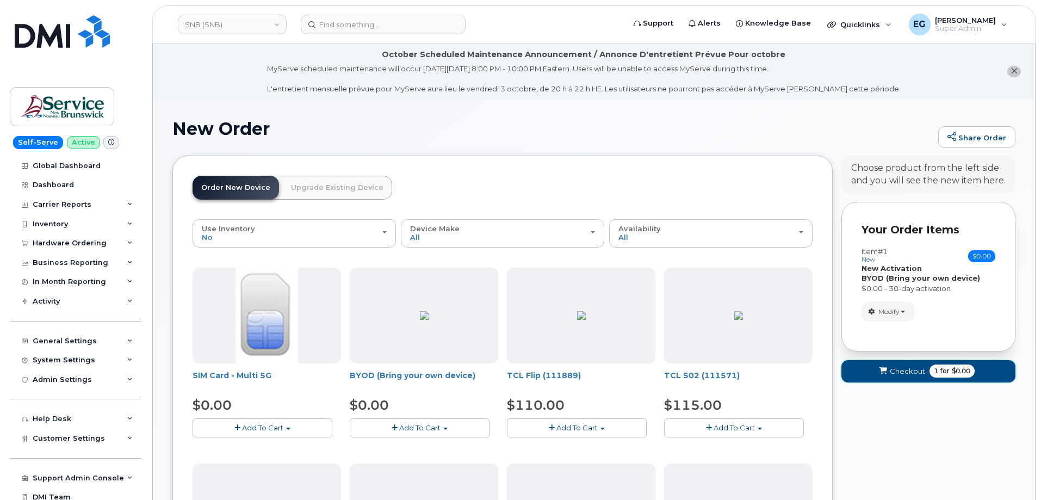
click at [919, 375] on span "Checkout" at bounding box center [907, 371] width 35 height 10
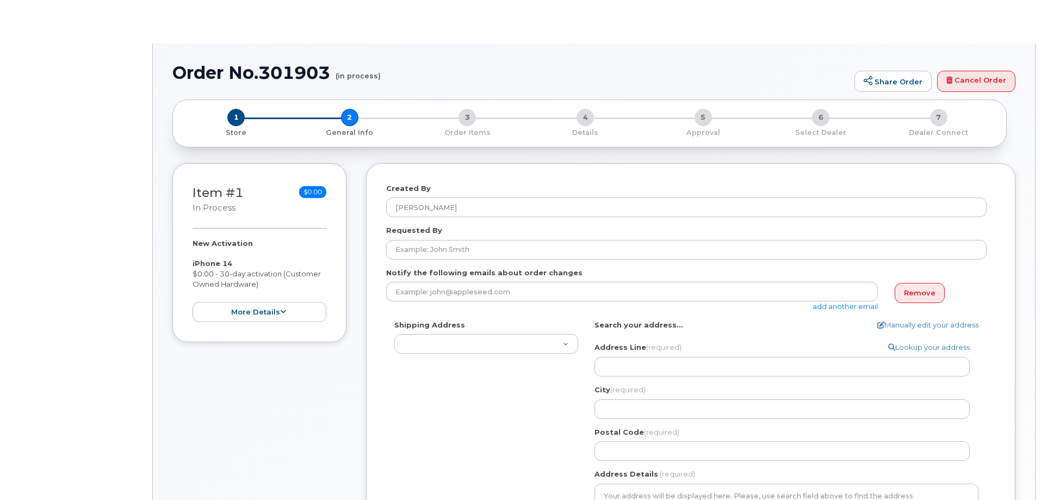
select select
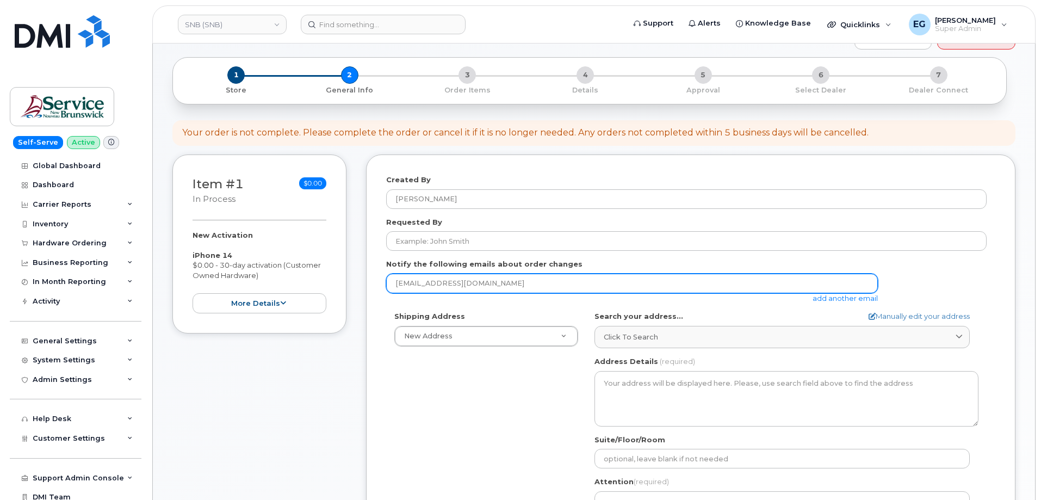
scroll to position [96, 0]
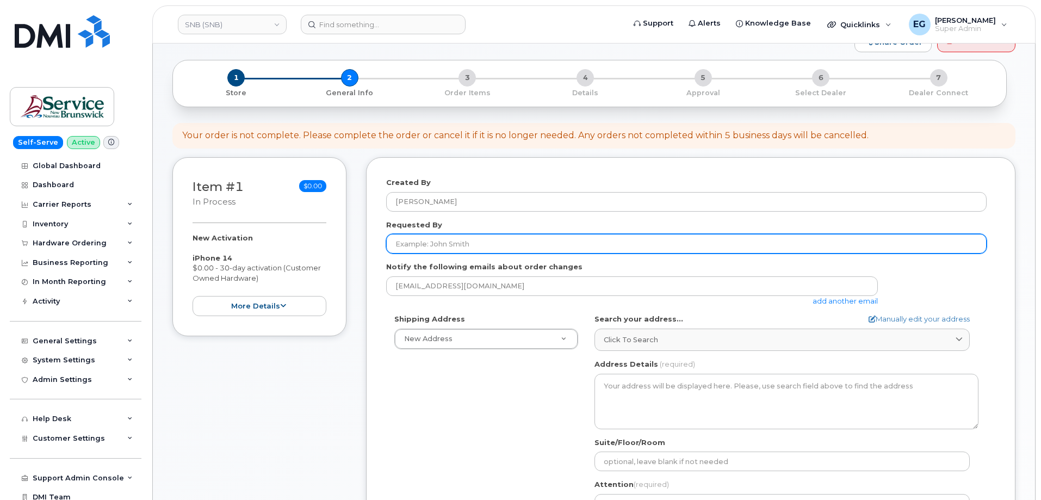
click at [502, 245] on input "Requested By" at bounding box center [686, 244] width 600 height 20
type input "Test"
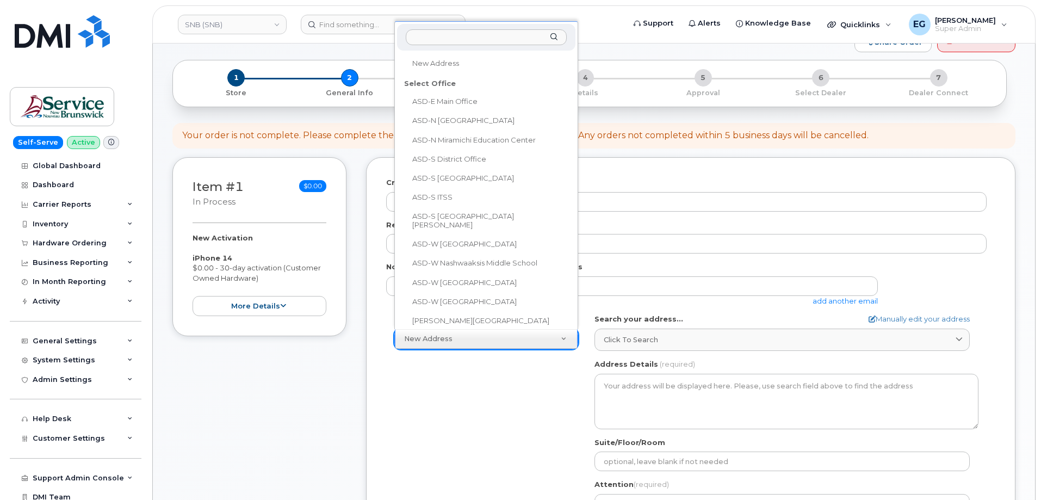
scroll to position [0, 0]
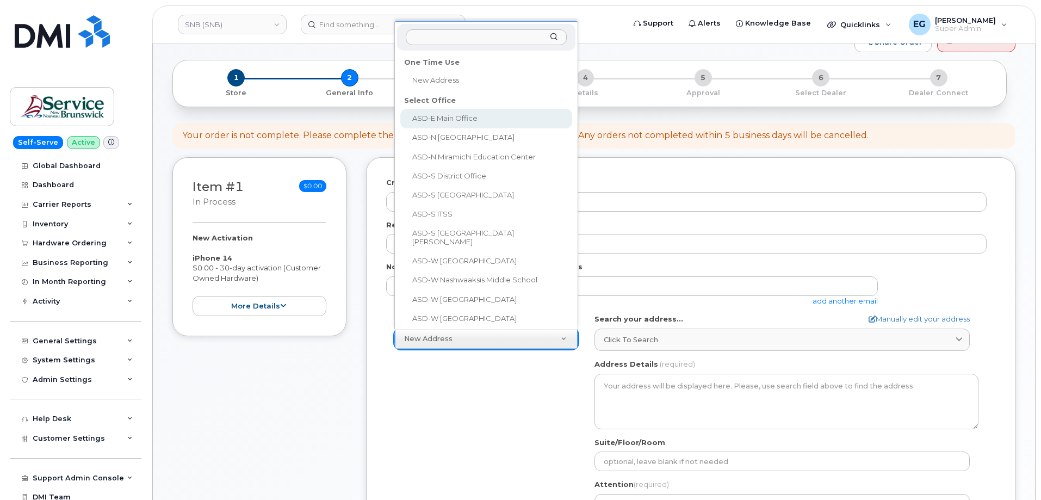
select select
type textarea "[STREET_ADDRESS][PERSON_NAME]"
type input "[PERSON_NAME]"
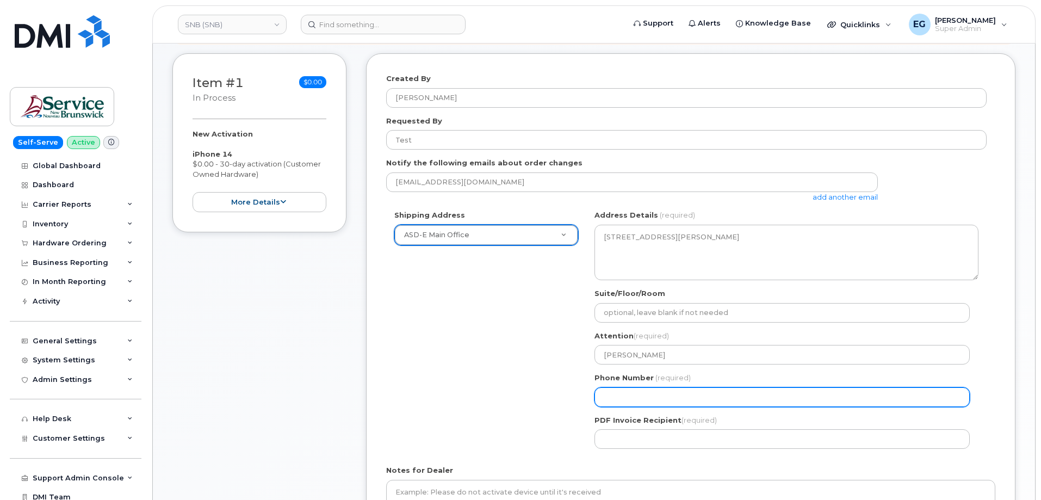
scroll to position [204, 0]
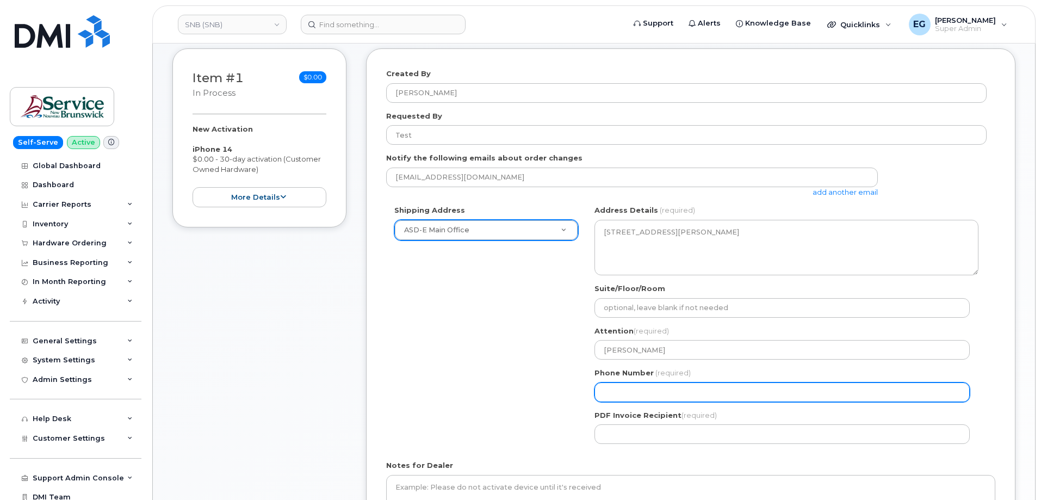
click at [648, 392] on input "Phone Number" at bounding box center [781, 392] width 375 height 20
select select
type input "773987514"
select select
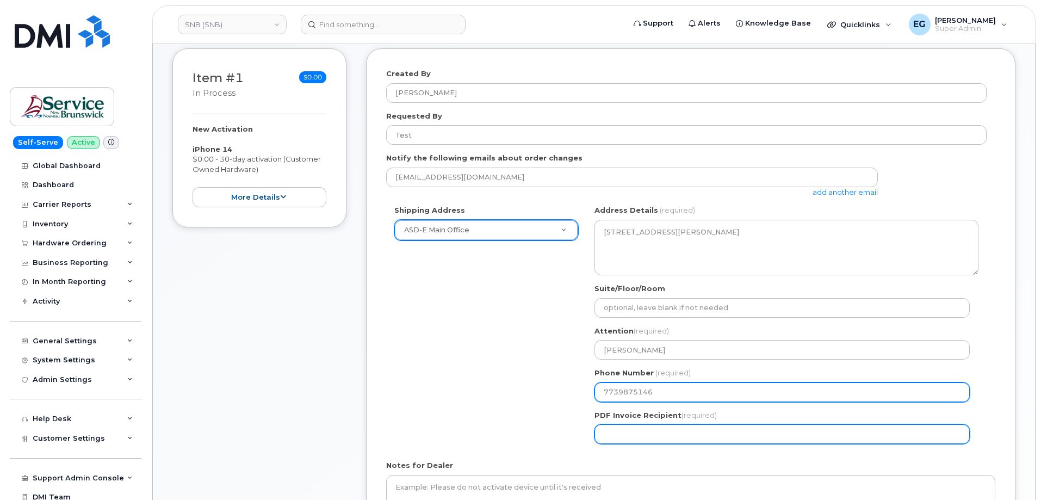
type input "7739875146"
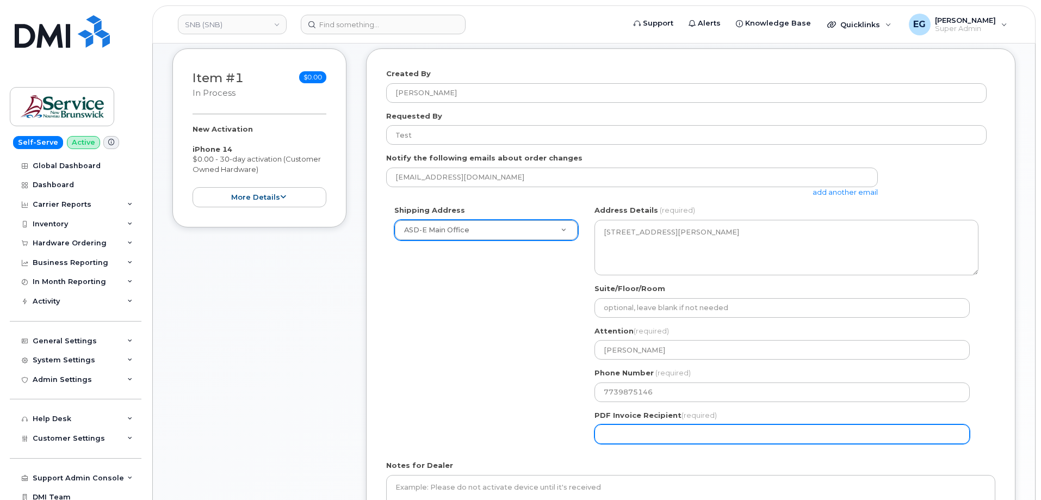
click at [647, 432] on input "PDF Invoice Recipient (required)" at bounding box center [781, 434] width 375 height 20
drag, startPoint x: 696, startPoint y: 441, endPoint x: 699, endPoint y: 436, distance: 6.3
click at [699, 436] on input "PDF Invoice Recipient (required)" at bounding box center [781, 434] width 375 height 20
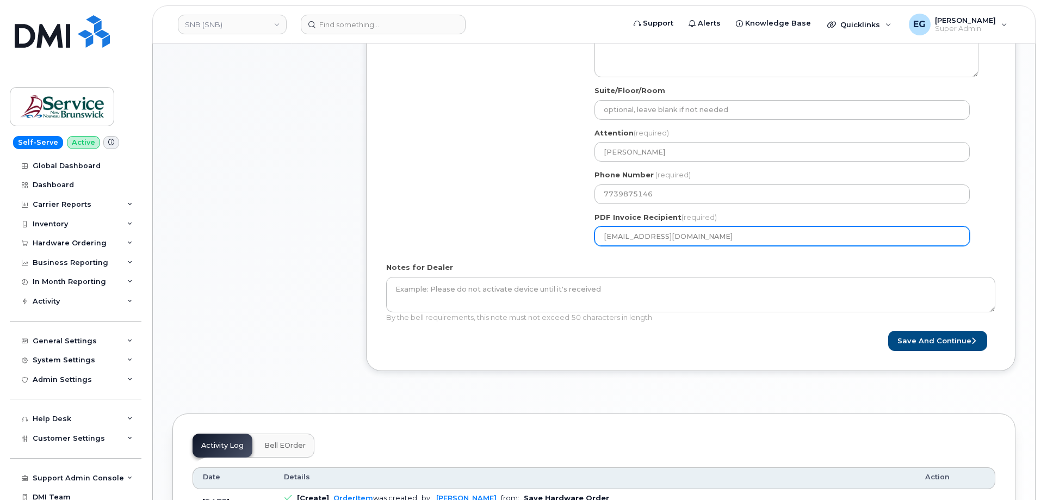
scroll to position [430, 0]
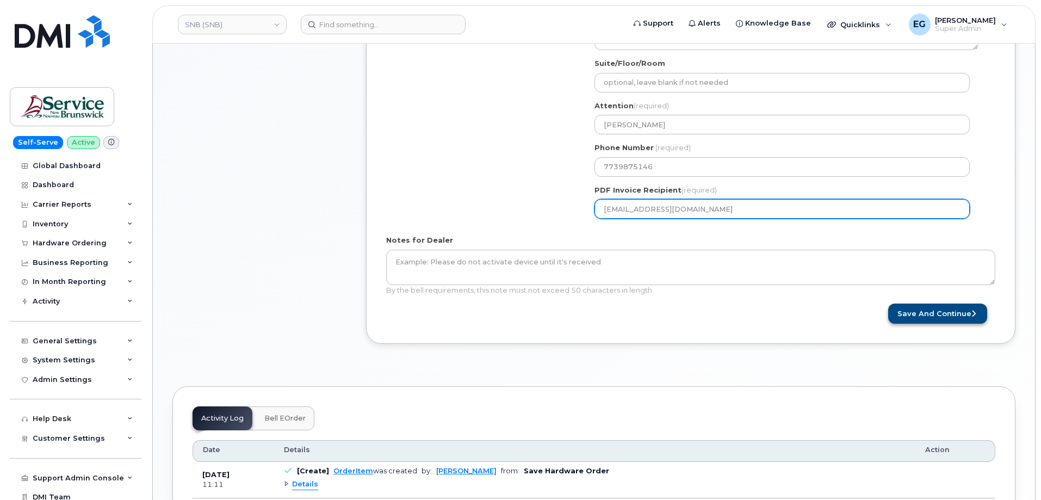
type input "[EMAIL_ADDRESS][DOMAIN_NAME]"
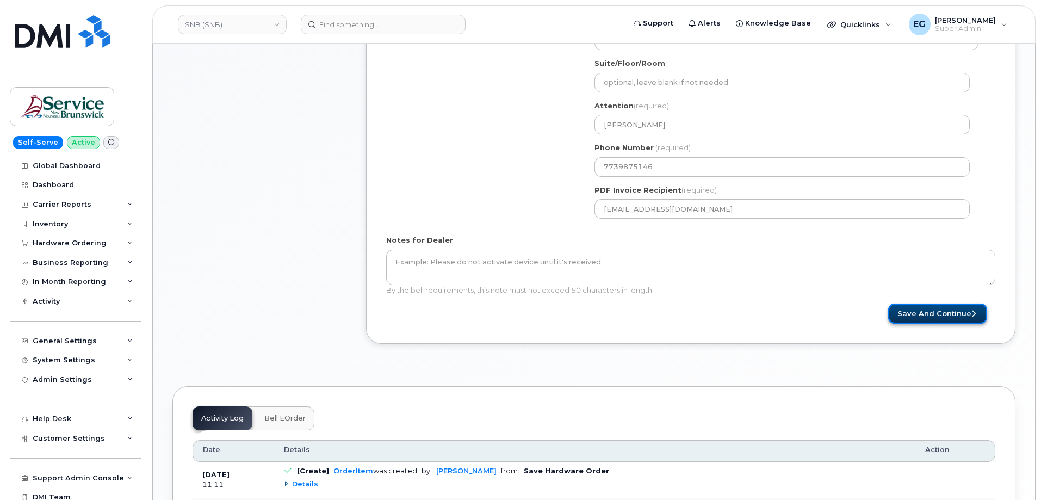
click at [928, 314] on button "Save and Continue" at bounding box center [937, 313] width 99 height 20
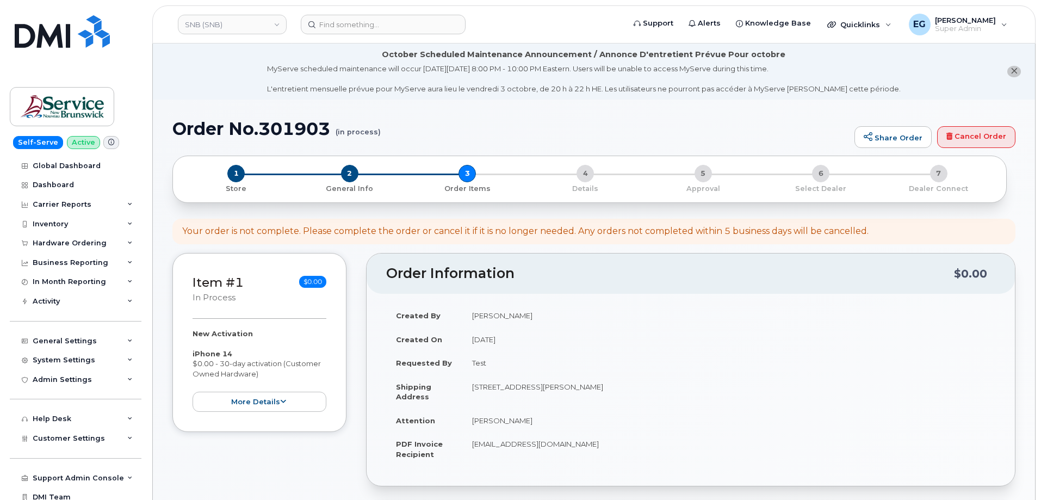
select select
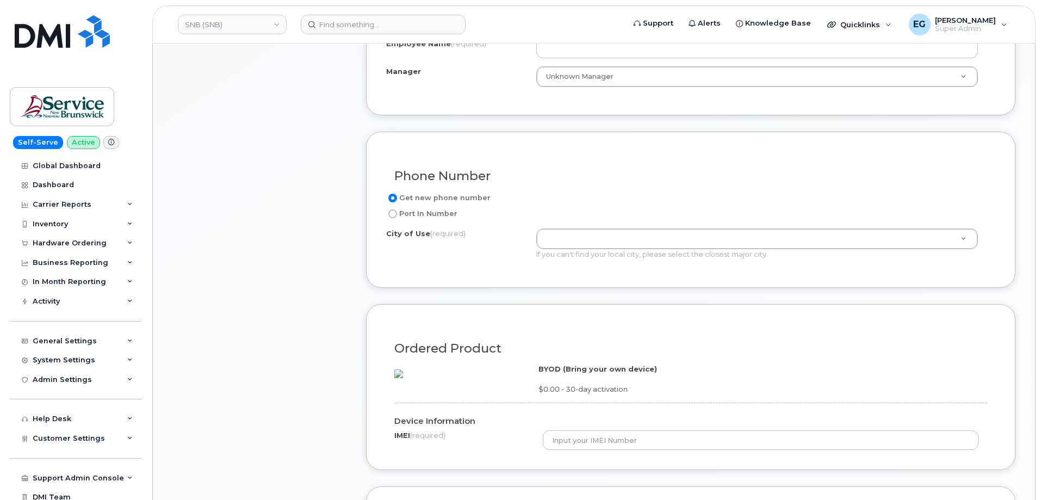
scroll to position [491, 0]
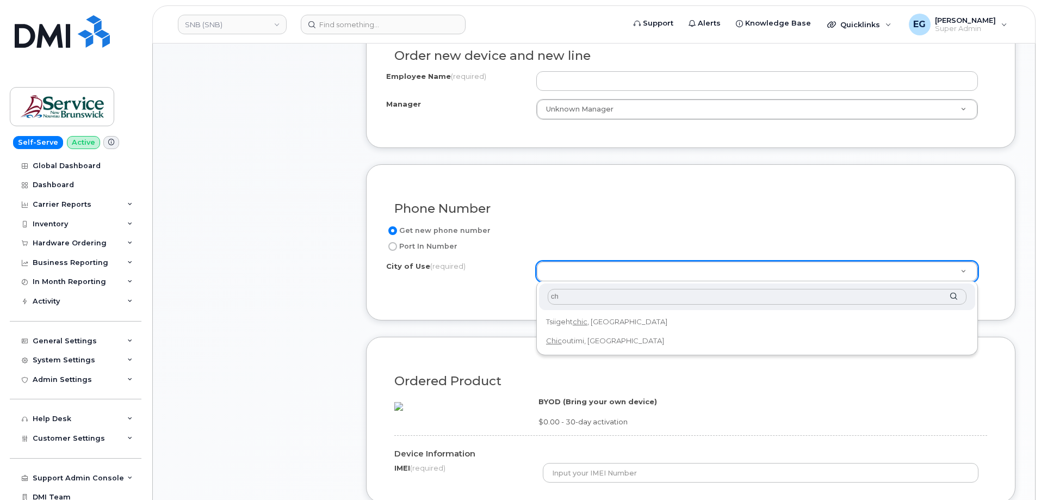
type input "c"
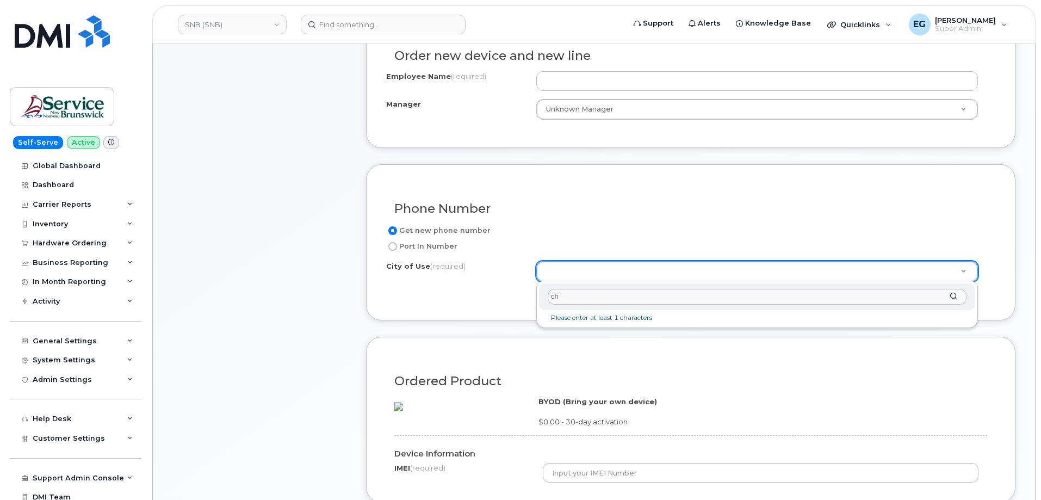
type input "c"
type input "edm"
type input "182"
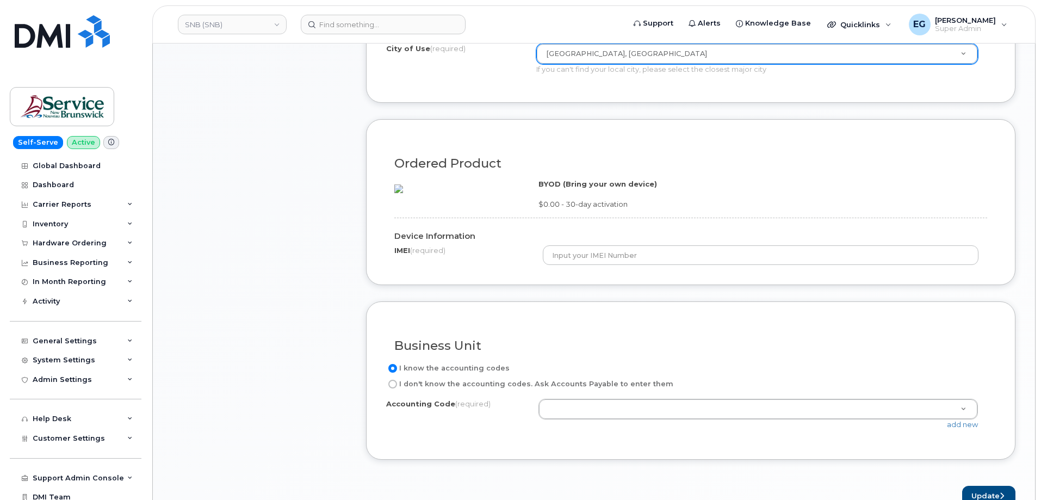
click at [613, 353] on div "Business Unit" at bounding box center [690, 341] width 609 height 40
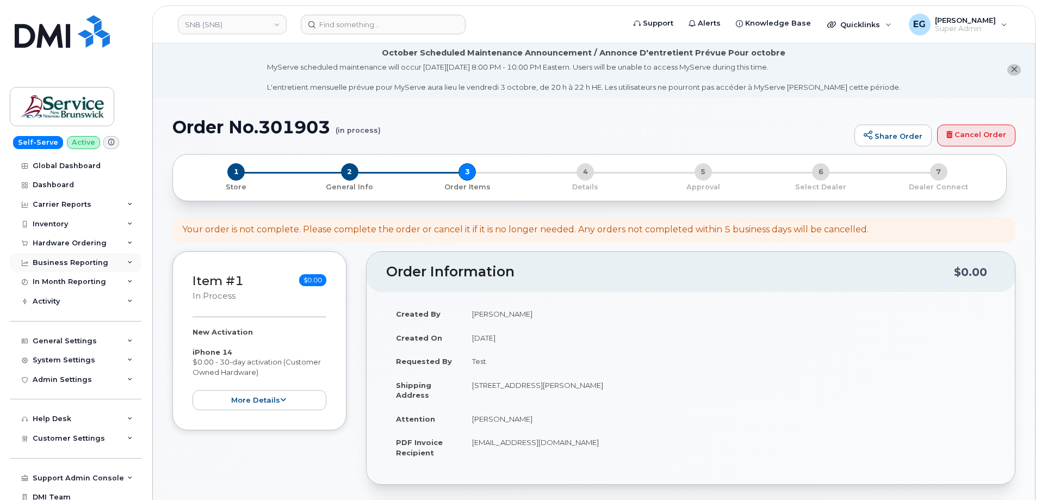
scroll to position [0, 0]
click at [210, 28] on link "SNB (SNB)" at bounding box center [232, 25] width 109 height 20
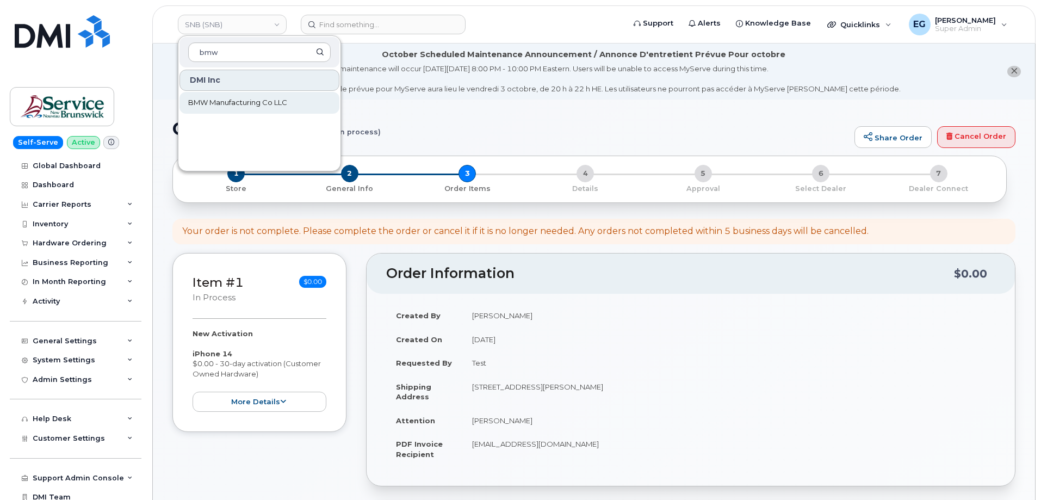
type input "bmw"
click at [227, 100] on span "BMW Manufacturing Co LLC" at bounding box center [237, 102] width 99 height 11
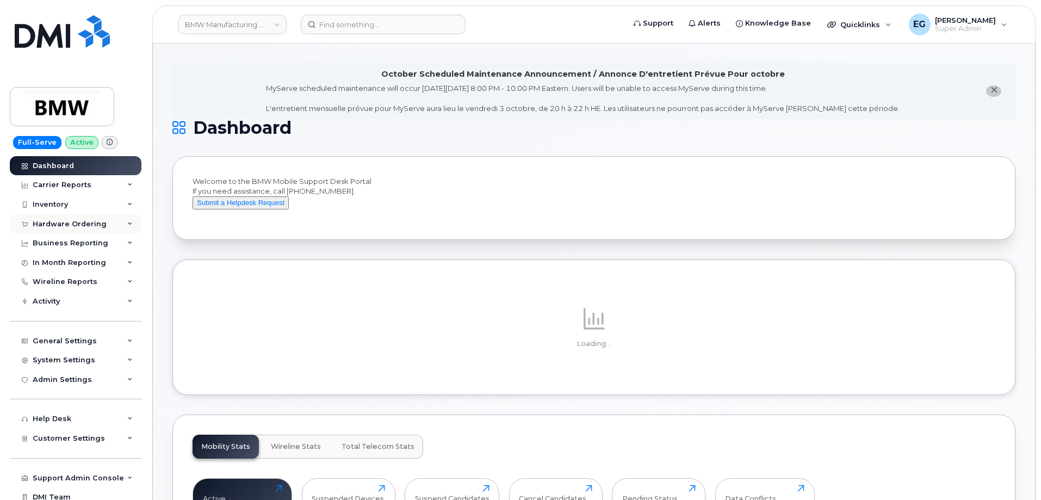
scroll to position [5, 0]
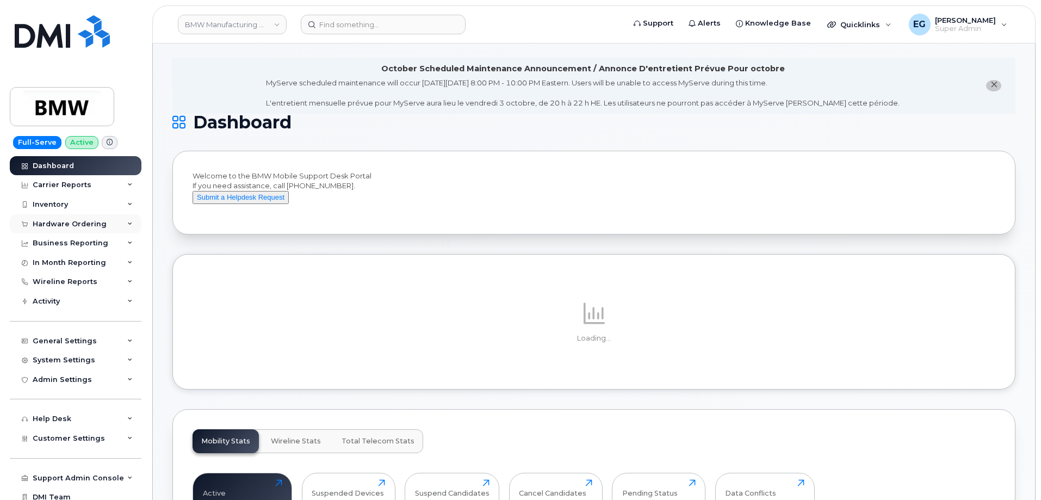
click at [74, 223] on div "Hardware Ordering" at bounding box center [70, 224] width 74 height 9
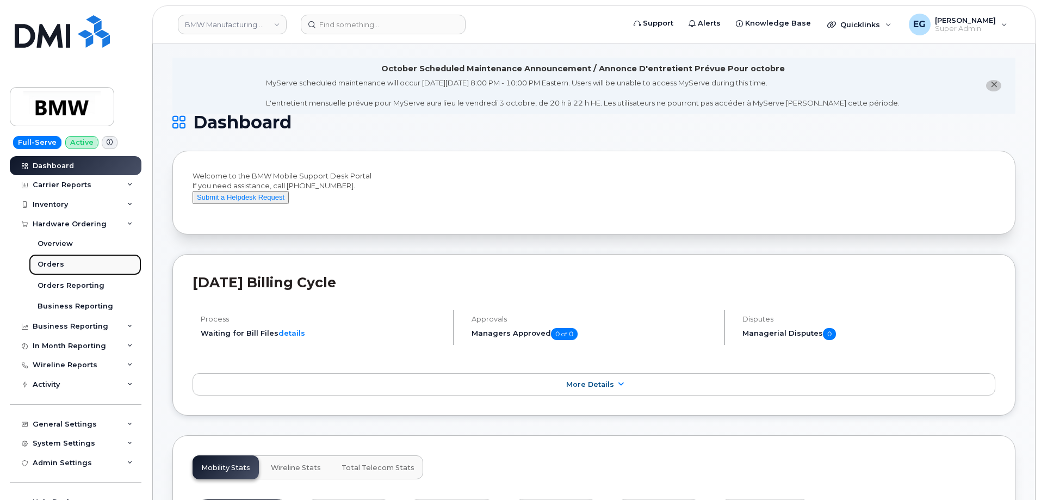
click at [53, 263] on div "Orders" at bounding box center [51, 264] width 27 height 10
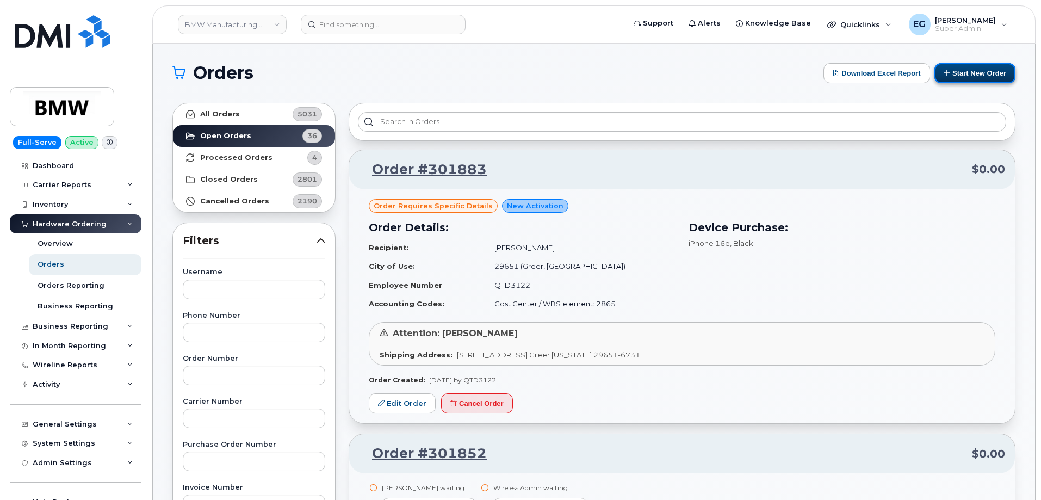
click at [975, 75] on button "Start New Order" at bounding box center [974, 73] width 81 height 20
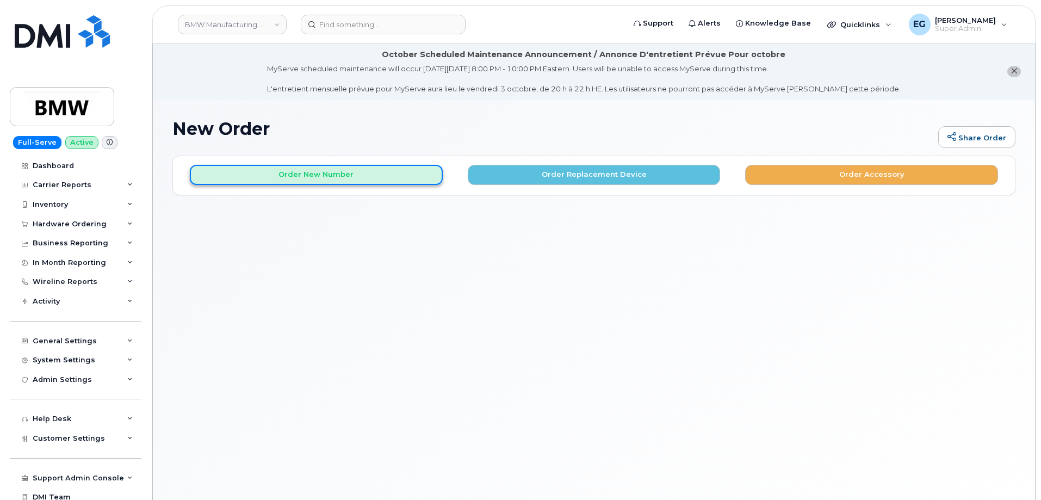
click at [356, 177] on button "Order New Number" at bounding box center [316, 175] width 253 height 20
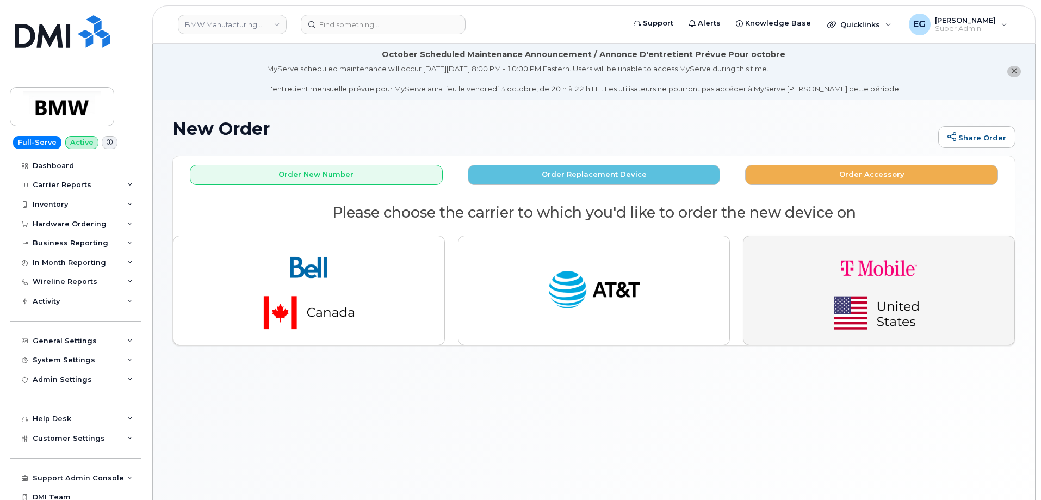
click at [837, 294] on img "button" at bounding box center [879, 290] width 152 height 91
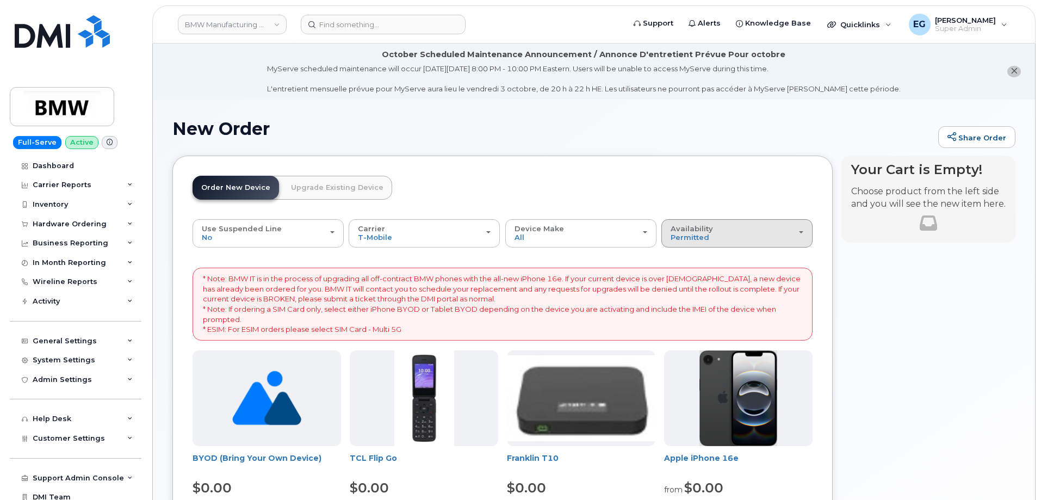
click at [728, 234] on div "Availability Permitted All" at bounding box center [736, 233] width 133 height 17
click at [688, 276] on div "All" at bounding box center [737, 276] width 146 height 13
click at [691, 240] on span "Permitted" at bounding box center [689, 237] width 39 height 9
click at [681, 274] on label "All" at bounding box center [675, 276] width 23 height 13
click at [0, 0] on input "All" at bounding box center [0, 0] width 0 height 0
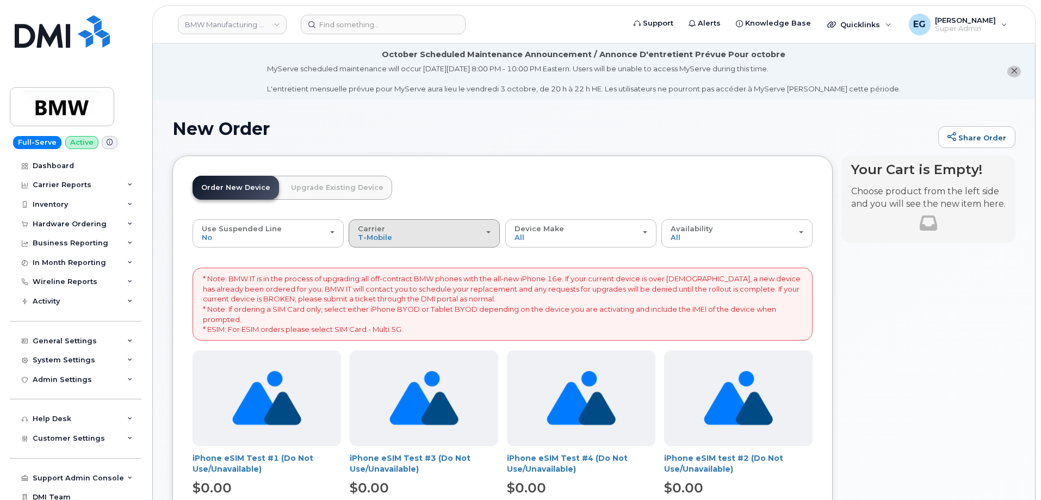
drag, startPoint x: 398, startPoint y: 251, endPoint x: 402, endPoint y: 243, distance: 8.5
click at [402, 243] on button "Carrier Bell AT&T Wireless T-Mobile" at bounding box center [424, 233] width 151 height 28
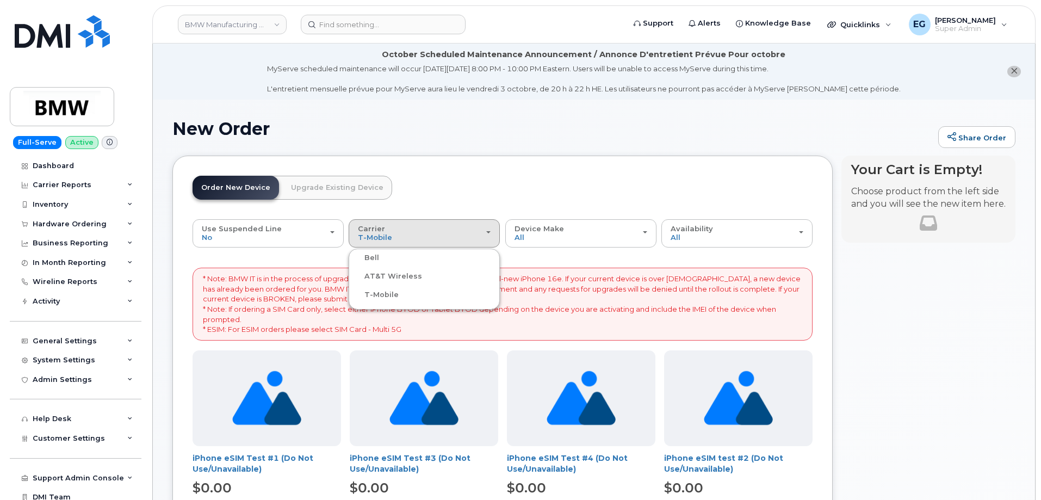
click at [395, 259] on div "Bell" at bounding box center [424, 257] width 146 height 13
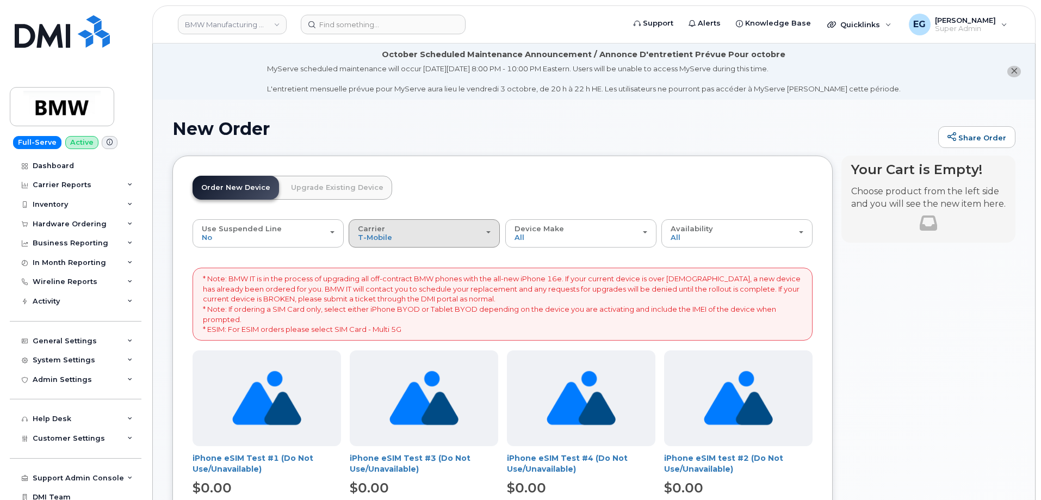
click at [388, 243] on button "Carrier Bell AT&T Wireless T-Mobile" at bounding box center [424, 233] width 151 height 28
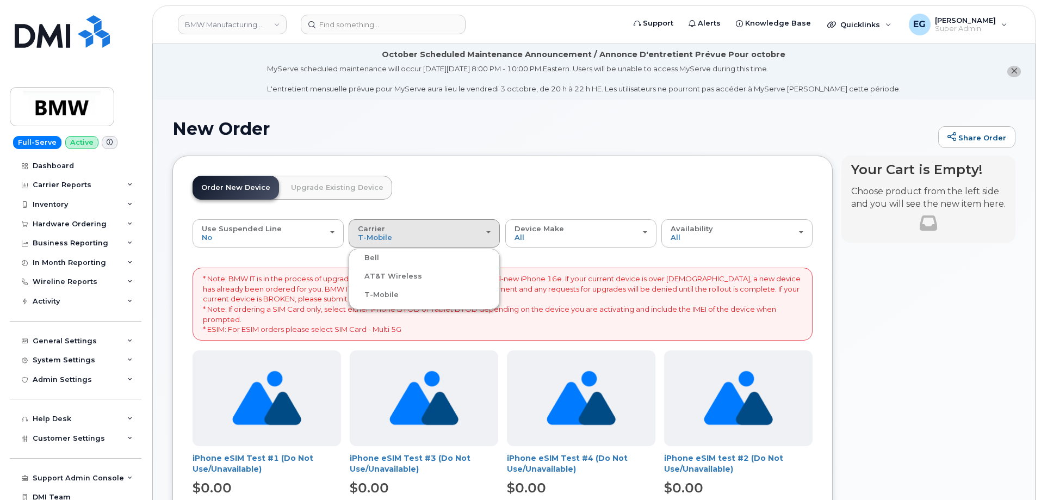
click at [371, 256] on label "Bell" at bounding box center [365, 257] width 28 height 13
click at [0, 0] on input "Bell" at bounding box center [0, 0] width 0 height 0
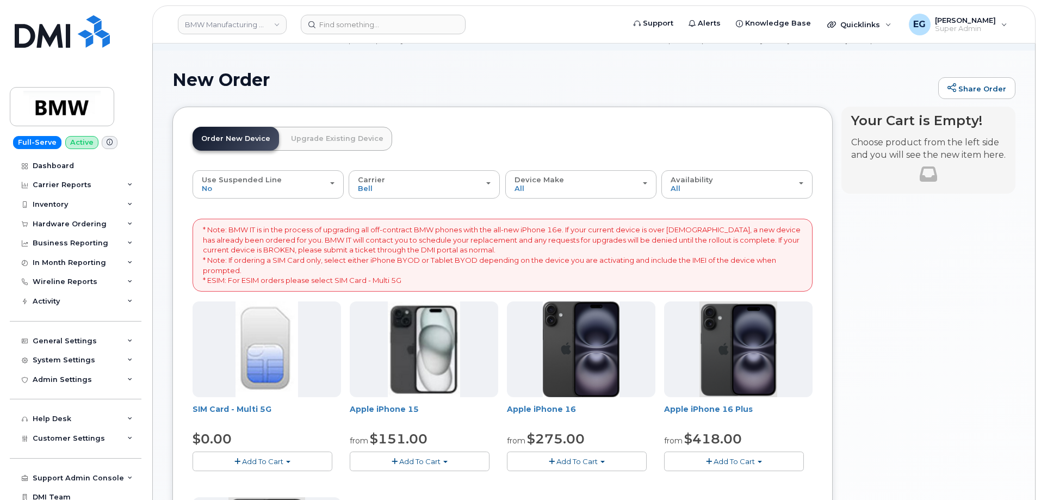
scroll to position [54, 0]
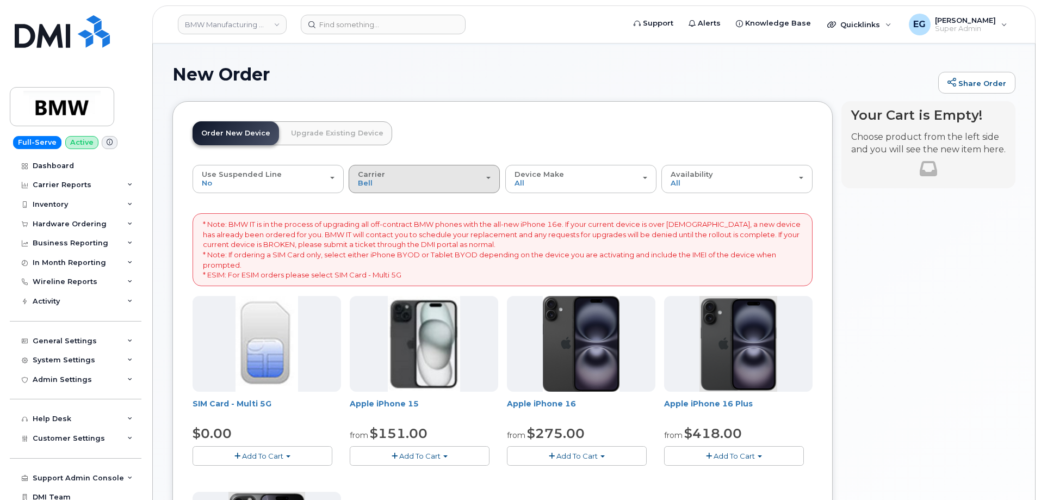
click at [424, 185] on div "Carrier Bell AT&T Wireless T-Mobile" at bounding box center [424, 178] width 133 height 17
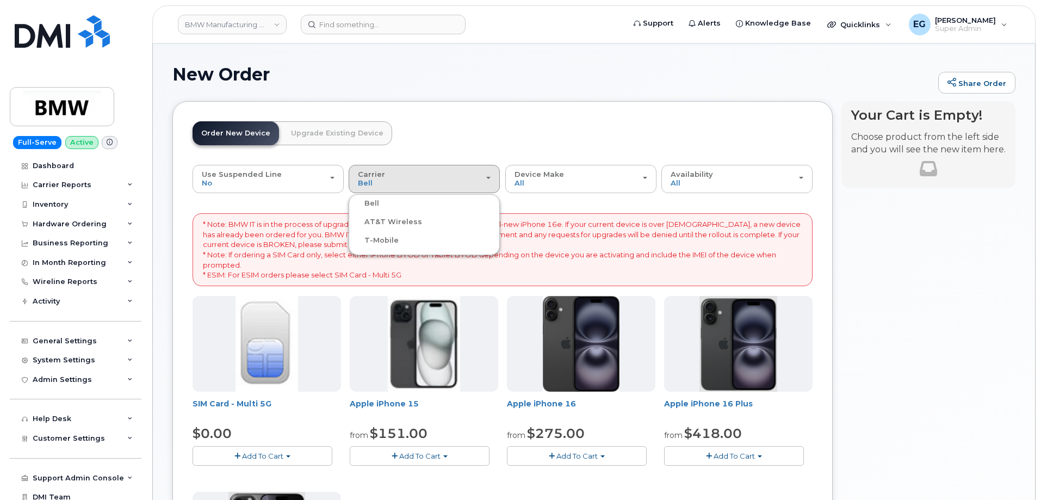
click at [395, 221] on label "AT&T Wireless" at bounding box center [386, 221] width 71 height 13
click at [0, 0] on input "AT&T Wireless" at bounding box center [0, 0] width 0 height 0
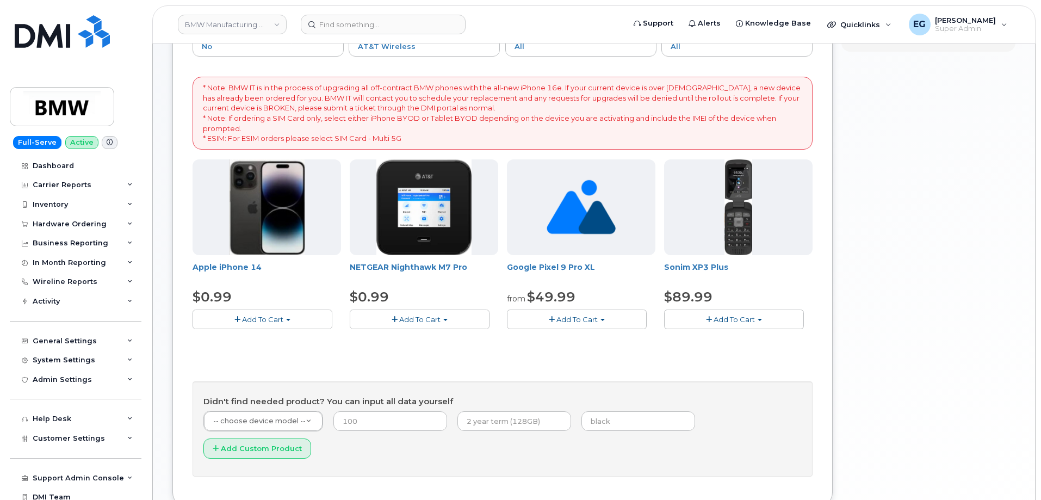
scroll to position [24, 0]
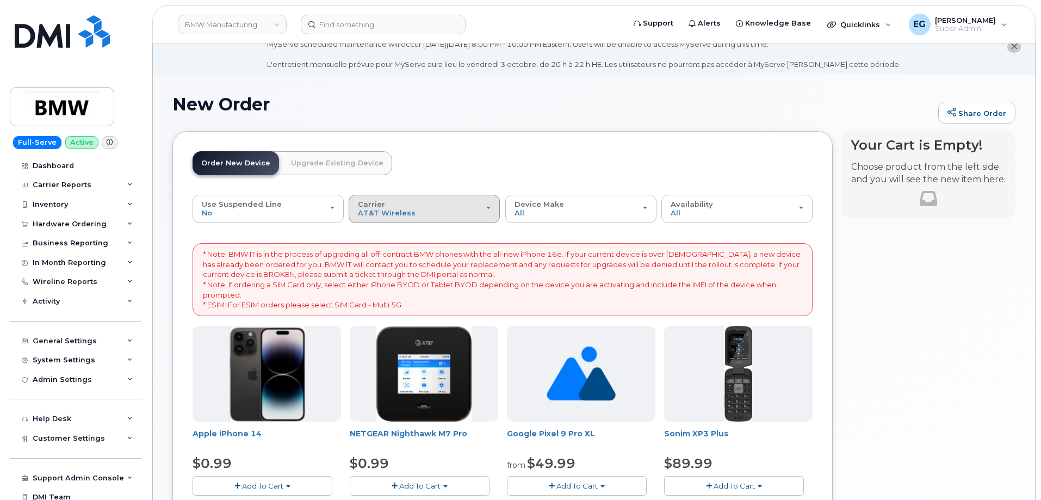
click at [436, 207] on div "Carrier Bell AT&T Wireless T-Mobile" at bounding box center [424, 208] width 133 height 17
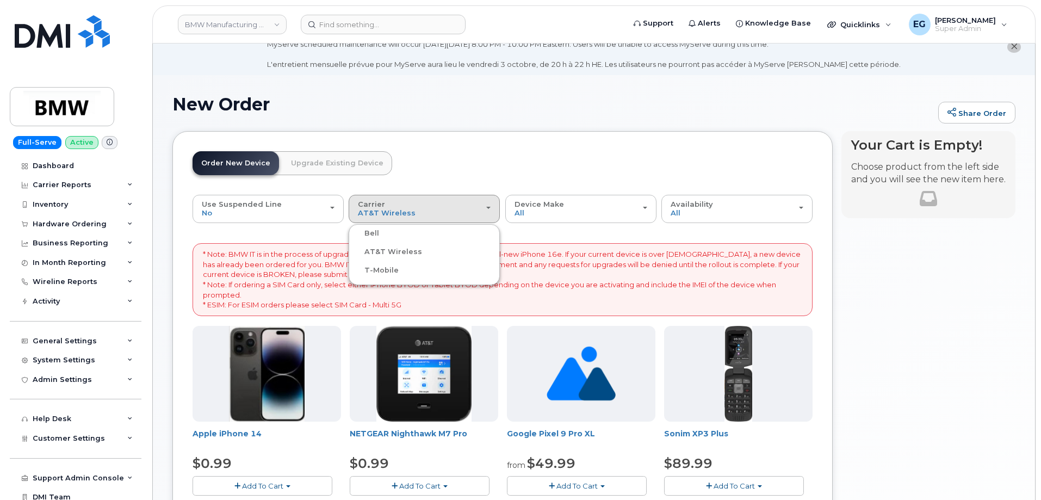
drag, startPoint x: 383, startPoint y: 269, endPoint x: 891, endPoint y: 321, distance: 510.5
click at [384, 269] on label "T-Mobile" at bounding box center [374, 270] width 47 height 13
click at [0, 0] on input "T-Mobile" at bounding box center [0, 0] width 0 height 0
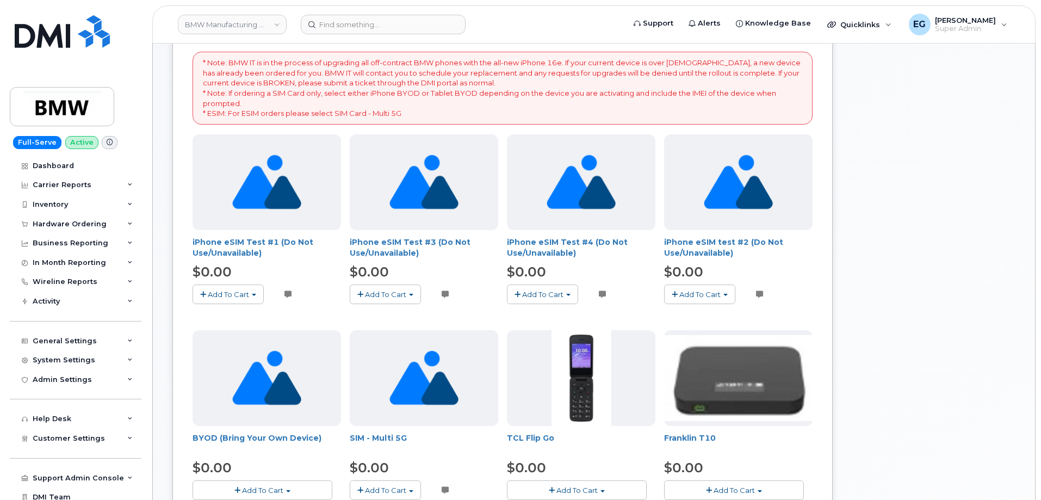
scroll to position [242, 0]
